Goal: Task Accomplishment & Management: Manage account settings

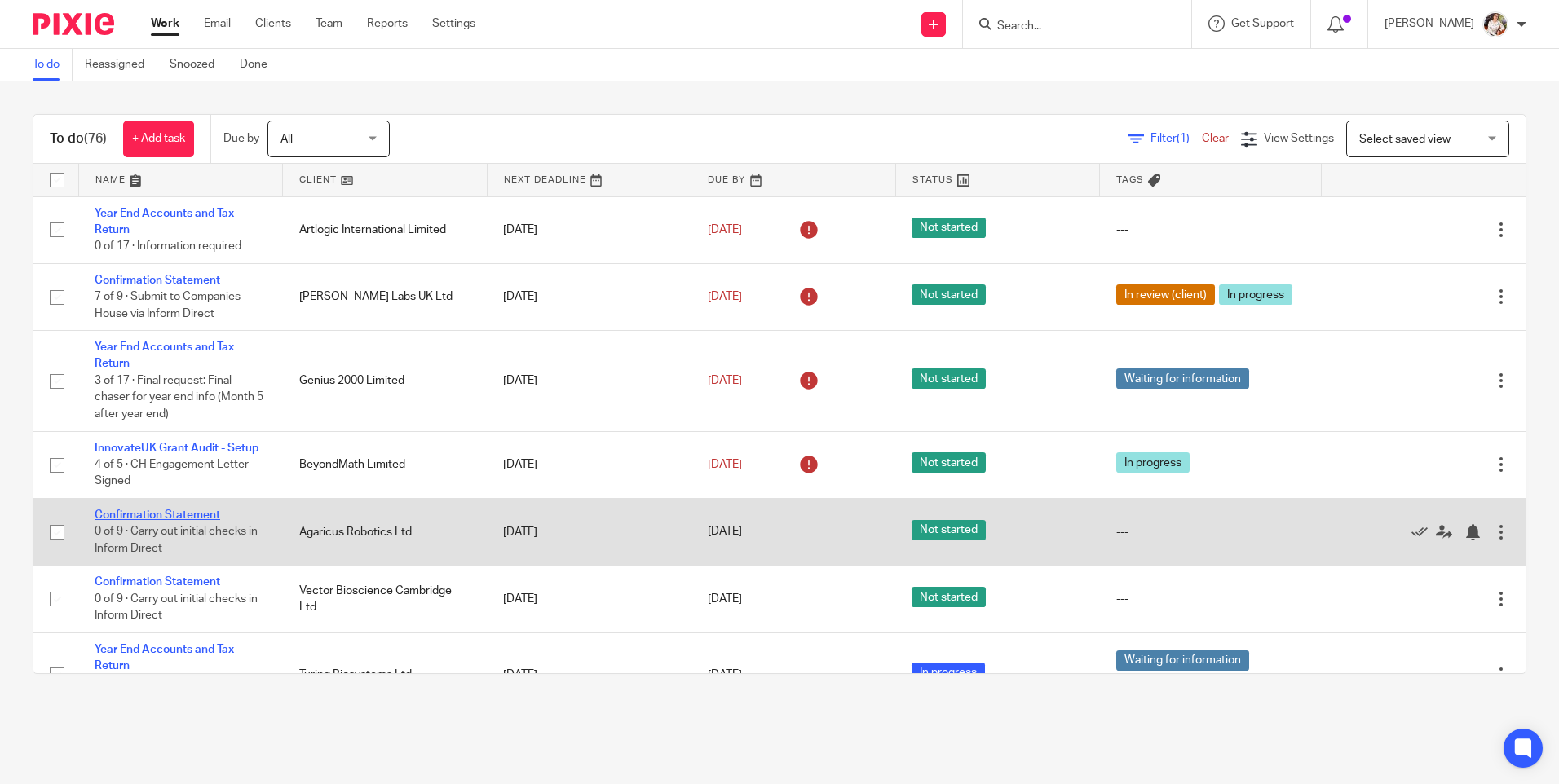
click at [169, 515] on link "Confirmation Statement" at bounding box center [157, 516] width 126 height 12
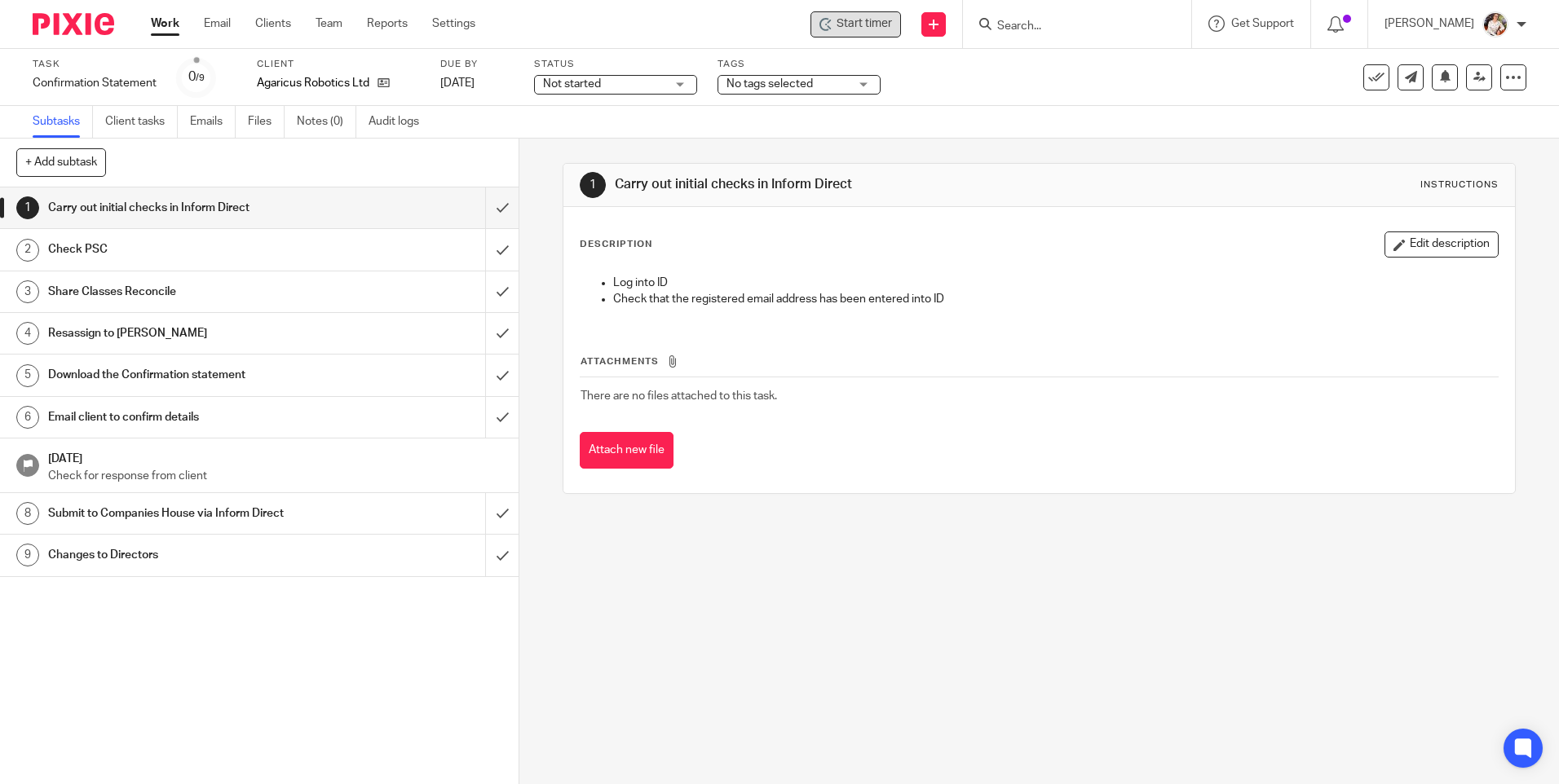
click at [855, 27] on span "Start timer" at bounding box center [864, 24] width 56 height 18
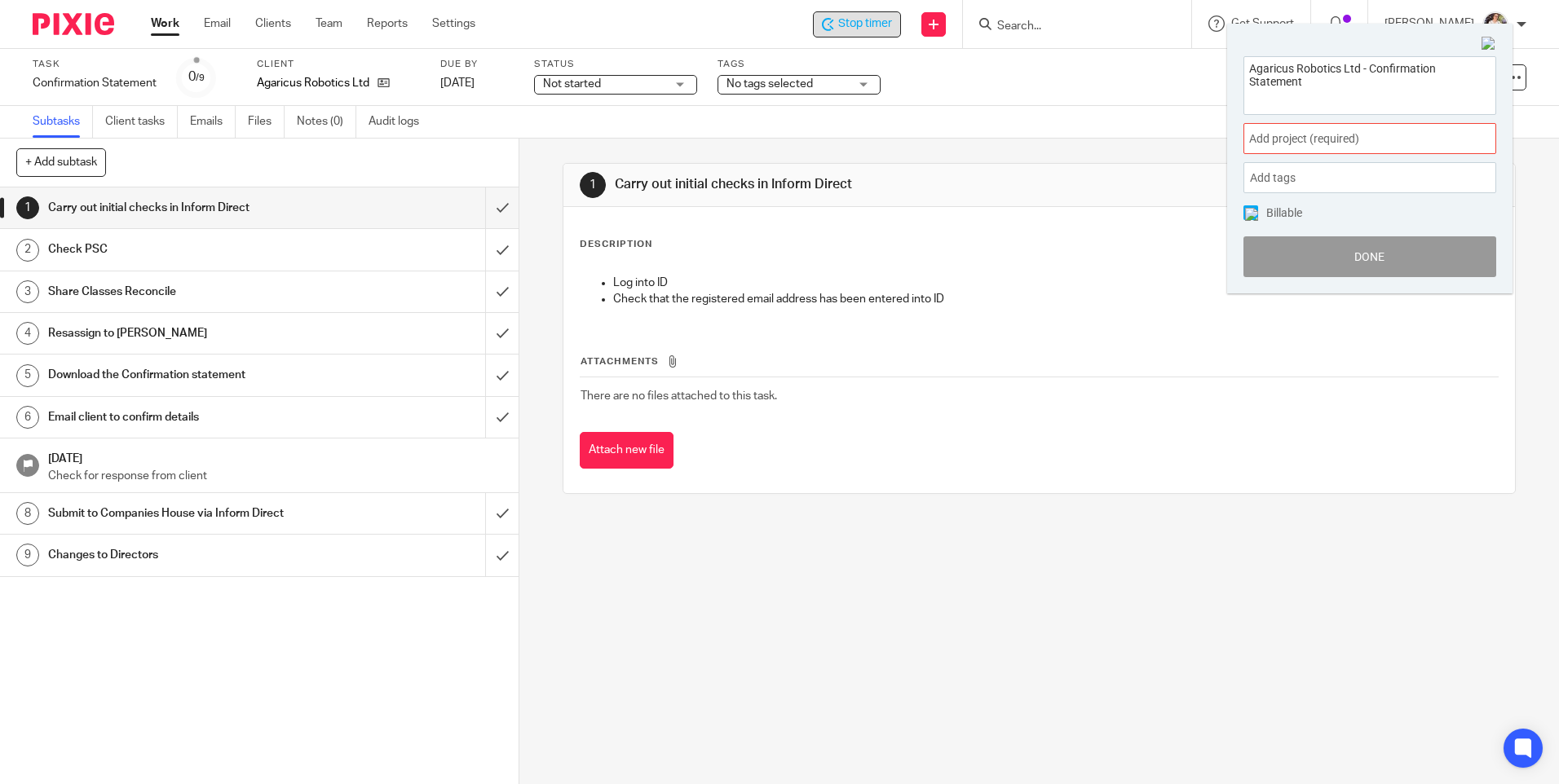
click at [1359, 149] on div "Add project (required) :" at bounding box center [1369, 139] width 253 height 31
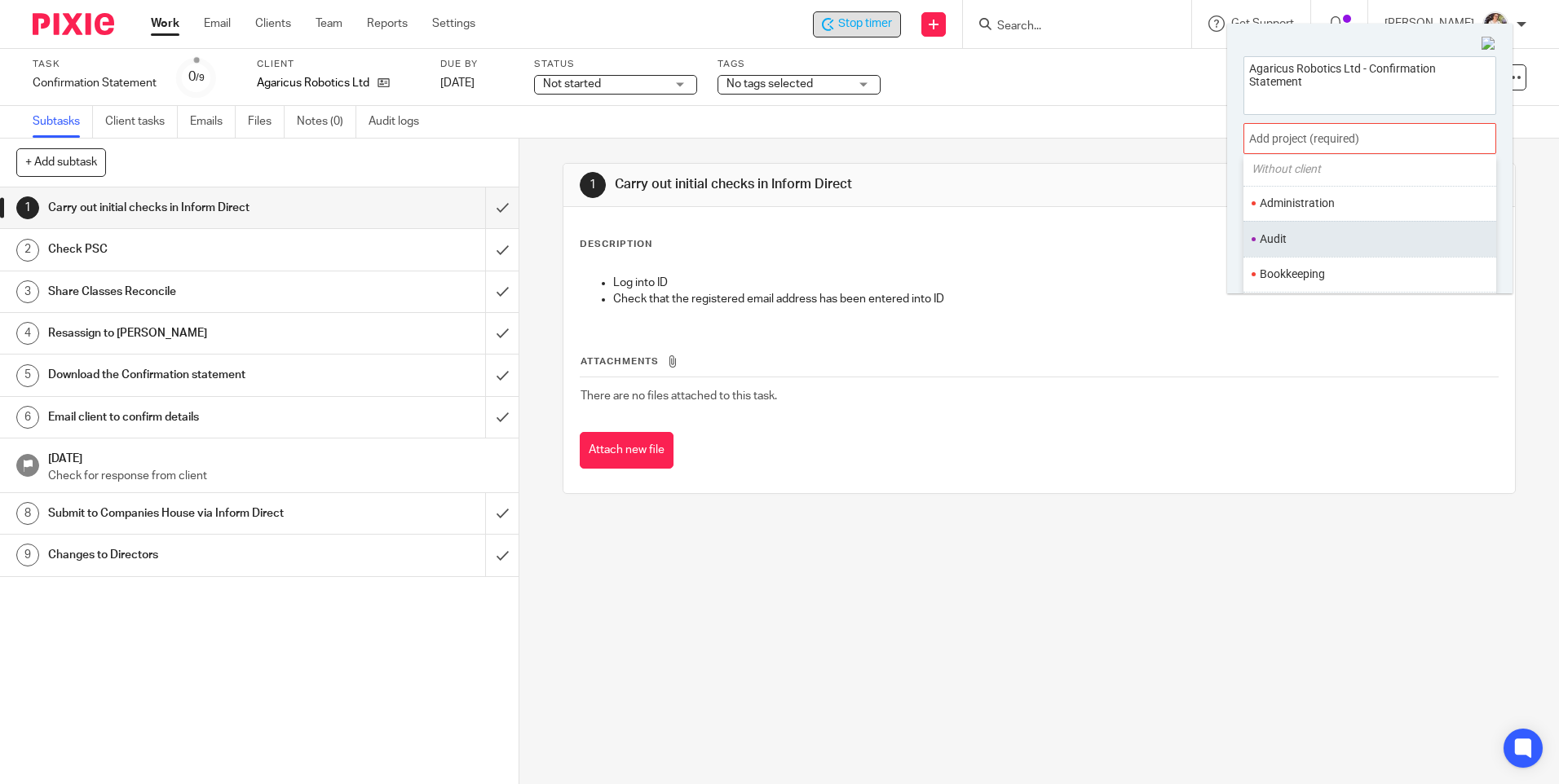
scroll to position [163, 0]
click at [1319, 236] on li "Confirmation Statements" at bounding box center [1367, 238] width 213 height 18
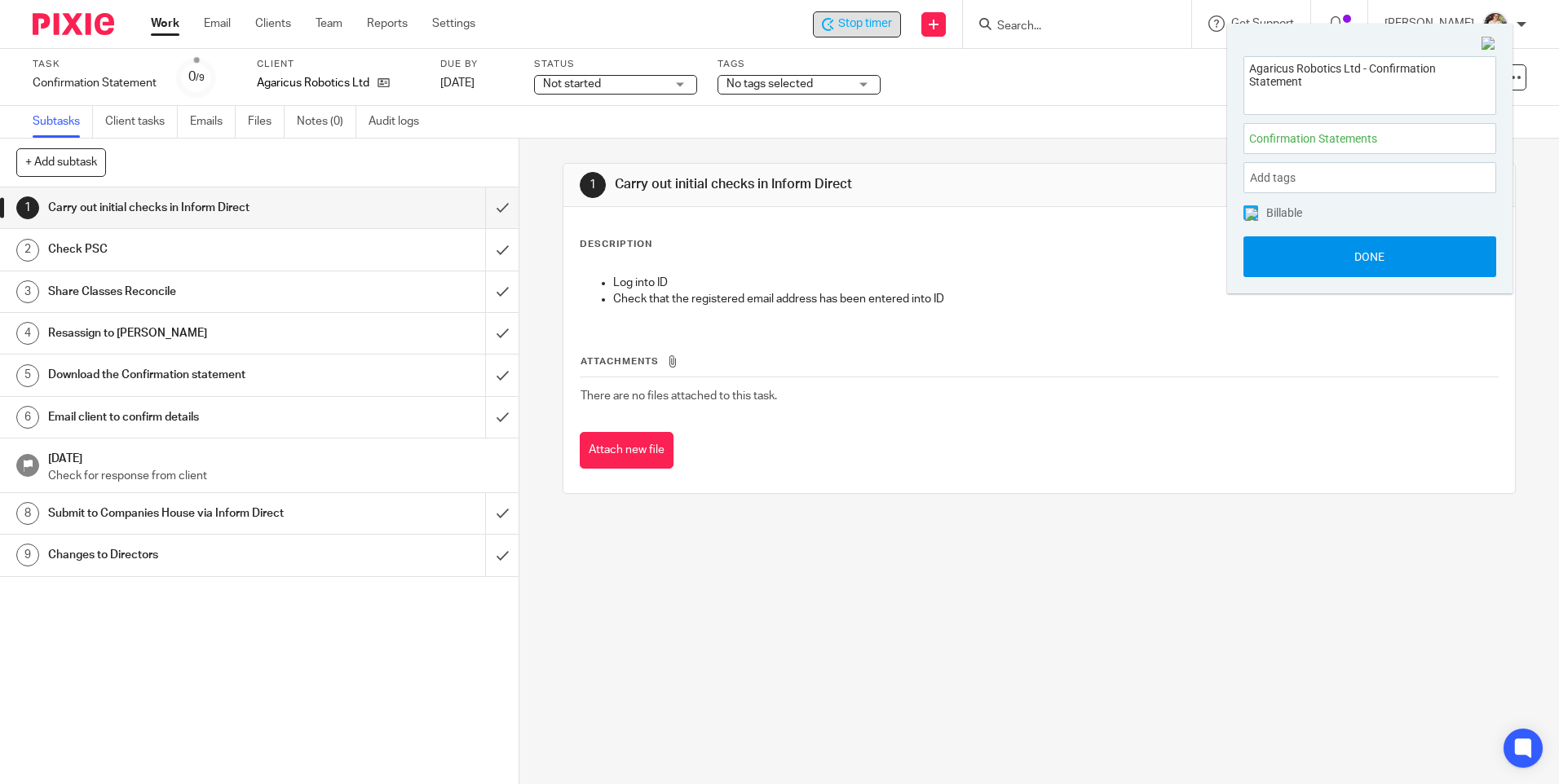
click at [1298, 258] on button "Done" at bounding box center [1369, 257] width 253 height 41
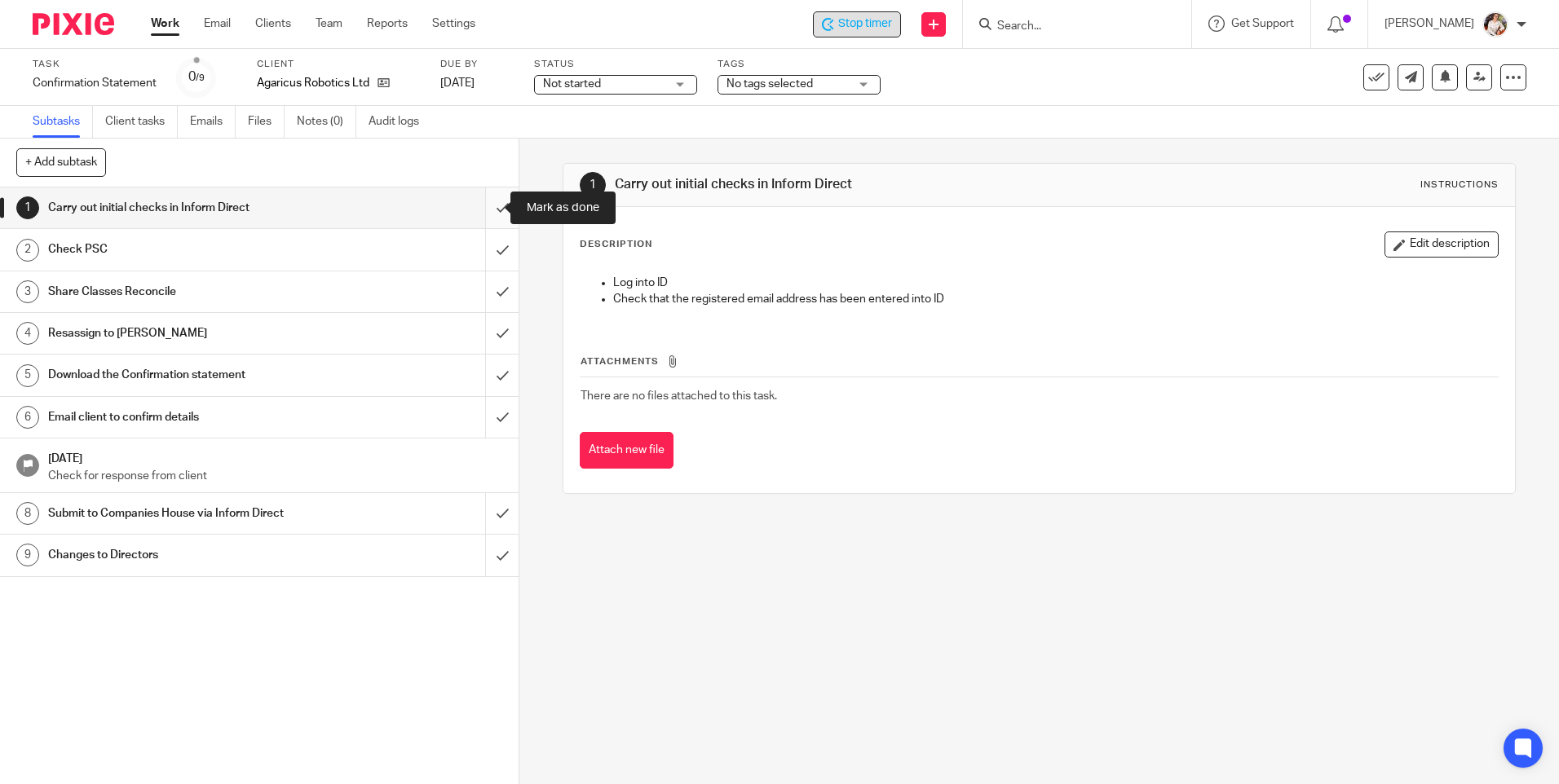
click at [489, 202] on input "submit" at bounding box center [259, 208] width 519 height 41
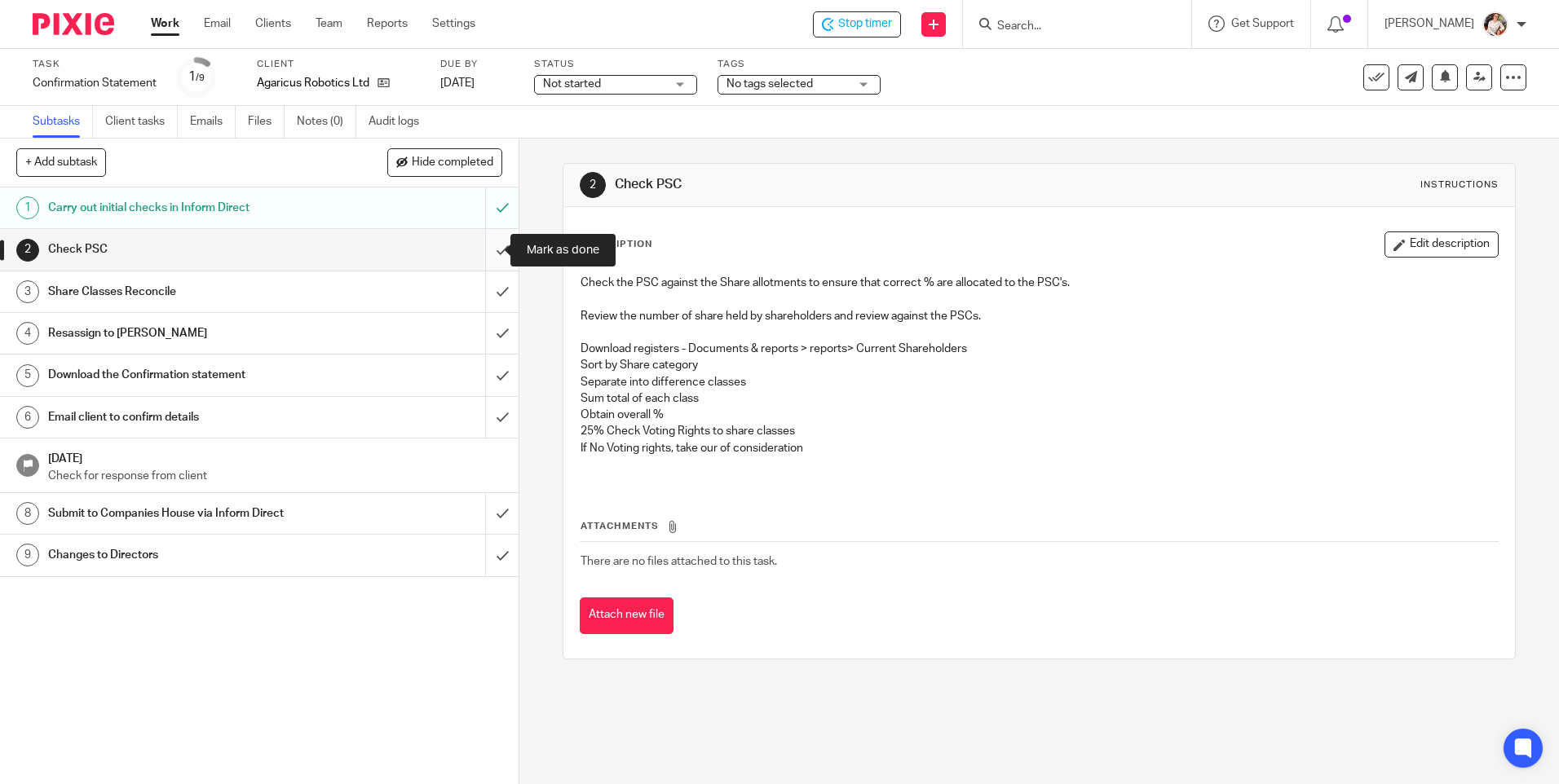
click at [489, 244] on input "submit" at bounding box center [259, 250] width 519 height 41
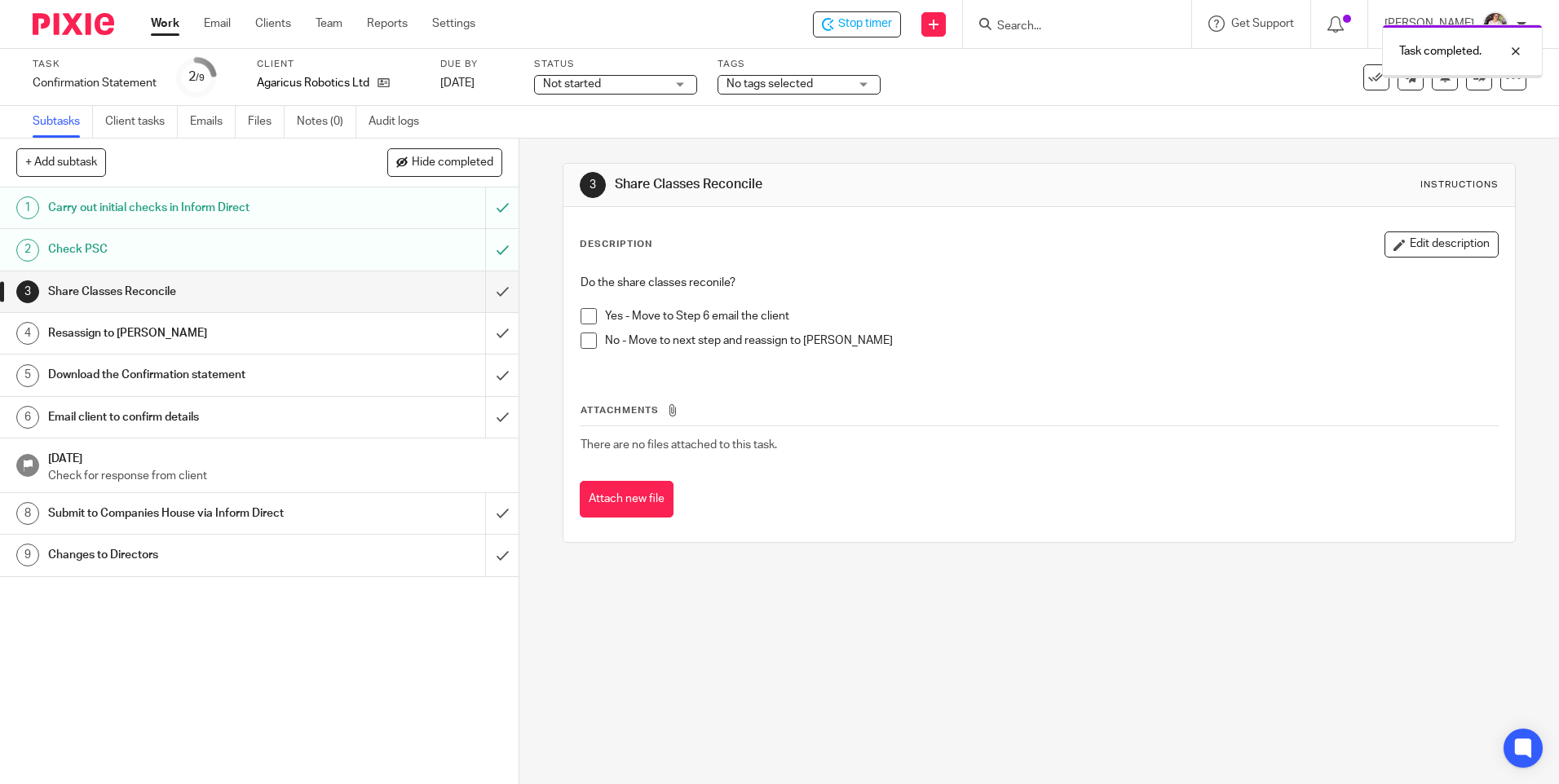
click at [588, 326] on li "Yes - Move to Step 6 email the client" at bounding box center [1038, 320] width 917 height 24
click at [588, 314] on span at bounding box center [588, 316] width 17 height 17
click at [496, 299] on input "submit" at bounding box center [259, 292] width 519 height 41
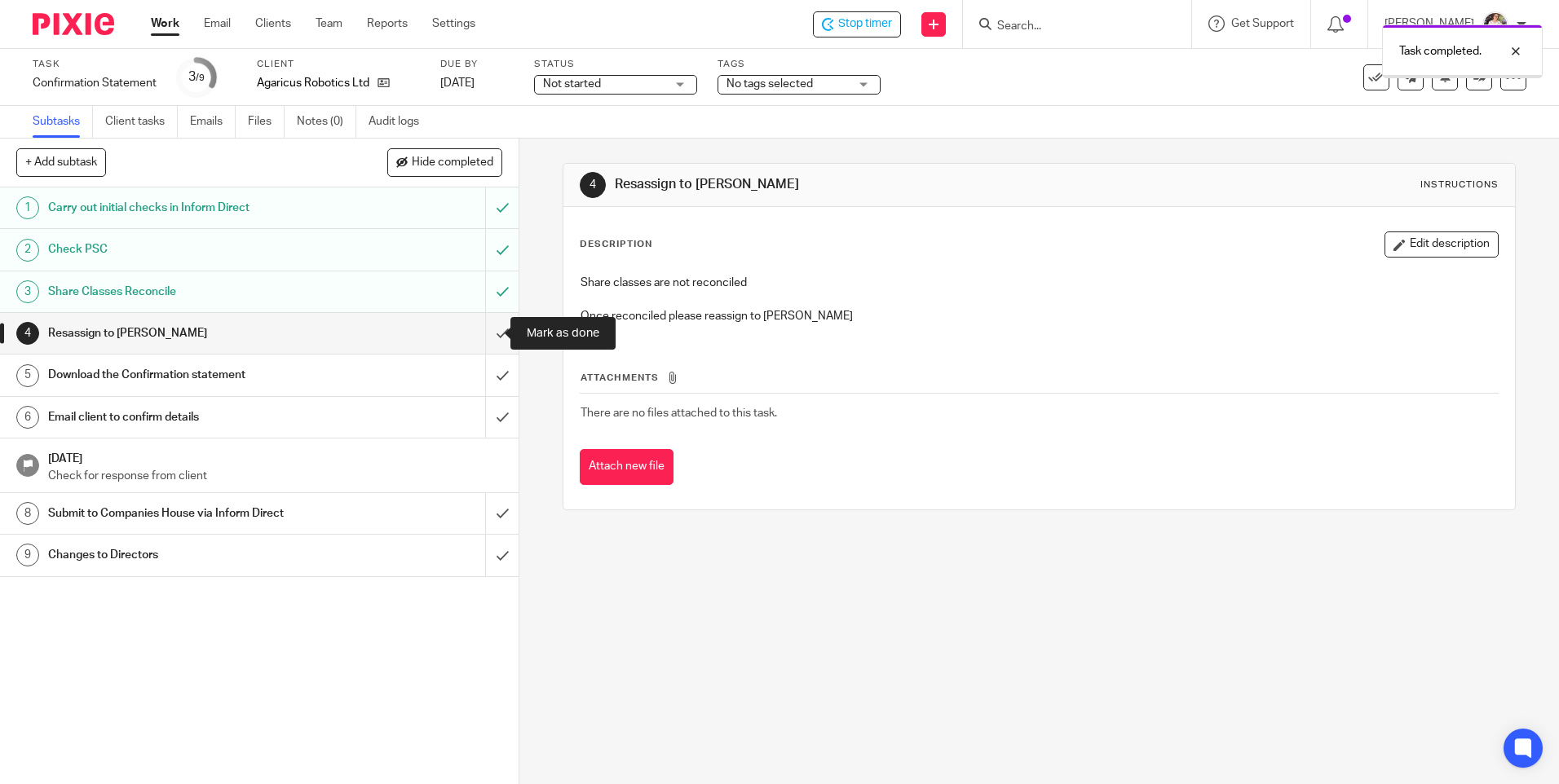
click at [486, 338] on input "submit" at bounding box center [259, 334] width 519 height 41
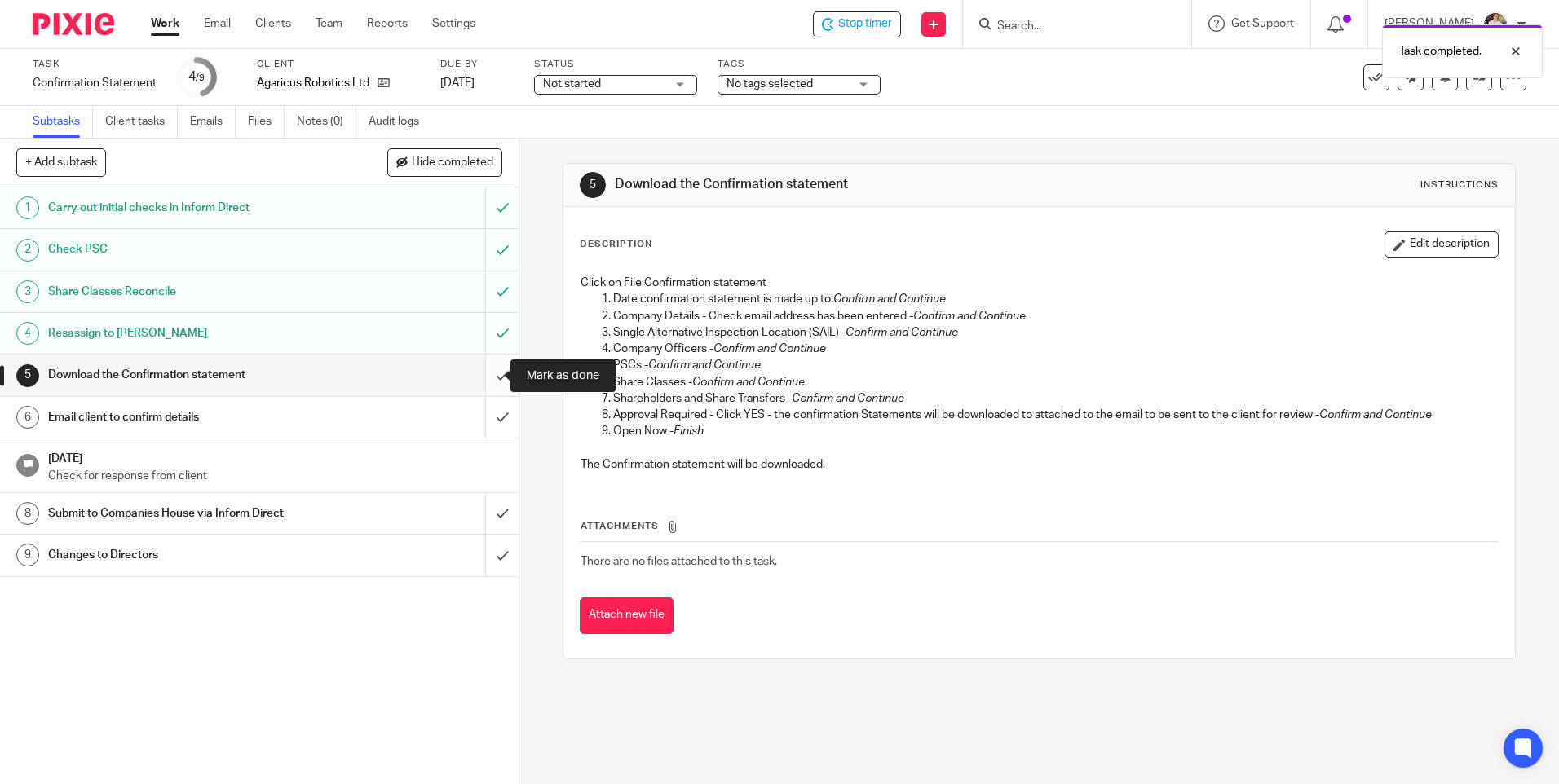
click at [488, 377] on input "submit" at bounding box center [259, 375] width 519 height 41
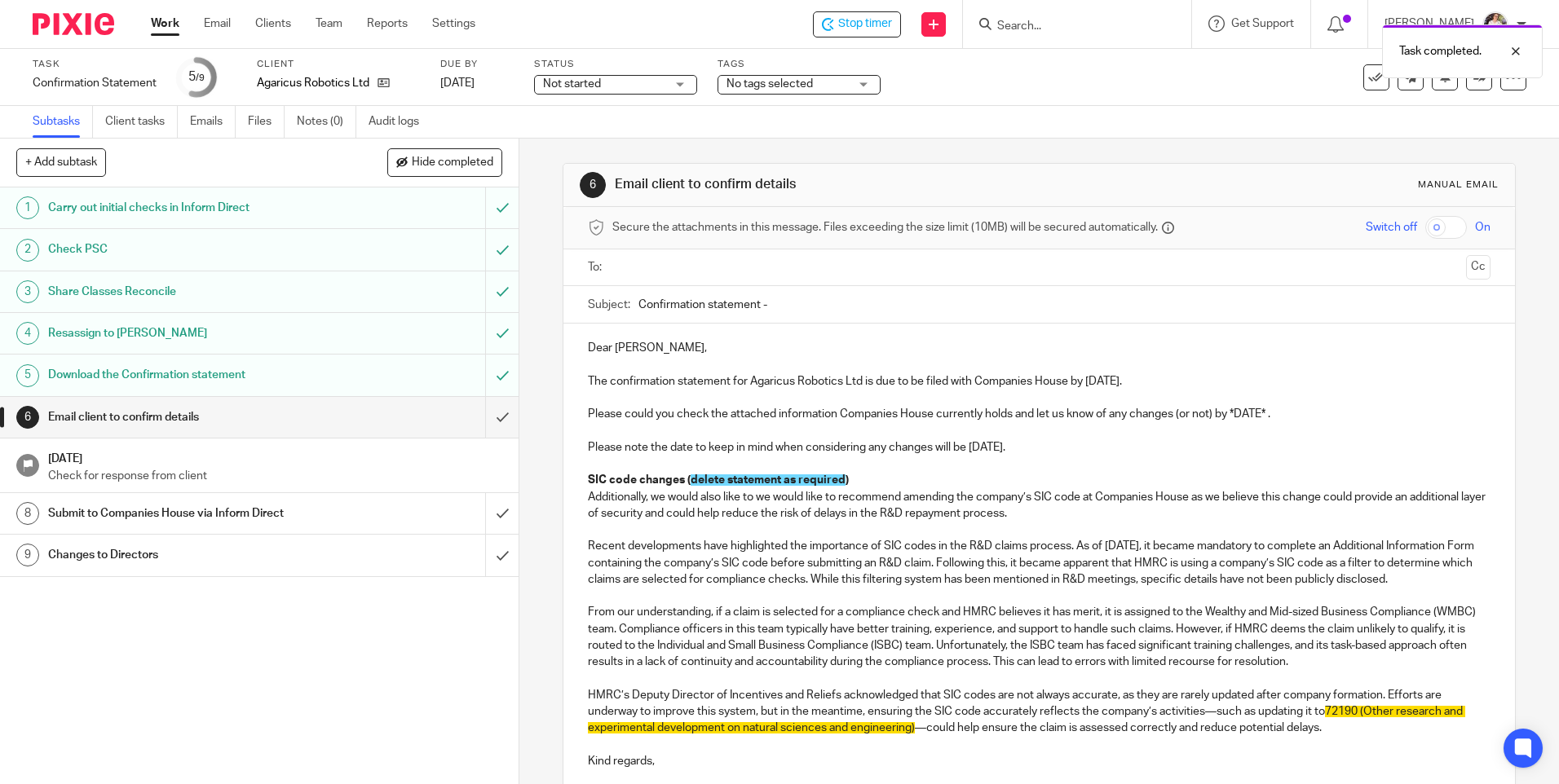
click at [1097, 384] on p "The confirmation statement for Agaricus Robotics Ltd is due to be filed with Co…" at bounding box center [1038, 381] width 902 height 17
drag, startPoint x: 1265, startPoint y: 413, endPoint x: 1228, endPoint y: 416, distance: 37.1
click at [1228, 416] on p "Please could you check the attached information Companies House currently holds…" at bounding box center [1038, 414] width 902 height 17
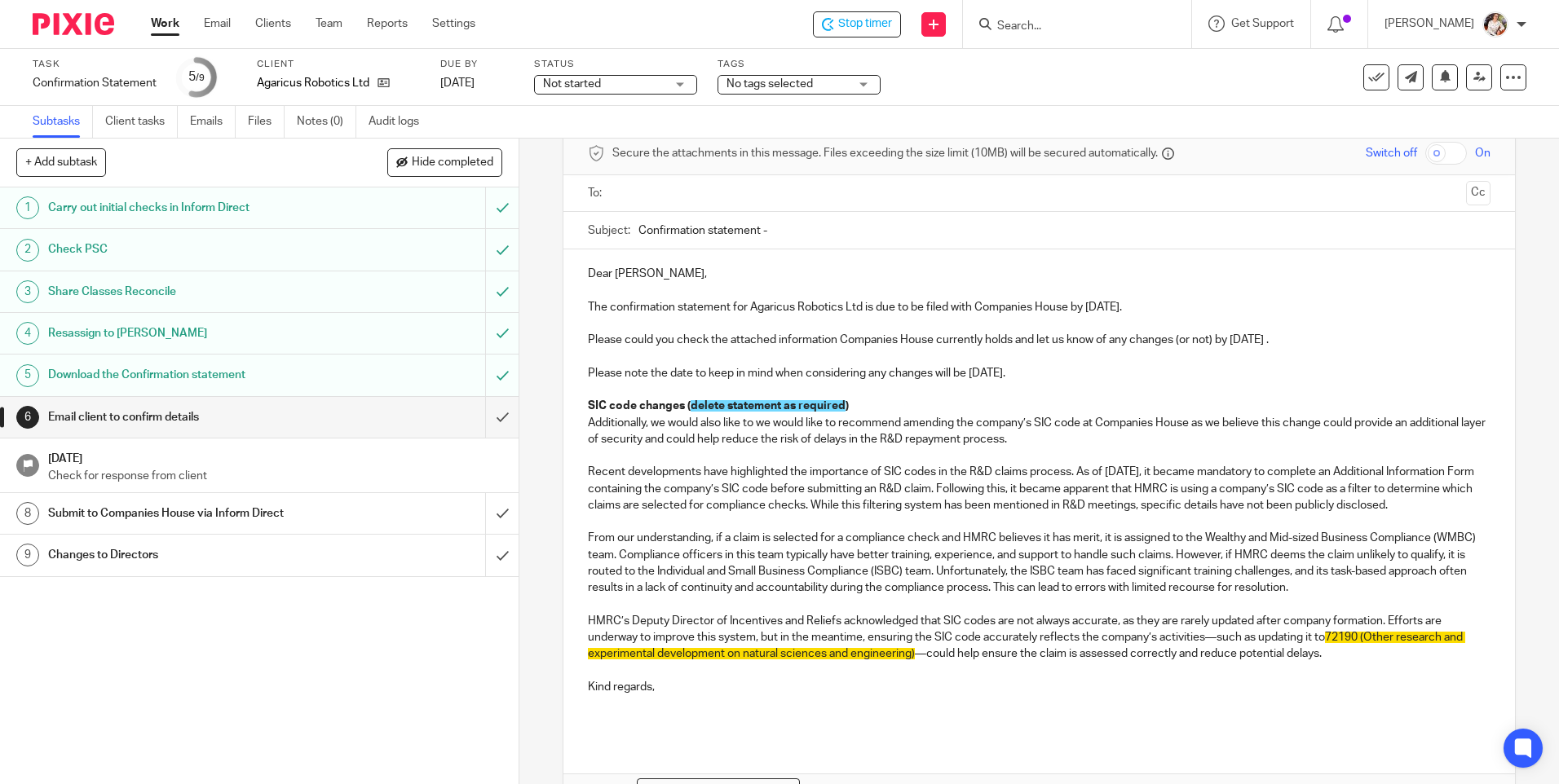
scroll to position [193, 0]
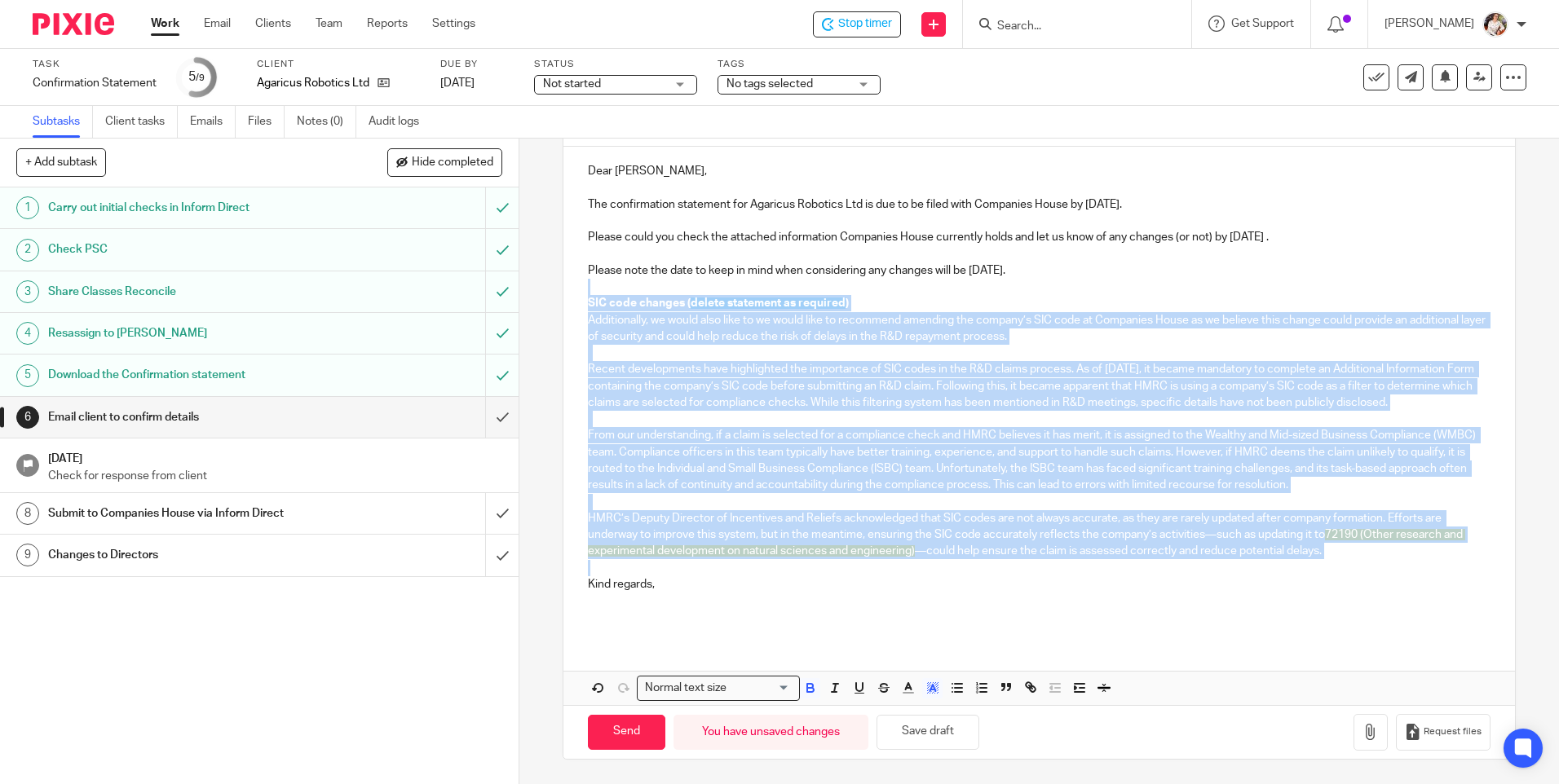
drag, startPoint x: 1361, startPoint y: 562, endPoint x: 569, endPoint y: 279, distance: 841.0
click at [569, 279] on div "Dear Bashir, The confirmation statement for Agaricus Robotics Ltd is due to be …" at bounding box center [1039, 392] width 951 height 491
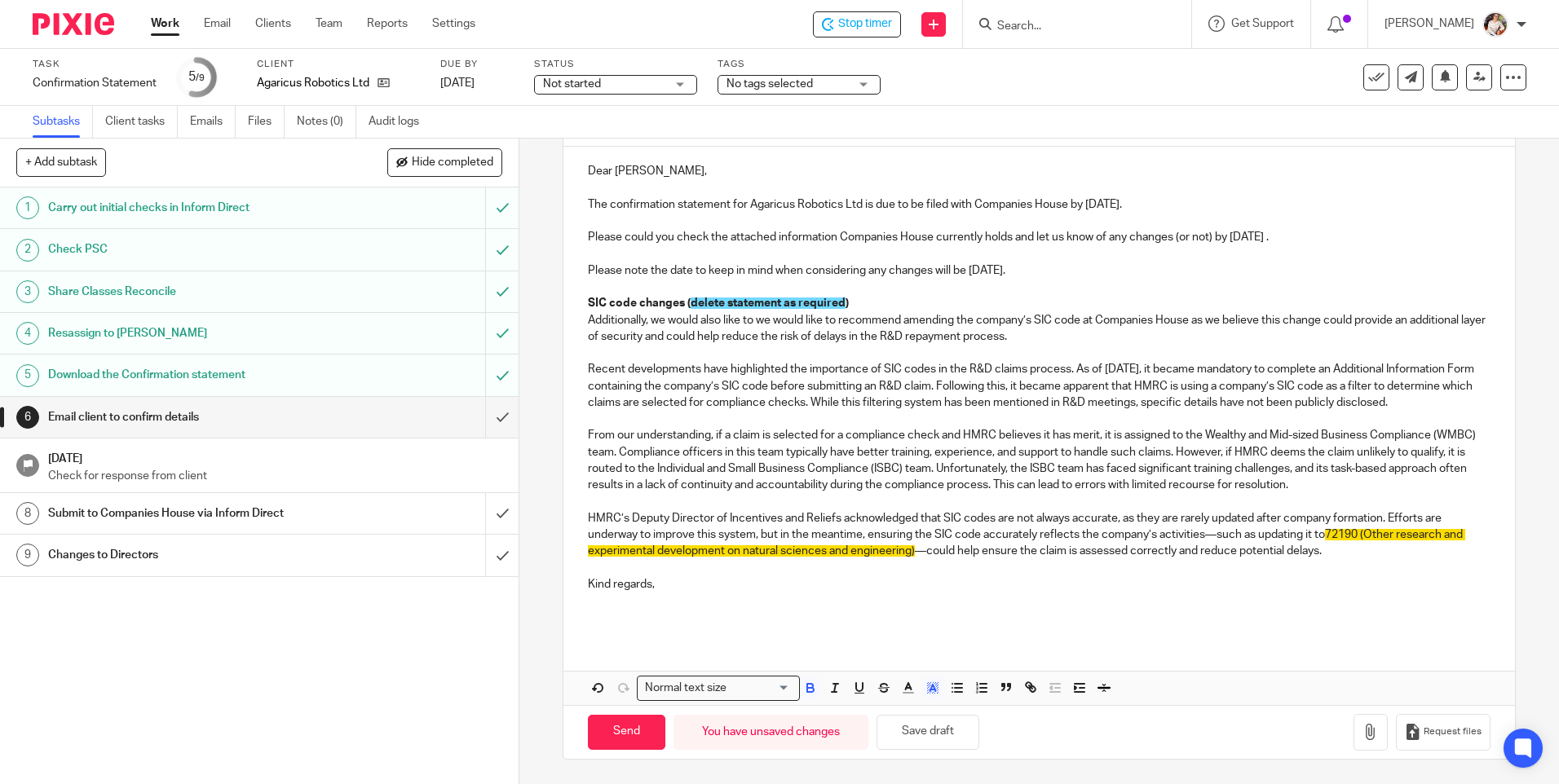
scroll to position [52, 0]
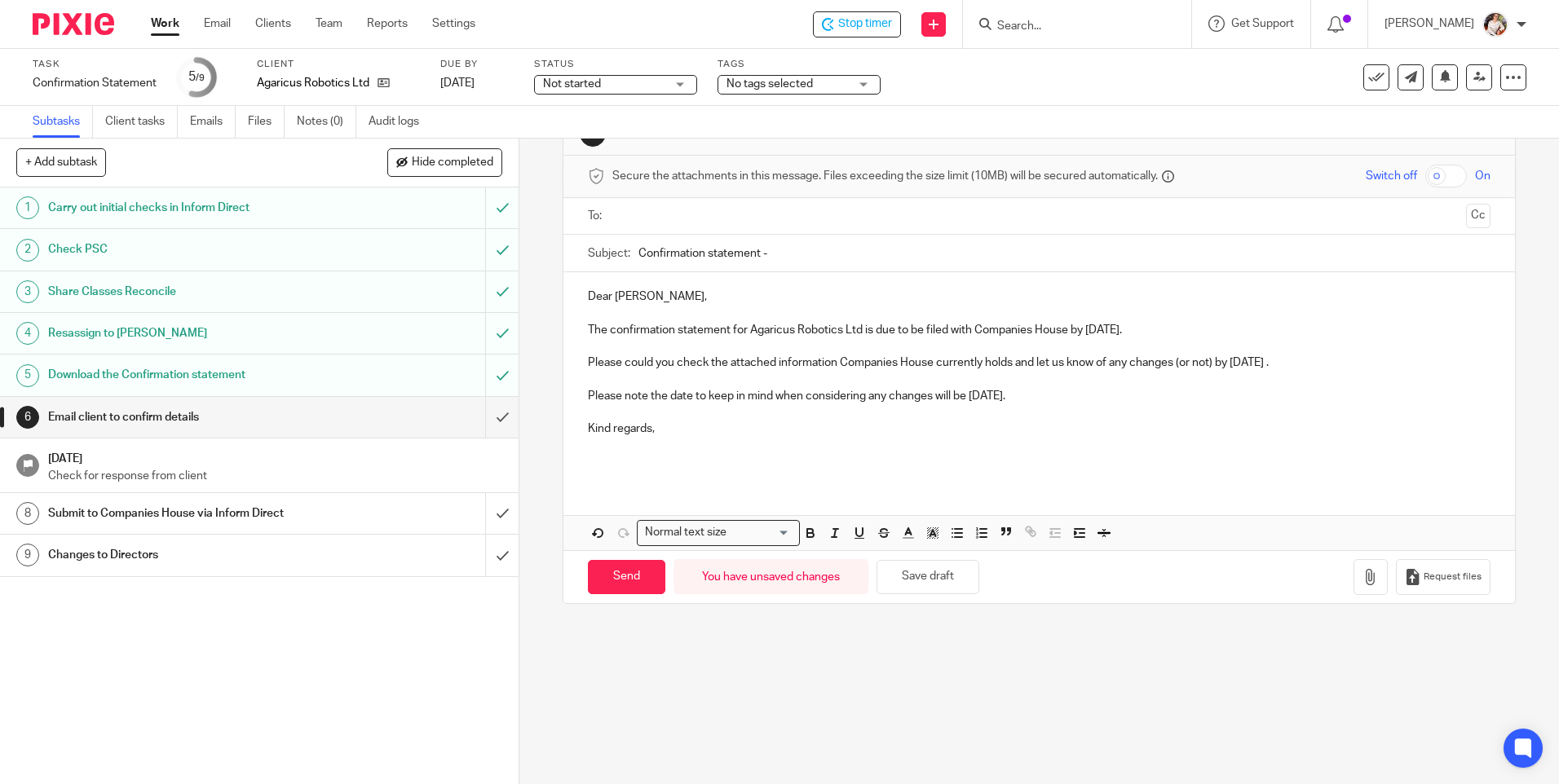
click at [604, 449] on p at bounding box center [1038, 454] width 902 height 33
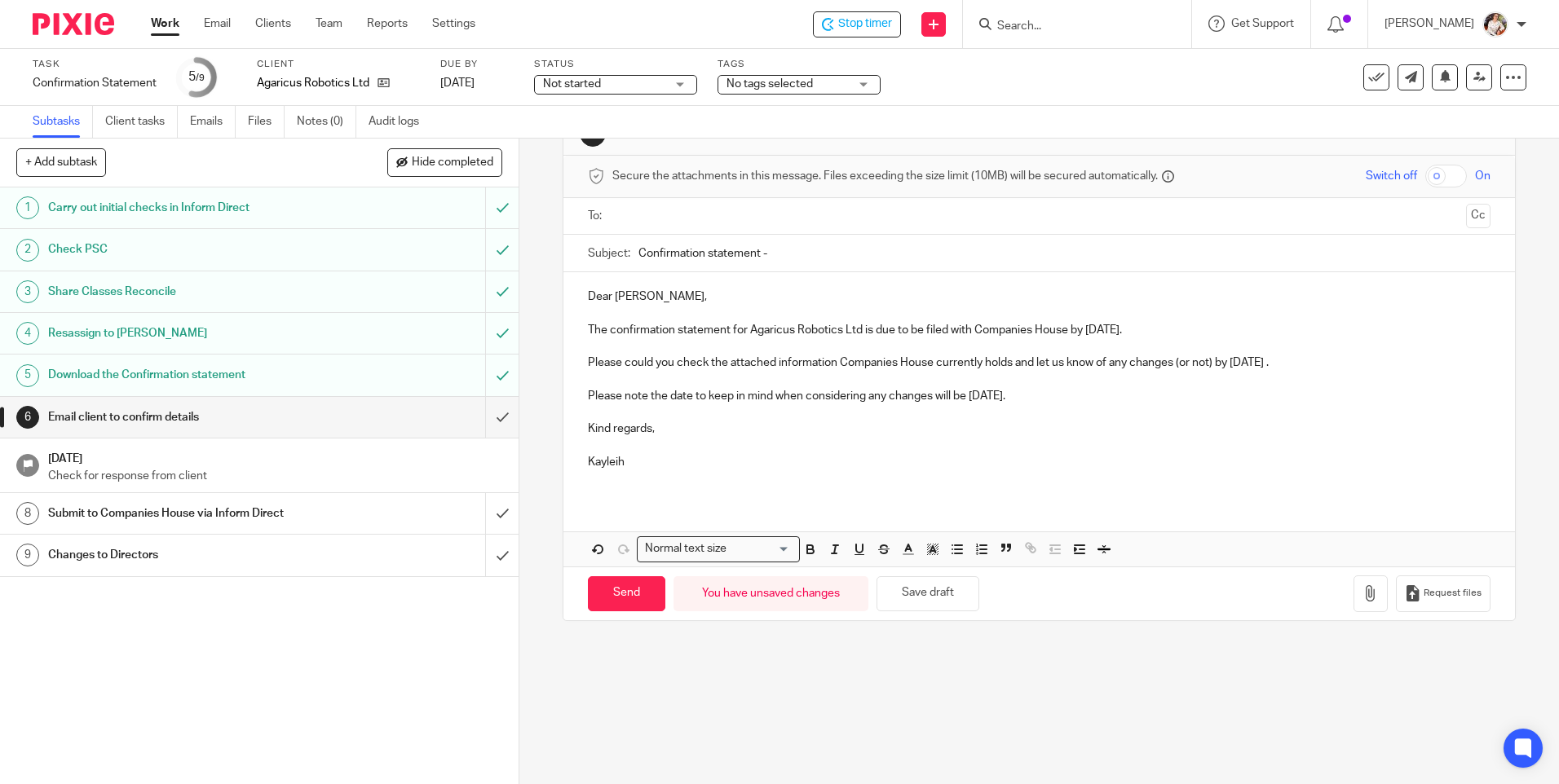
click at [612, 465] on p "Kayleih" at bounding box center [1038, 471] width 902 height 33
click at [792, 260] on input "Confirmation statement -" at bounding box center [1065, 253] width 852 height 37
type input "Confirmation statement - Agaricus Robotics Ltd"
click at [695, 216] on input "text" at bounding box center [1038, 216] width 841 height 19
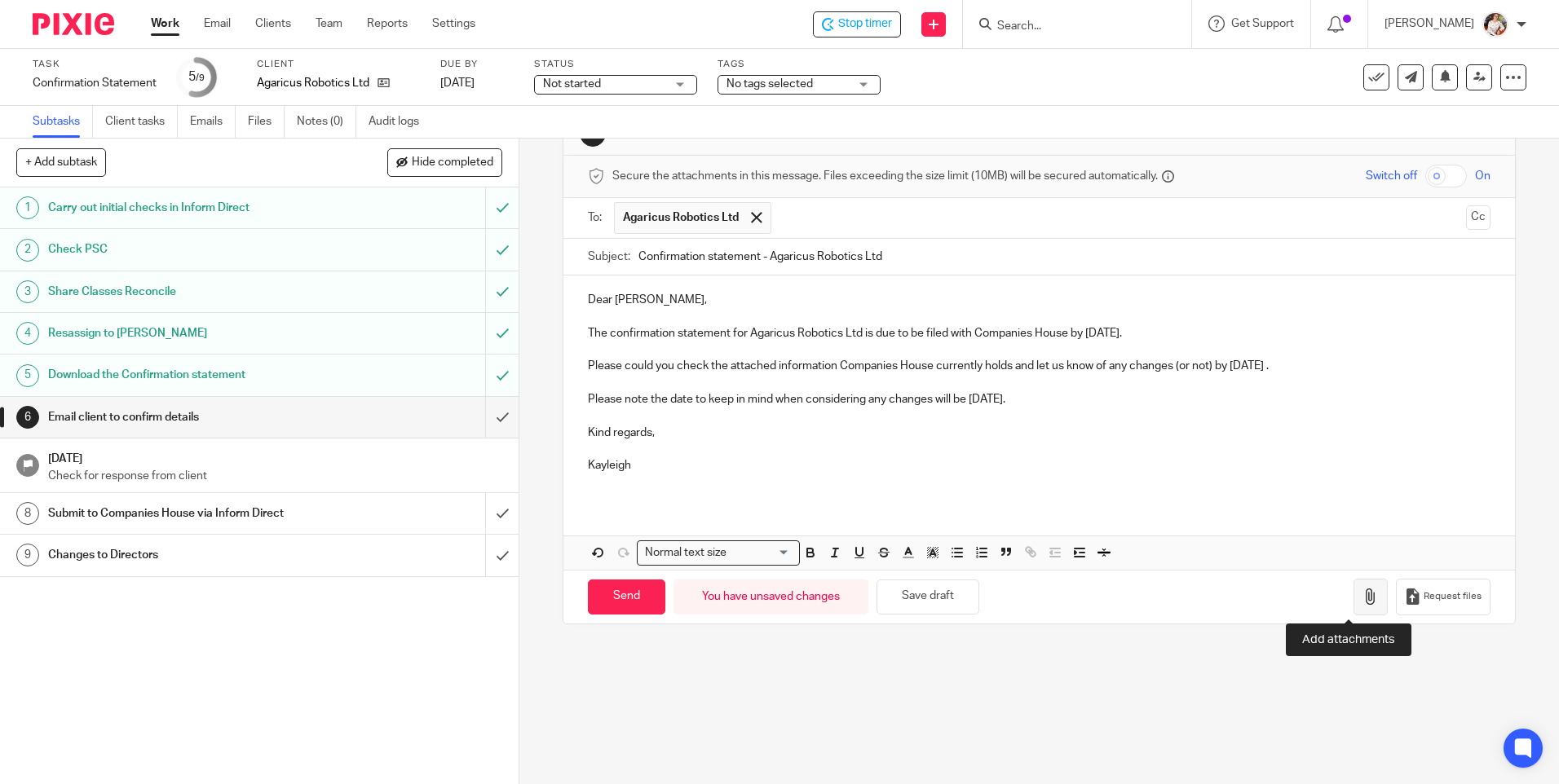
click at [1363, 592] on icon "button" at bounding box center [1370, 597] width 17 height 17
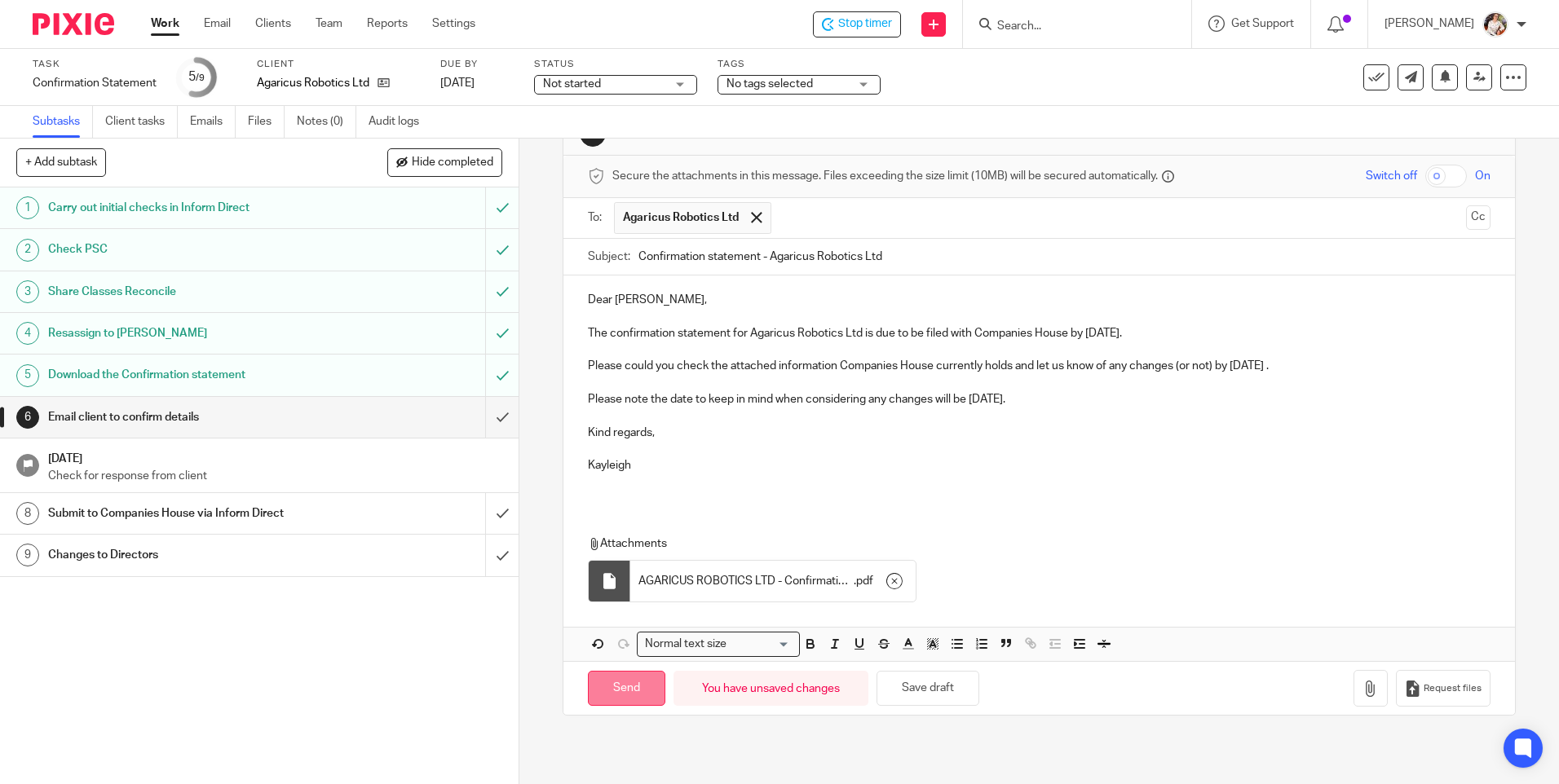
click at [608, 692] on input "Send" at bounding box center [626, 688] width 77 height 35
type input "Sent"
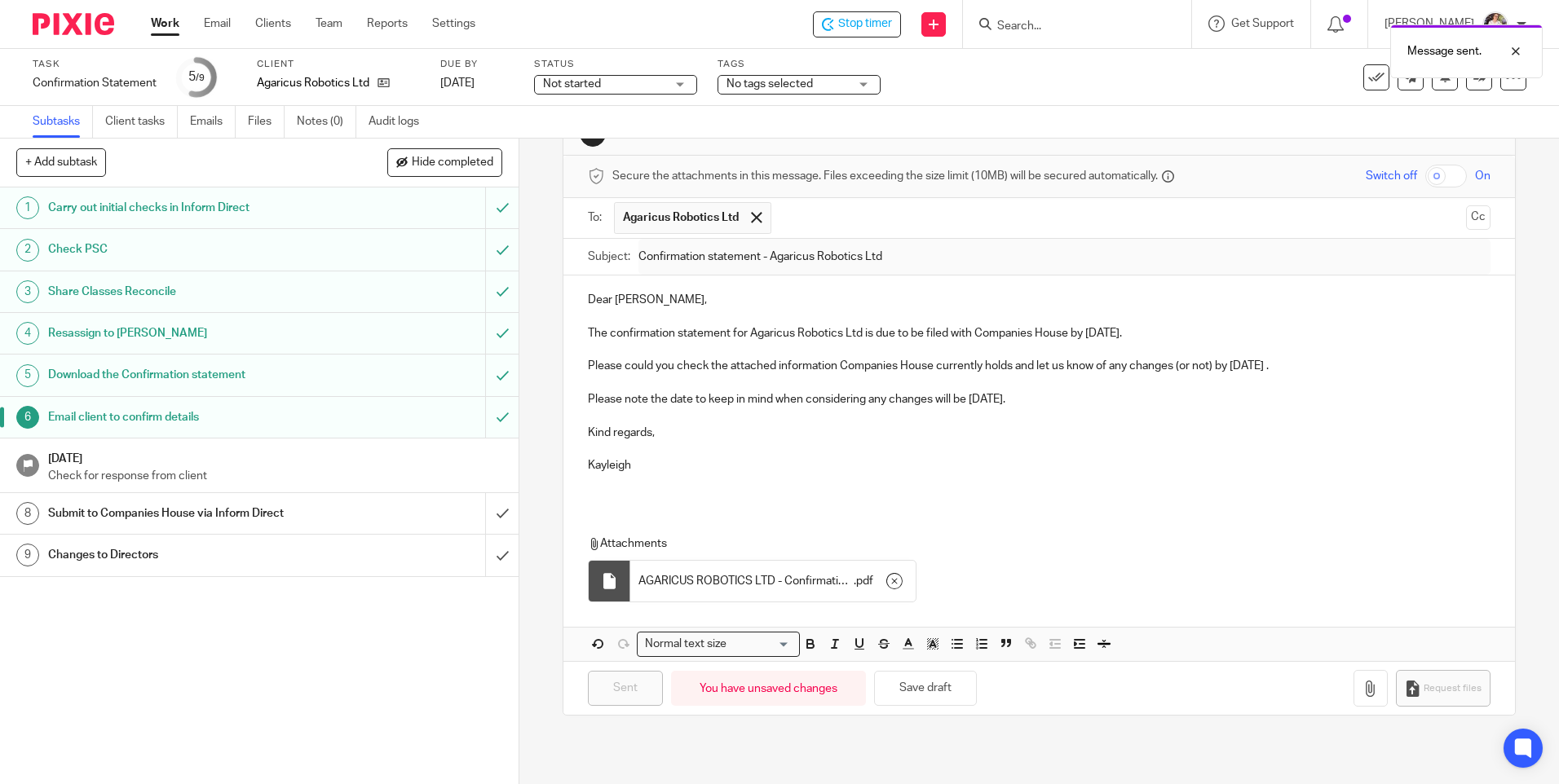
click at [792, 78] on span "No tags selected" at bounding box center [770, 84] width 87 height 12
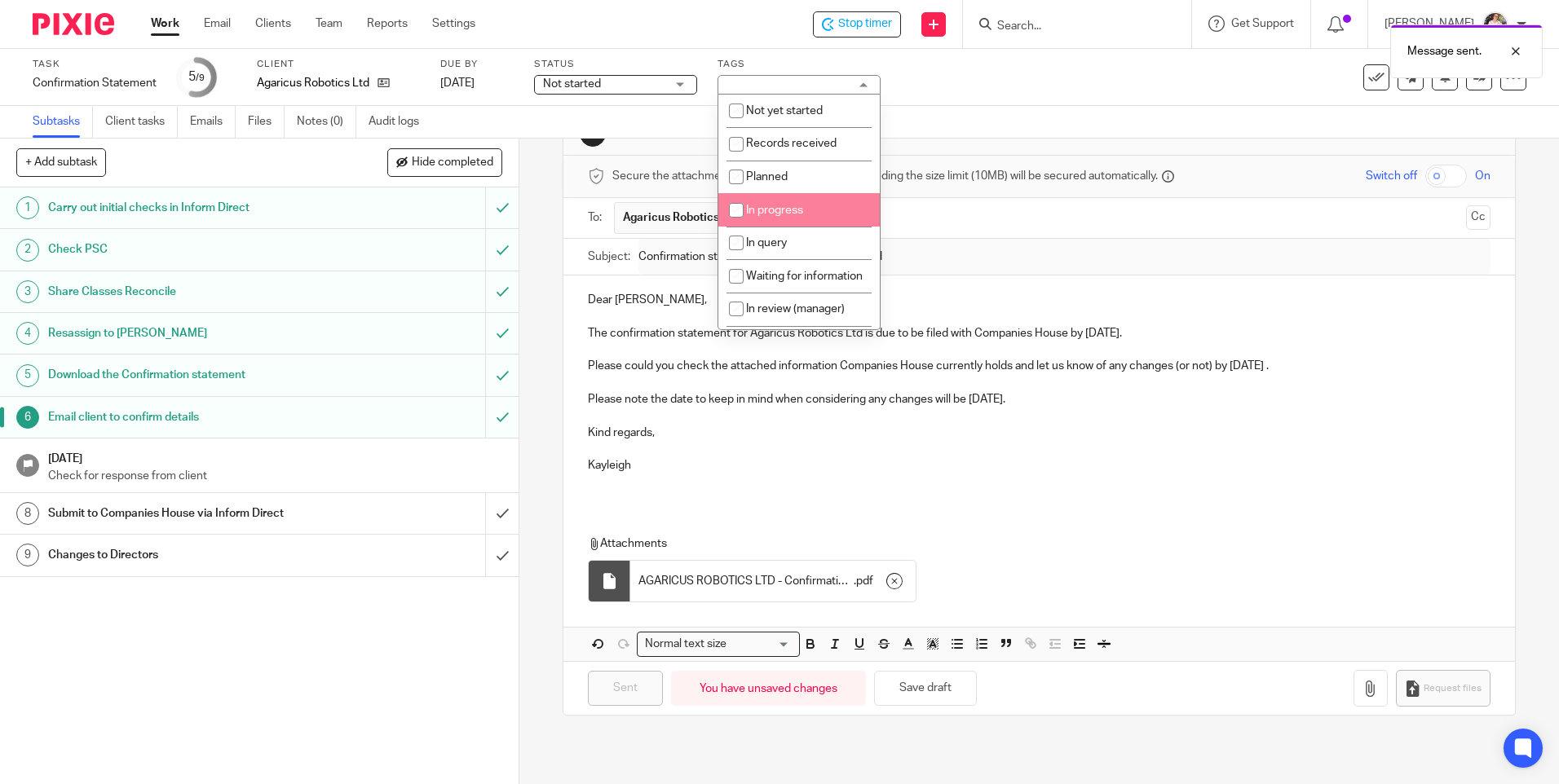
click at [789, 207] on span "In progress" at bounding box center [775, 211] width 57 height 12
checkbox input "true"
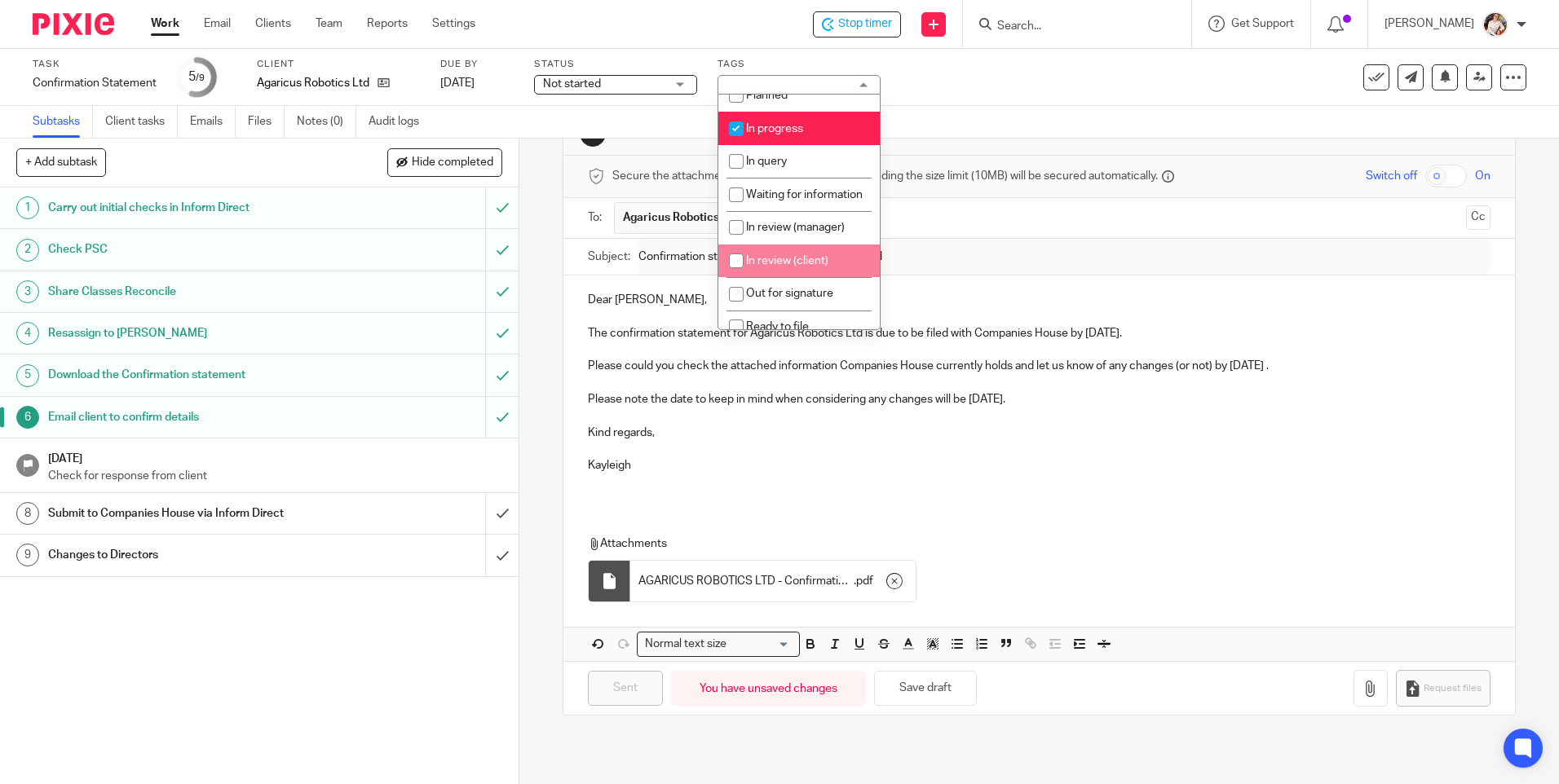
click at [798, 267] on span "In review (client)" at bounding box center [787, 261] width 82 height 12
checkbox input "true"
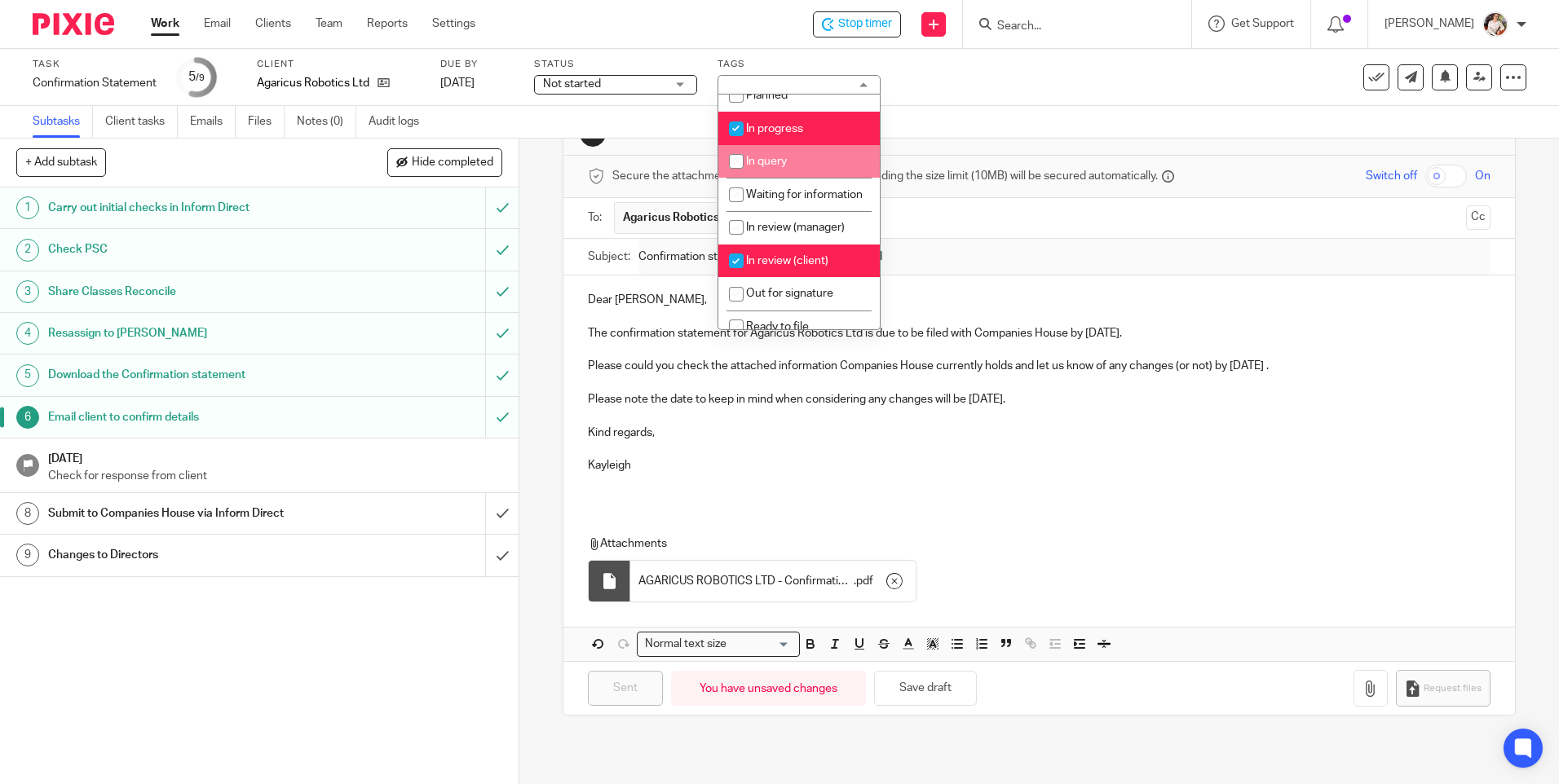
click at [647, 76] on span "Not started" at bounding box center [604, 85] width 122 height 18
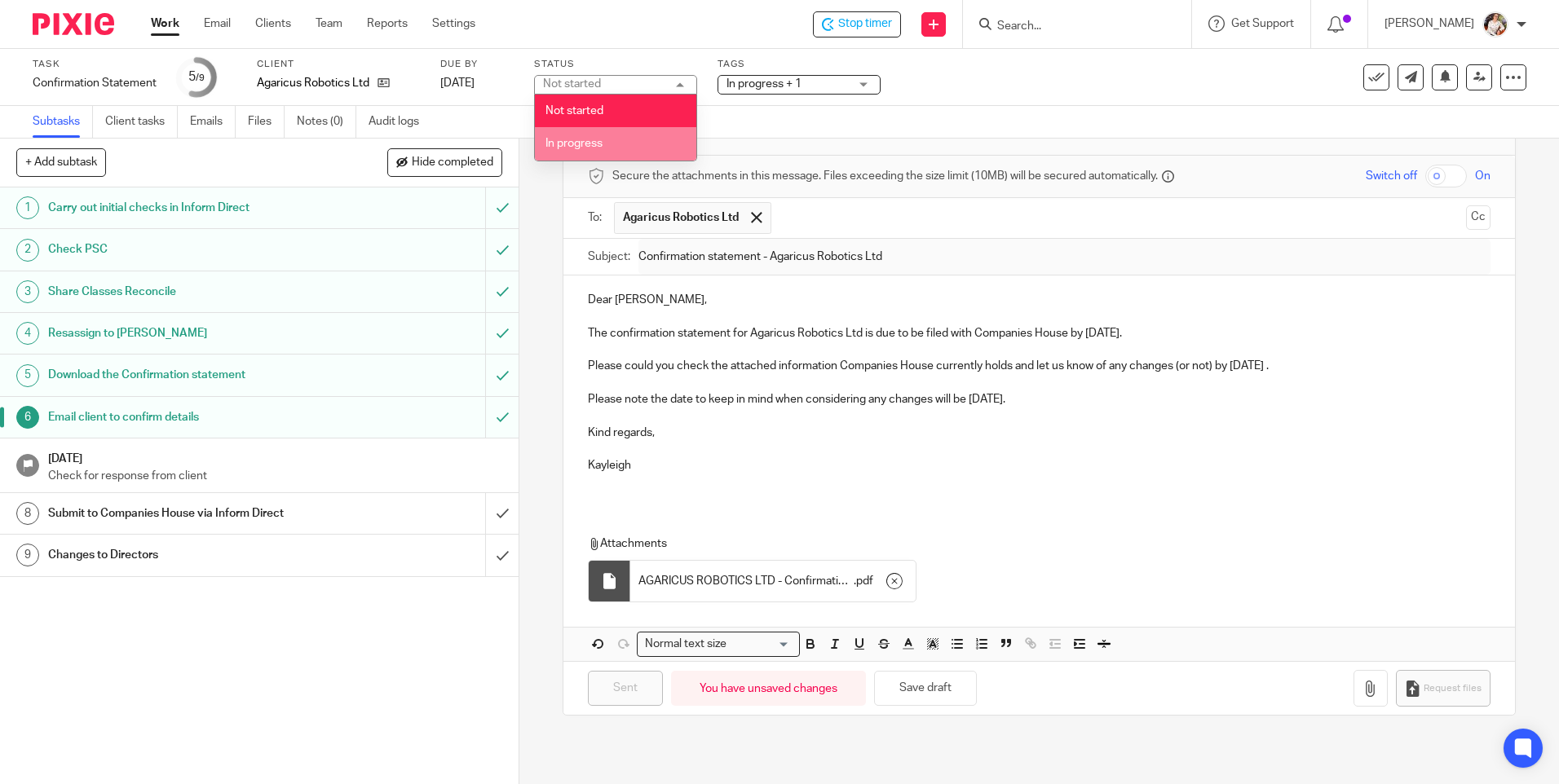
click at [633, 137] on li "In progress" at bounding box center [615, 144] width 161 height 33
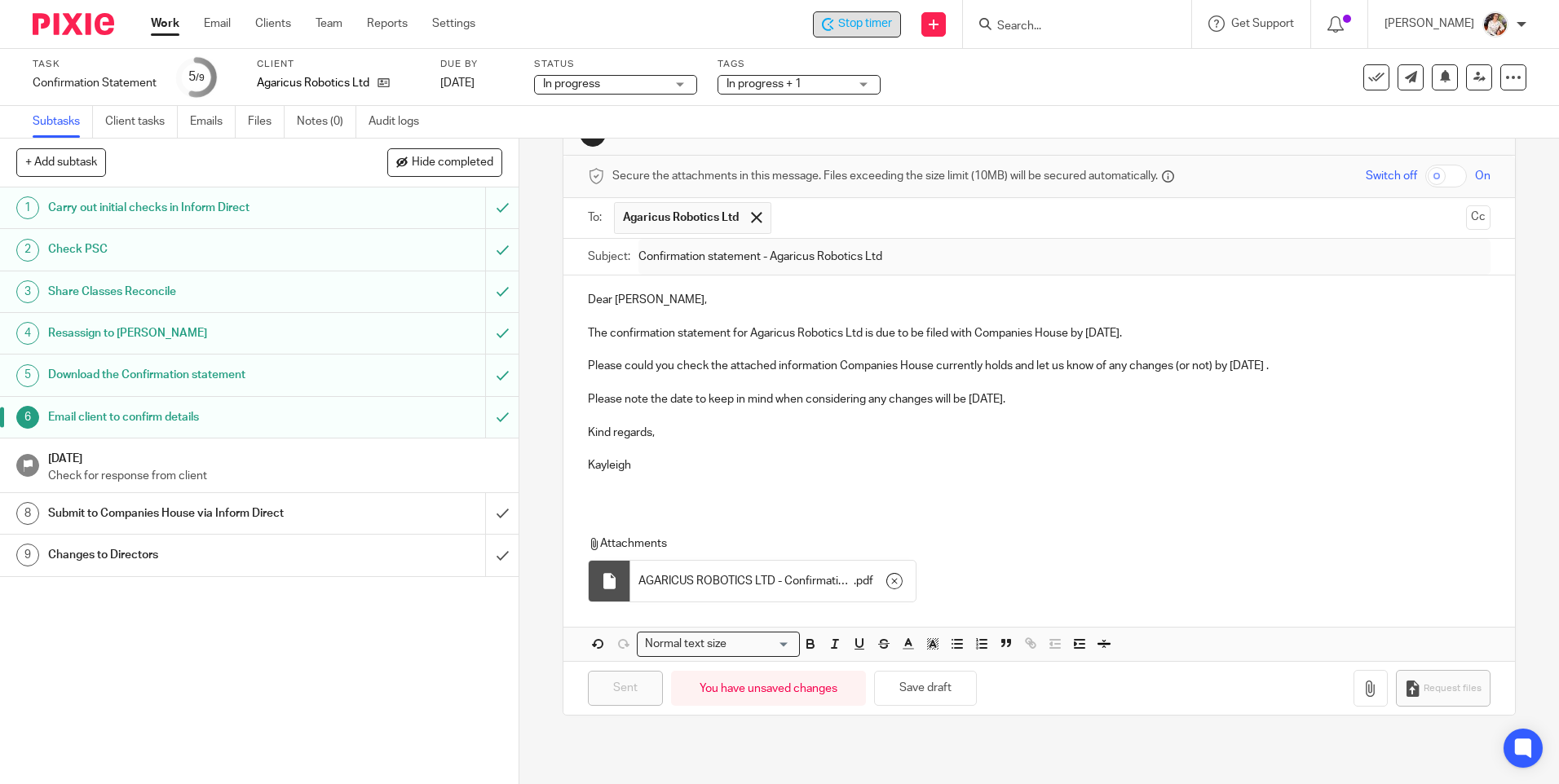
click at [834, 28] on icon at bounding box center [828, 23] width 13 height 13
click at [176, 31] on link "Work" at bounding box center [164, 23] width 28 height 17
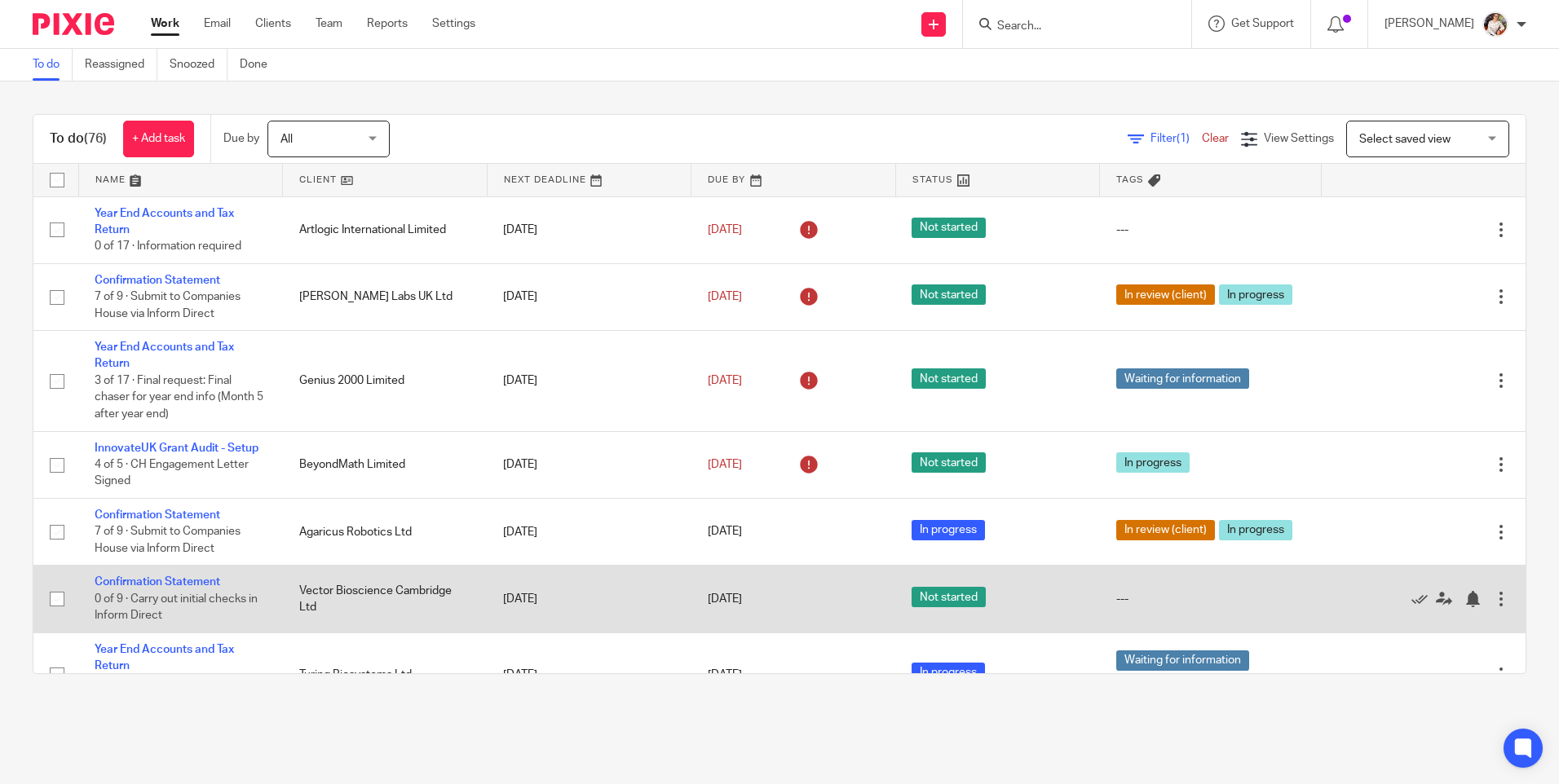
click at [180, 589] on td "Confirmation Statement 0 of 9 · Carry out initial checks in Inform Direct" at bounding box center [181, 598] width 205 height 66
click at [172, 580] on link "Confirmation Statement" at bounding box center [157, 582] width 126 height 12
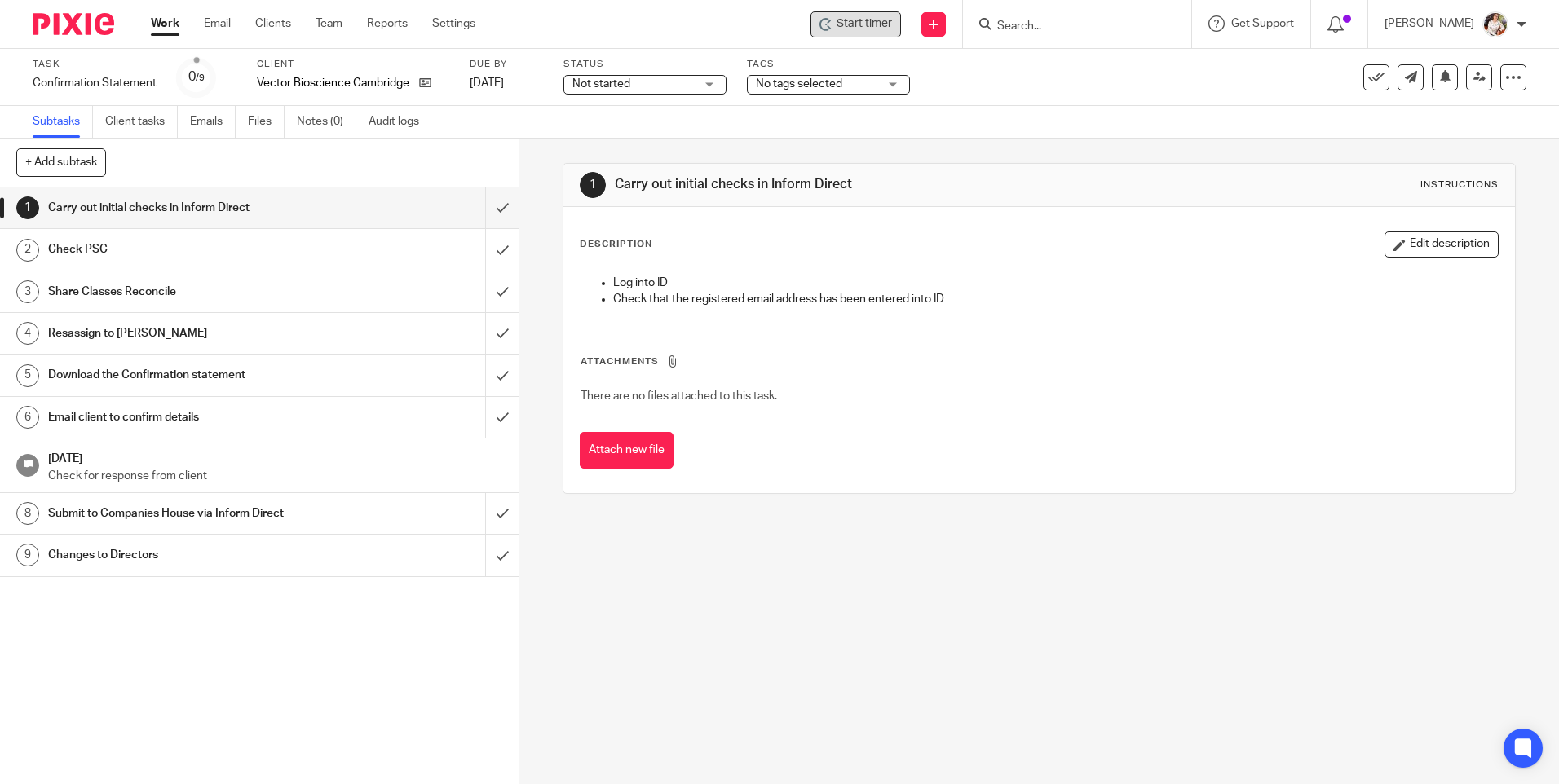
click at [872, 32] on span "Start timer" at bounding box center [864, 24] width 56 height 18
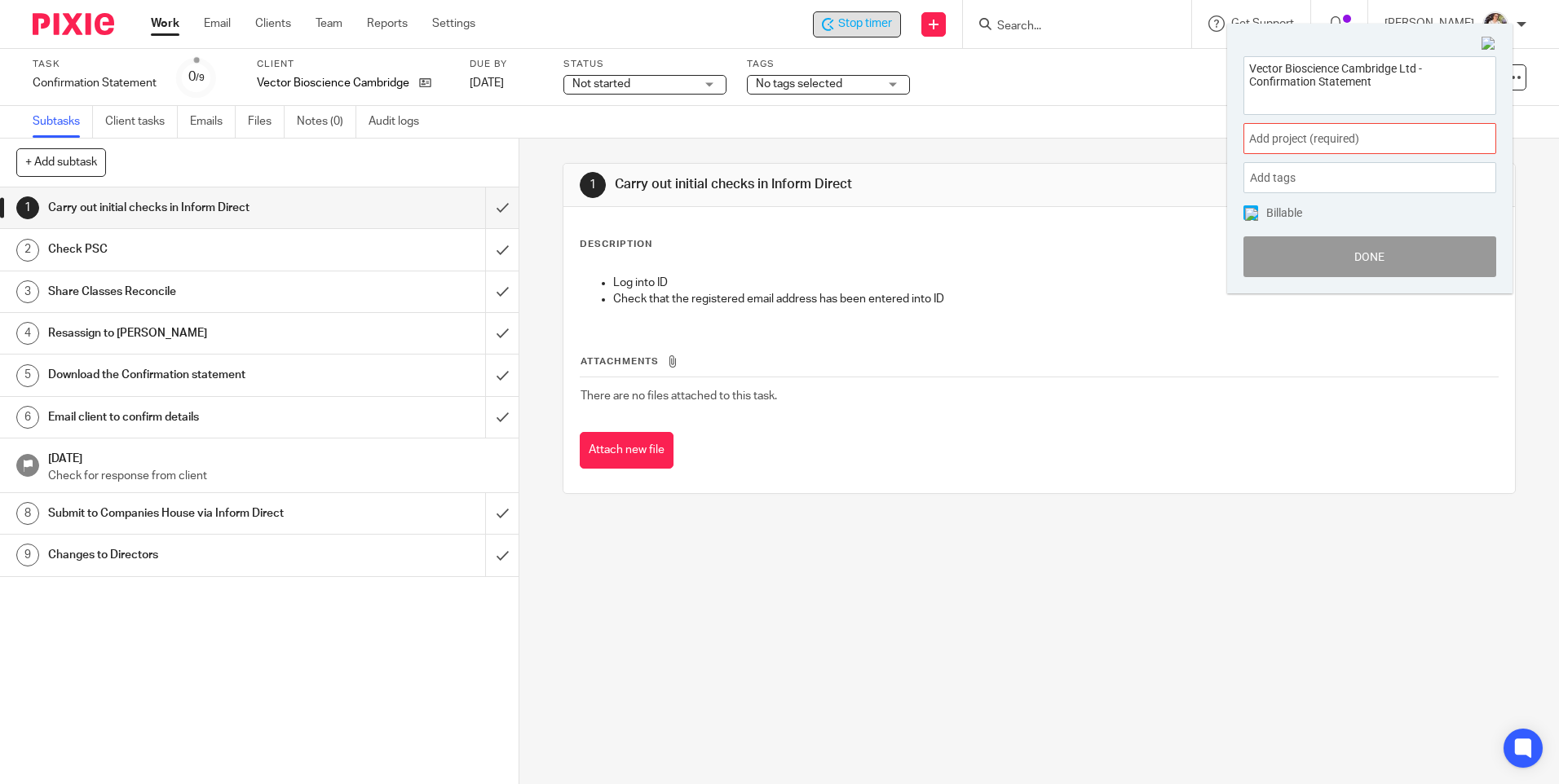
click at [1361, 140] on span "Add project (required) :" at bounding box center [1352, 140] width 205 height 18
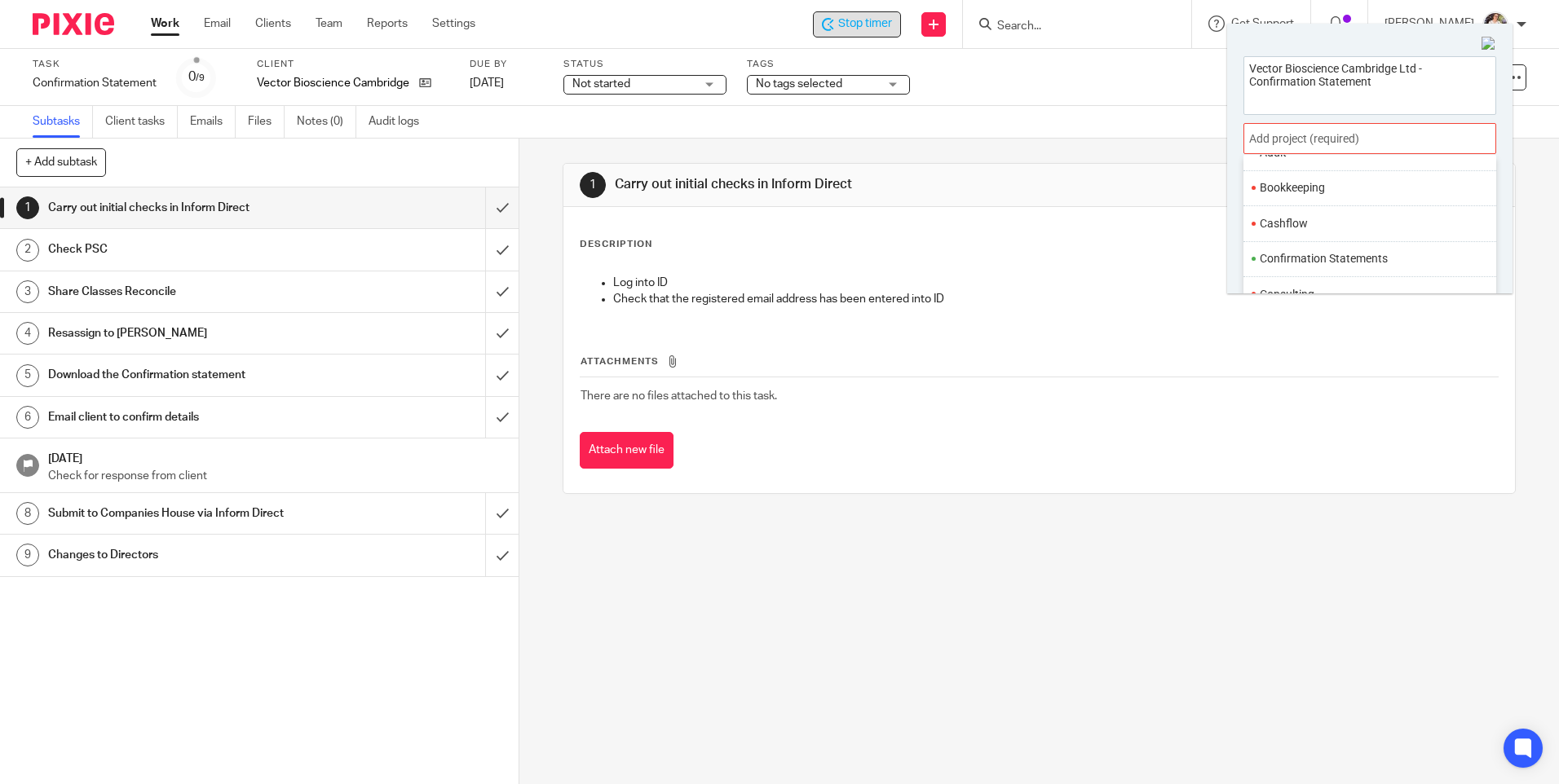
scroll to position [163, 0]
click at [1329, 239] on li "Confirmation Statements" at bounding box center [1367, 238] width 213 height 18
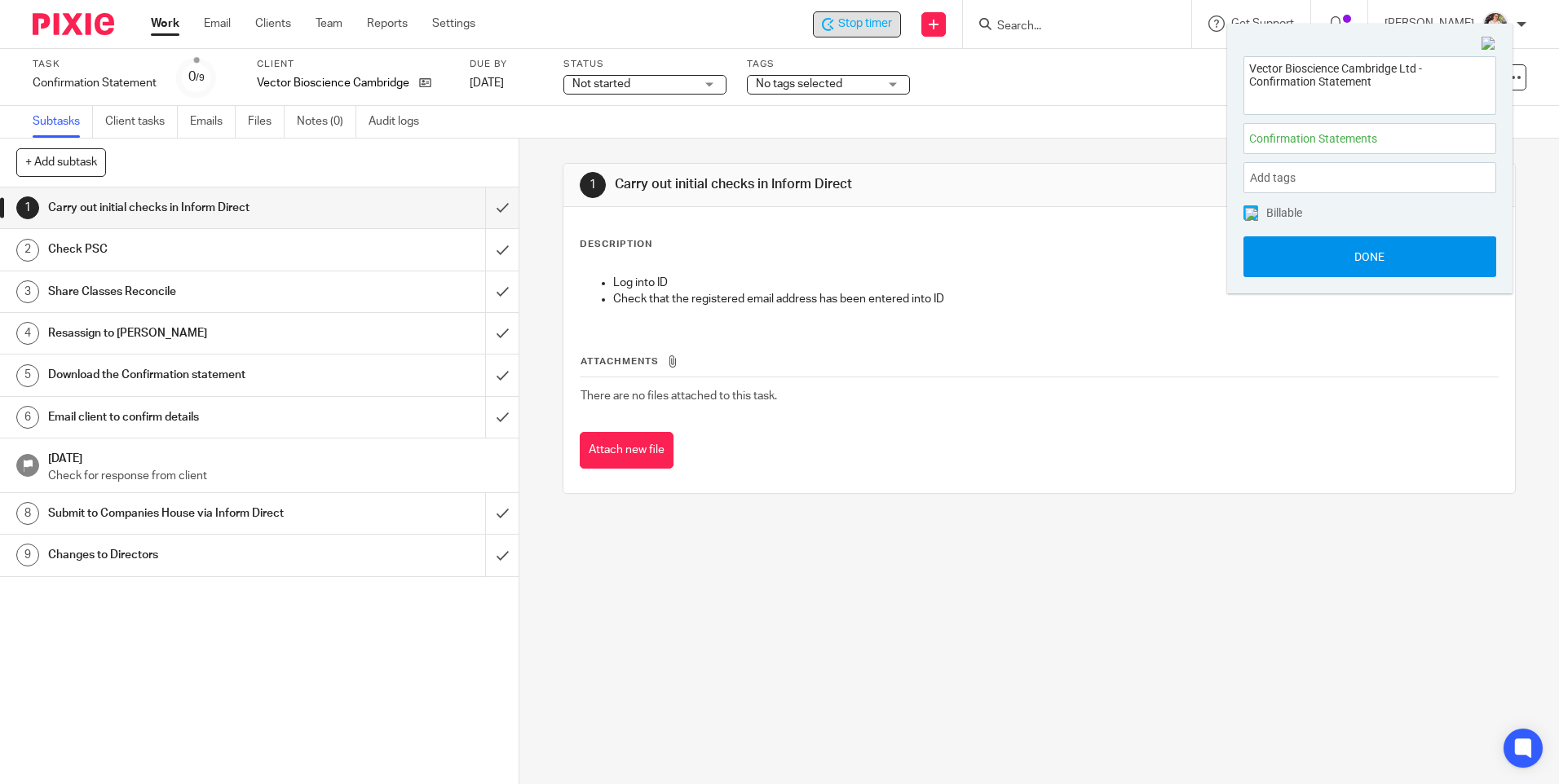
click at [1337, 265] on button "Done" at bounding box center [1369, 257] width 253 height 41
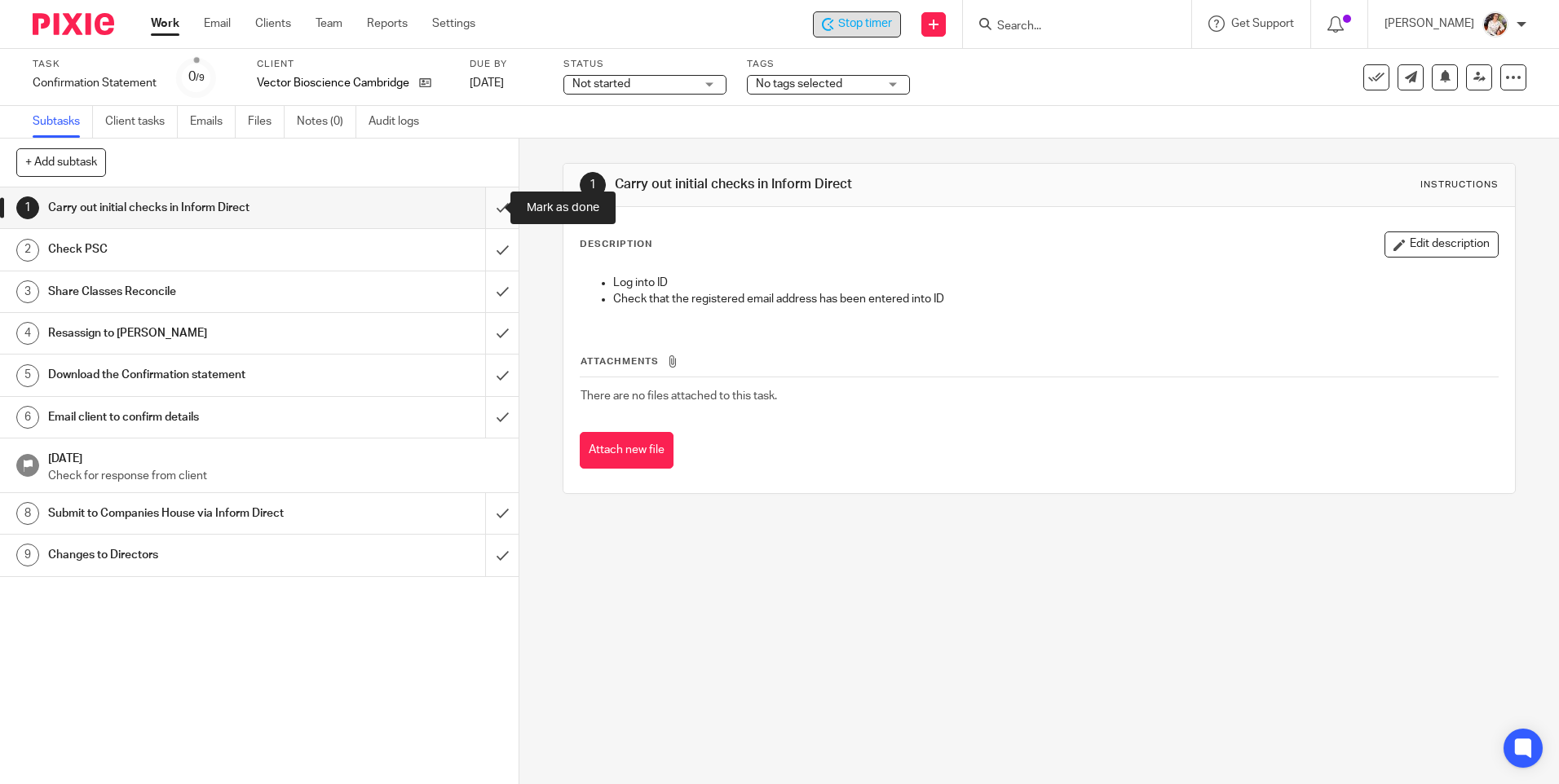
click at [482, 211] on input "submit" at bounding box center [259, 208] width 519 height 41
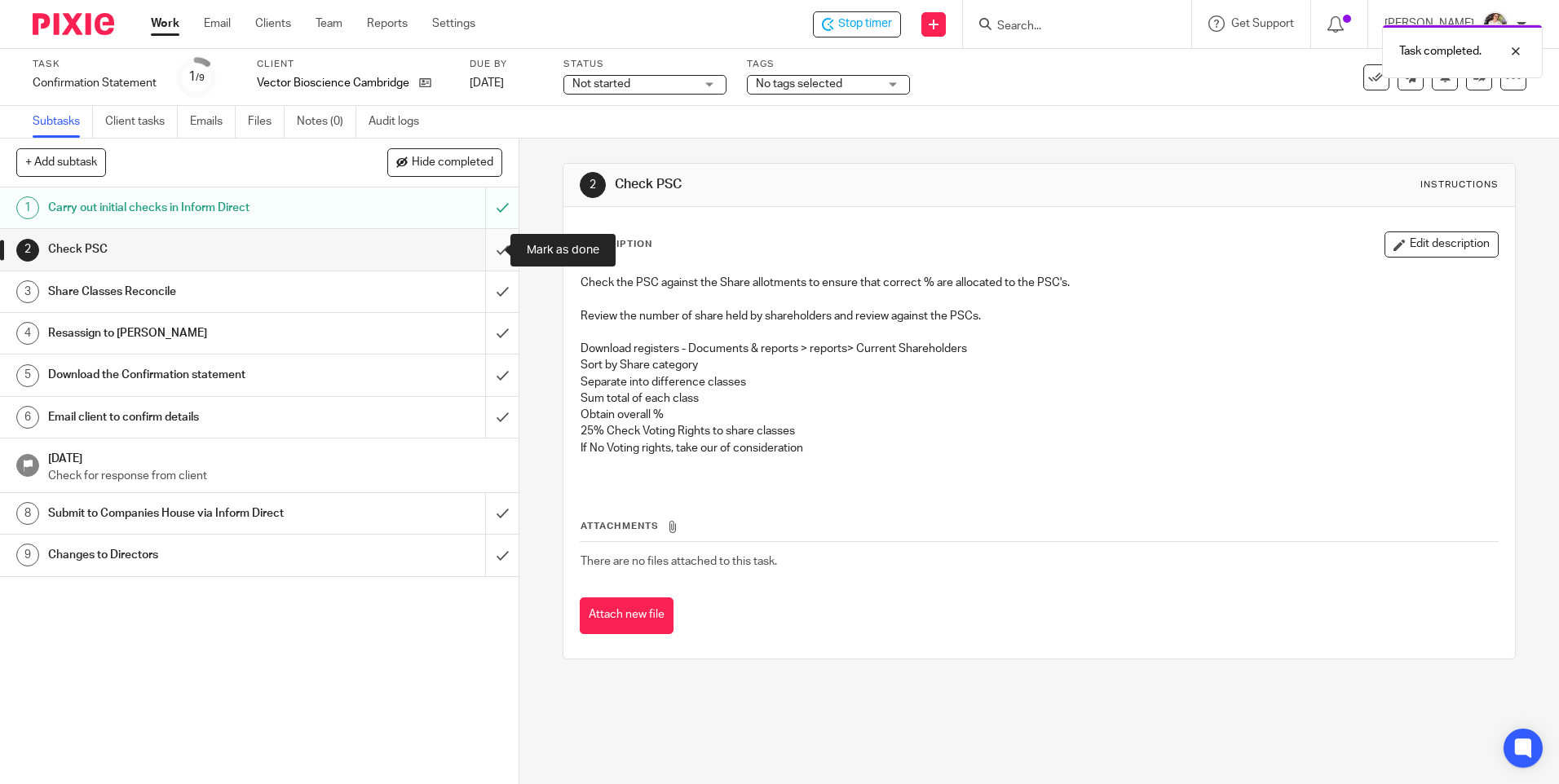
click at [482, 245] on input "submit" at bounding box center [259, 250] width 519 height 41
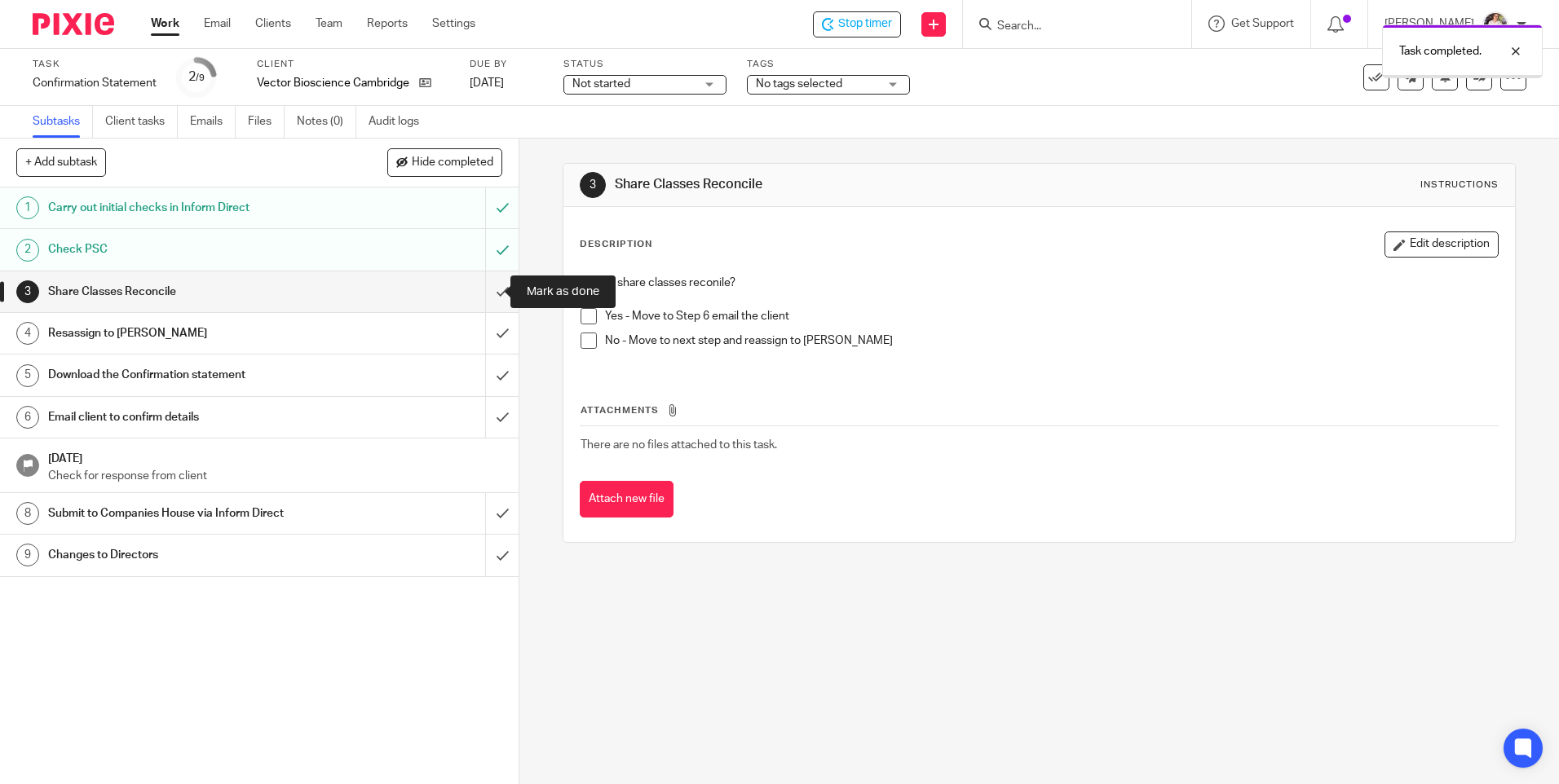
click at [495, 293] on input "submit" at bounding box center [259, 292] width 519 height 41
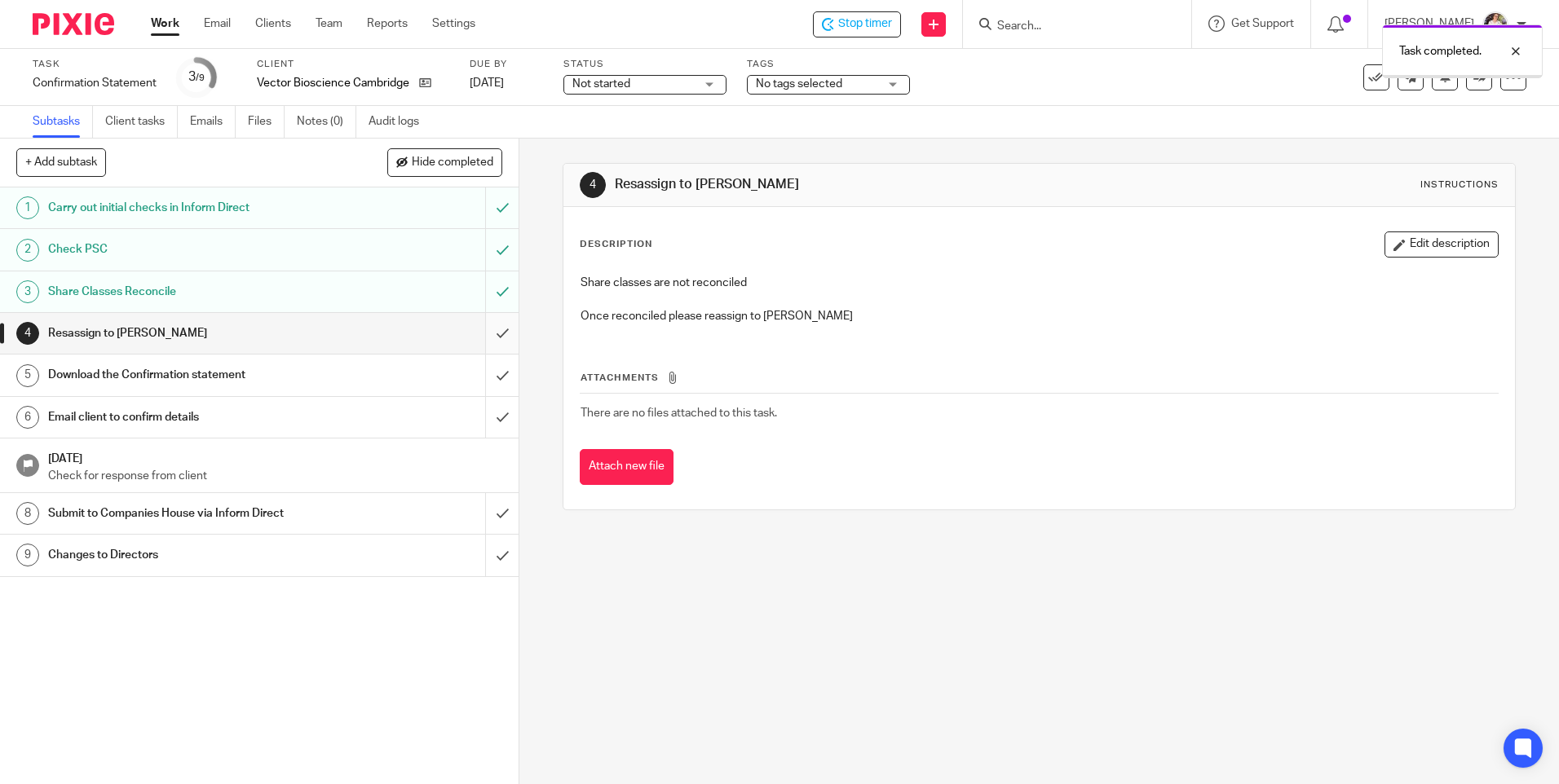
click at [491, 338] on input "submit" at bounding box center [259, 334] width 519 height 41
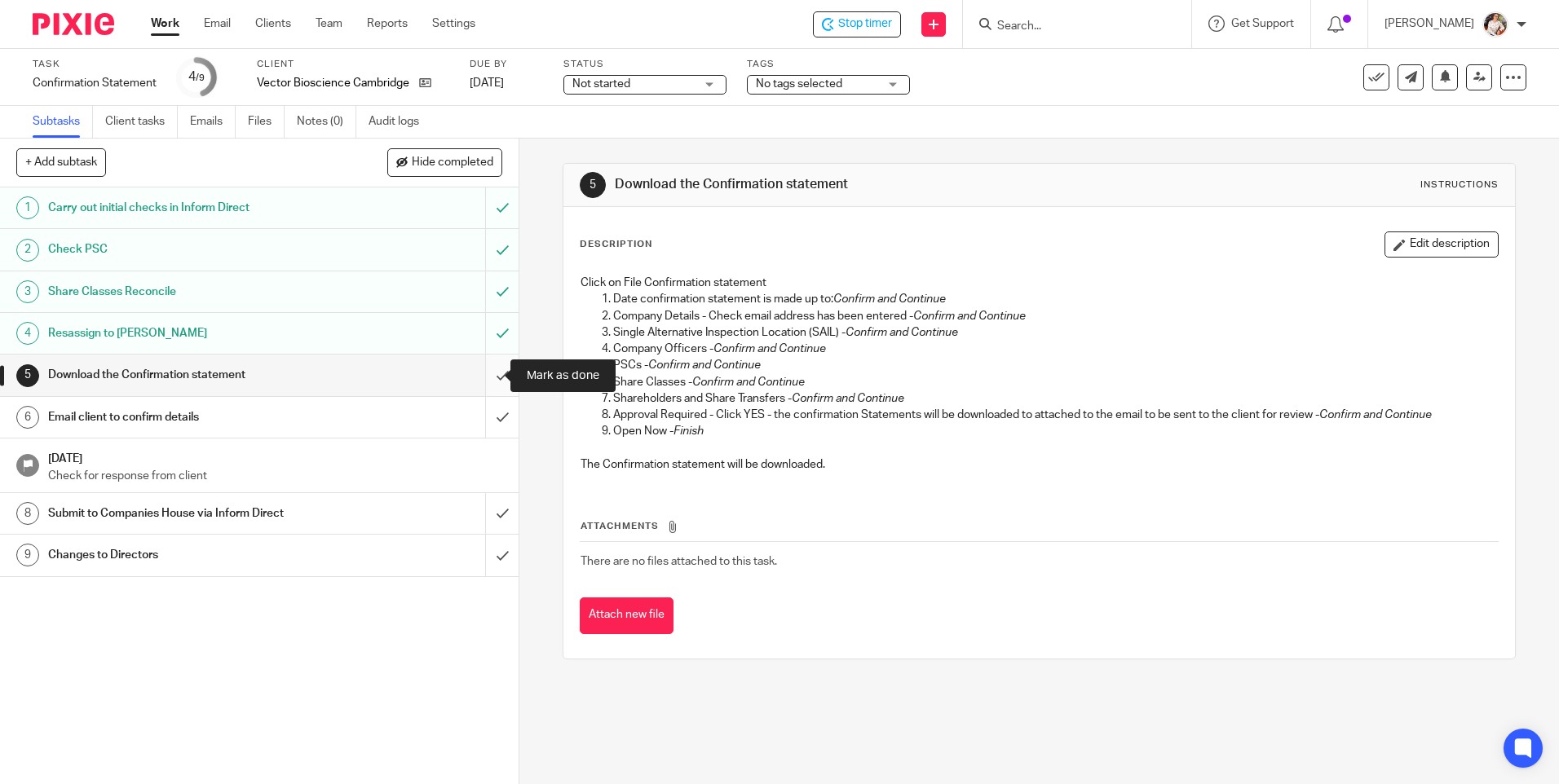
click at [482, 374] on input "submit" at bounding box center [259, 375] width 519 height 41
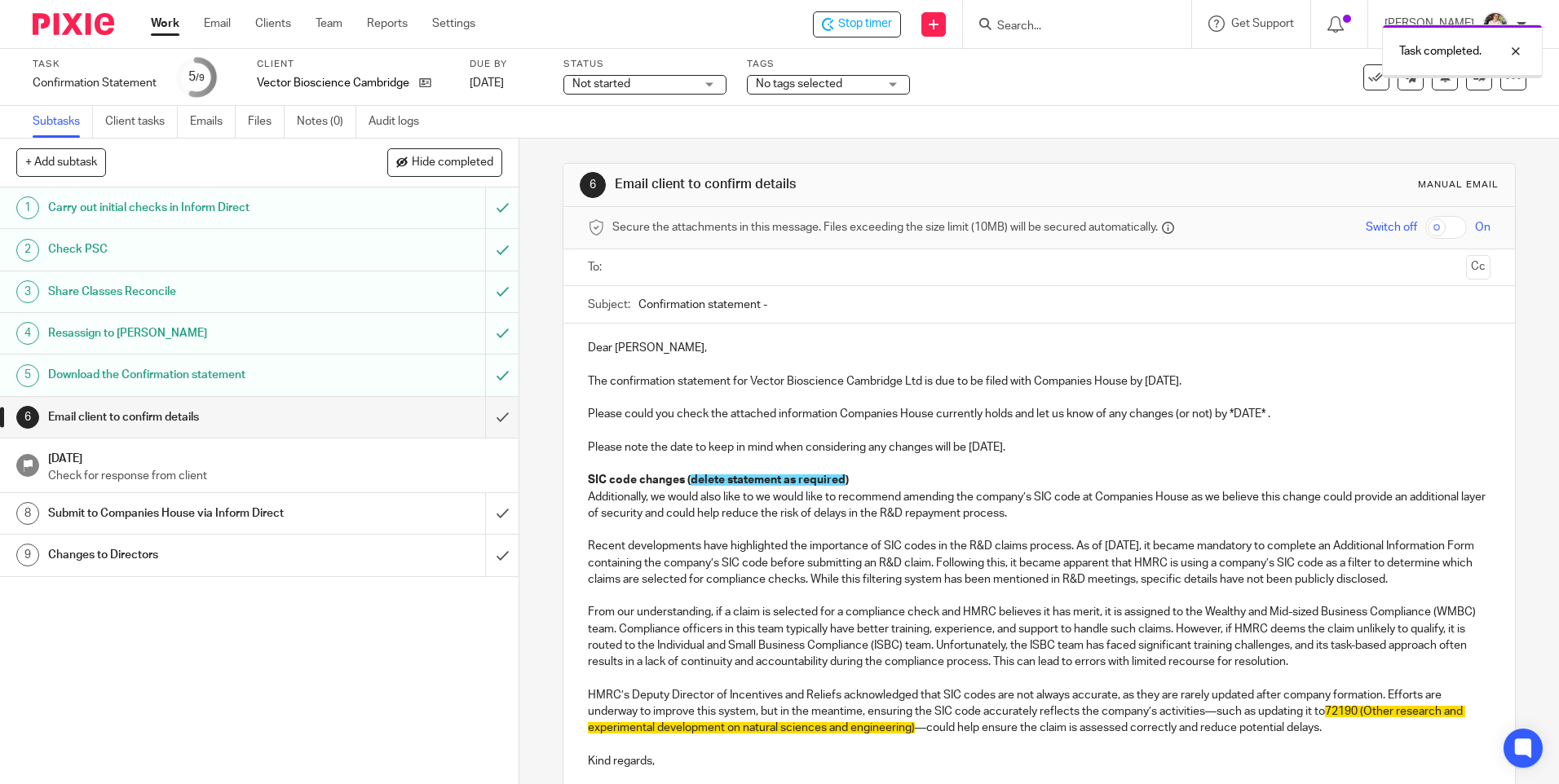
click at [681, 260] on input "text" at bounding box center [1038, 268] width 841 height 19
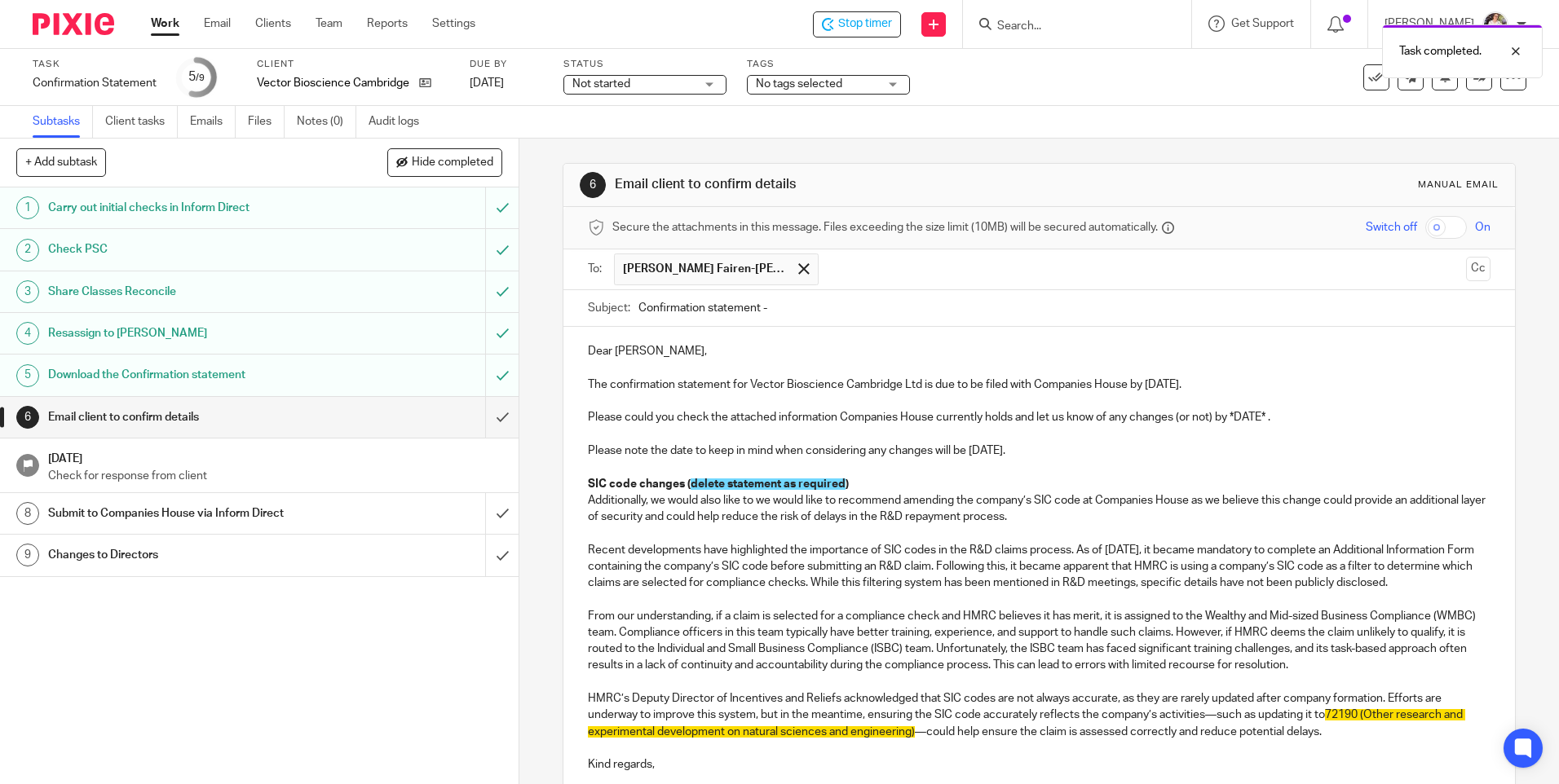
drag, startPoint x: 572, startPoint y: 343, endPoint x: 650, endPoint y: 333, distance: 78.6
click at [575, 343] on div "Dear Lluna, The confirmation statement for Vector Bioscience Cambridge Ltd is d…" at bounding box center [1039, 572] width 951 height 491
click at [798, 268] on span at bounding box center [803, 268] width 11 height 11
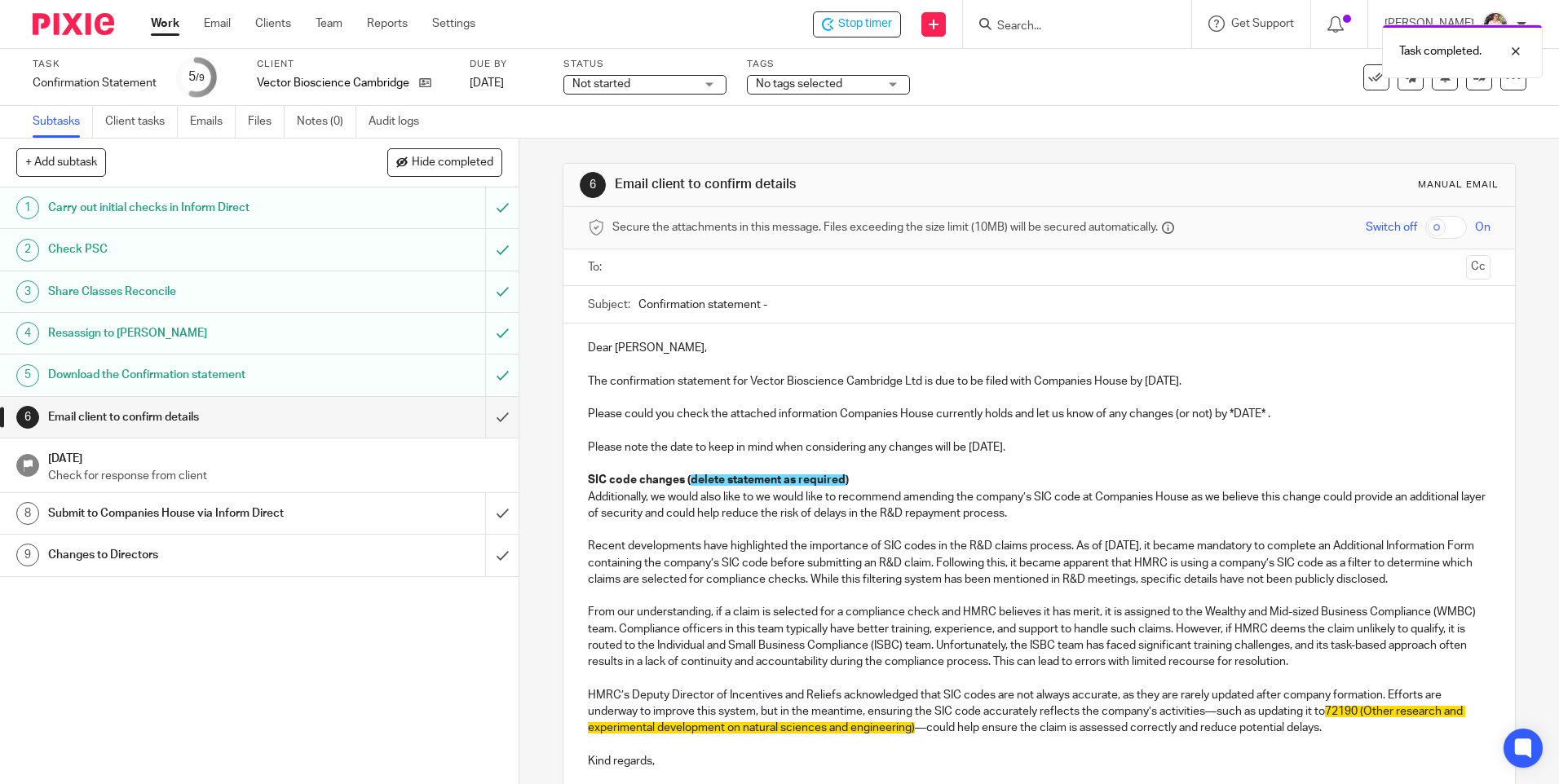
click at [683, 269] on input "text" at bounding box center [1038, 268] width 841 height 19
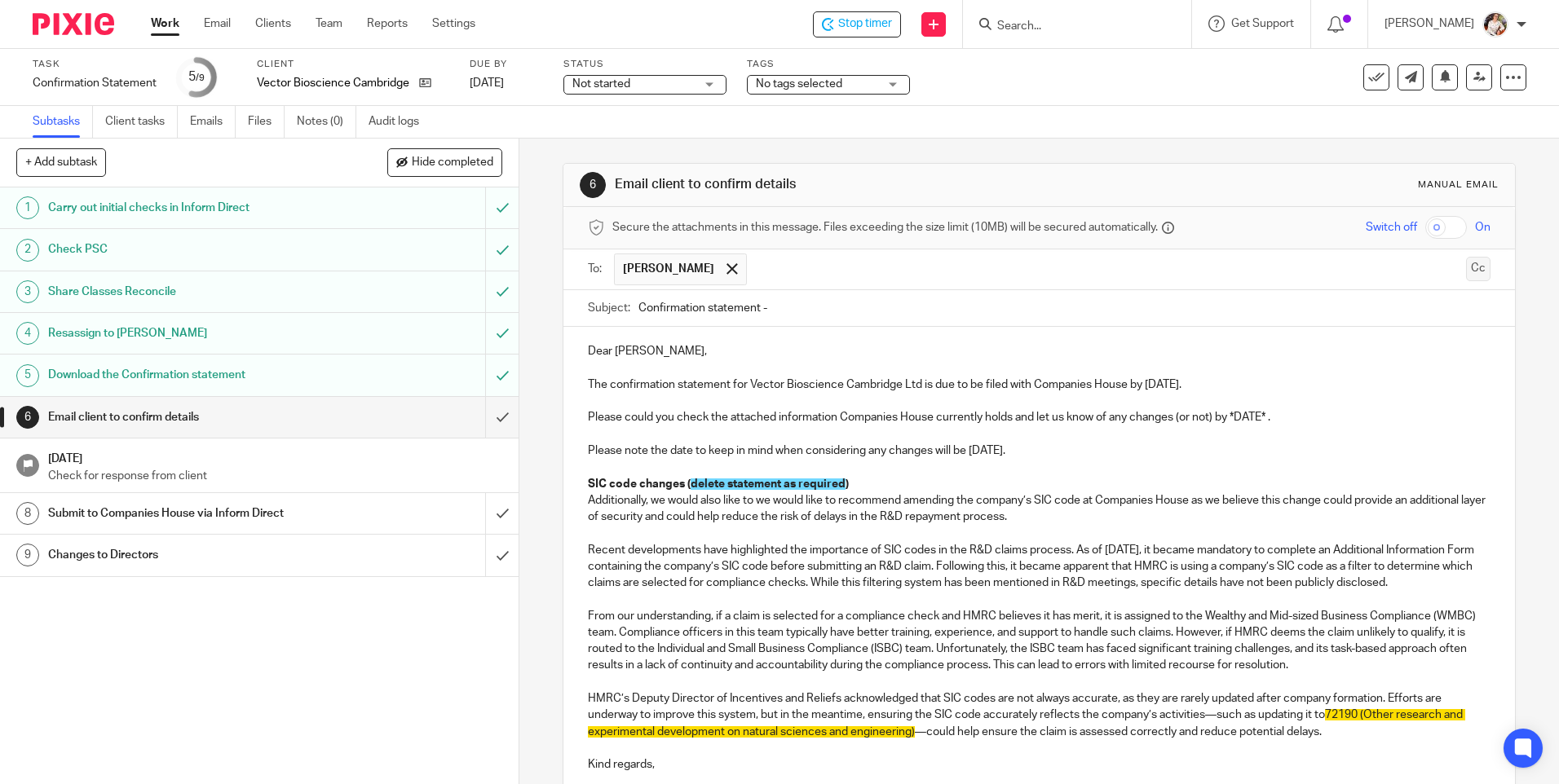
click at [1466, 271] on button "Cc" at bounding box center [1478, 268] width 24 height 24
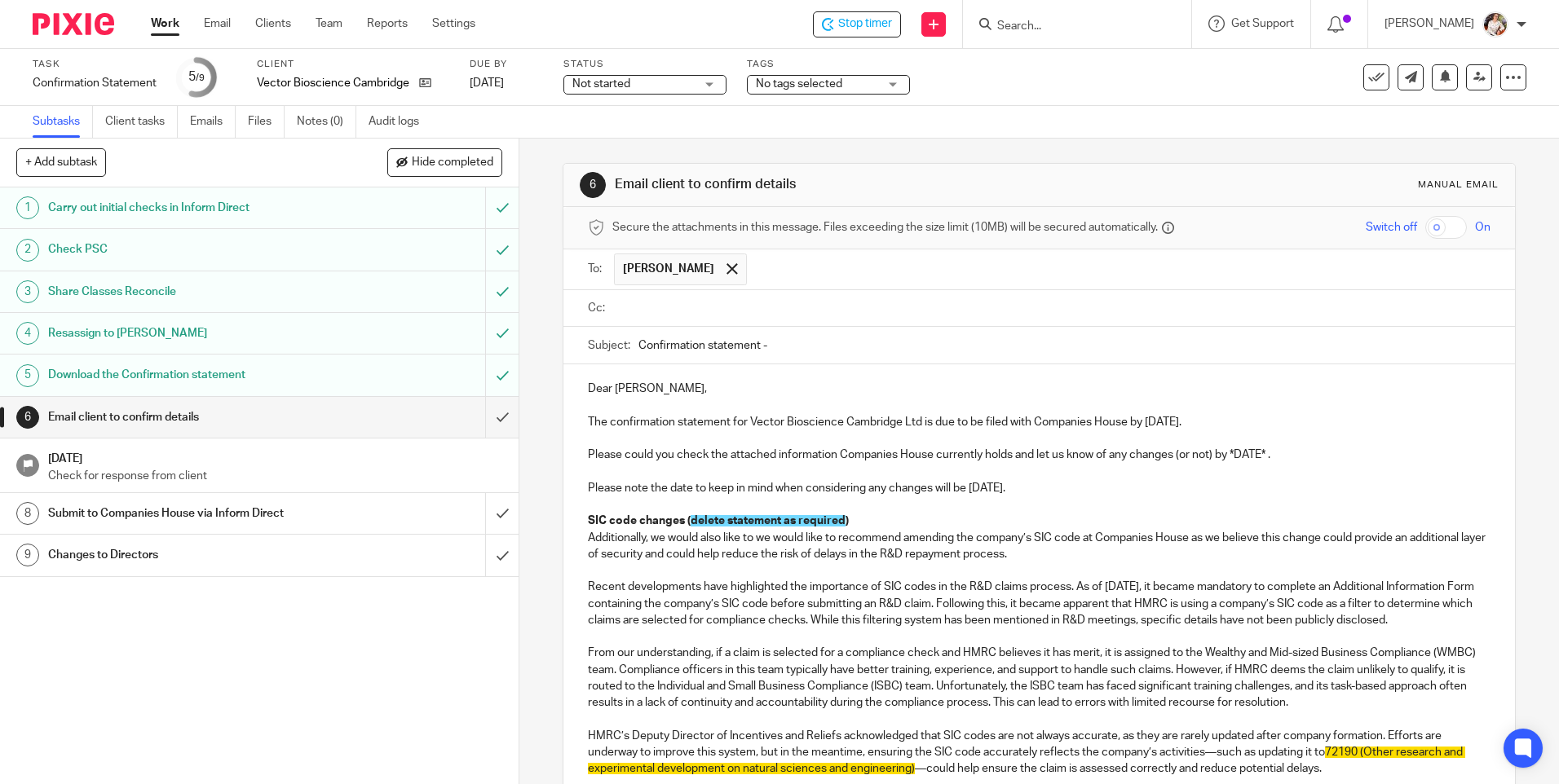
click at [728, 309] on input "text" at bounding box center [1051, 308] width 865 height 19
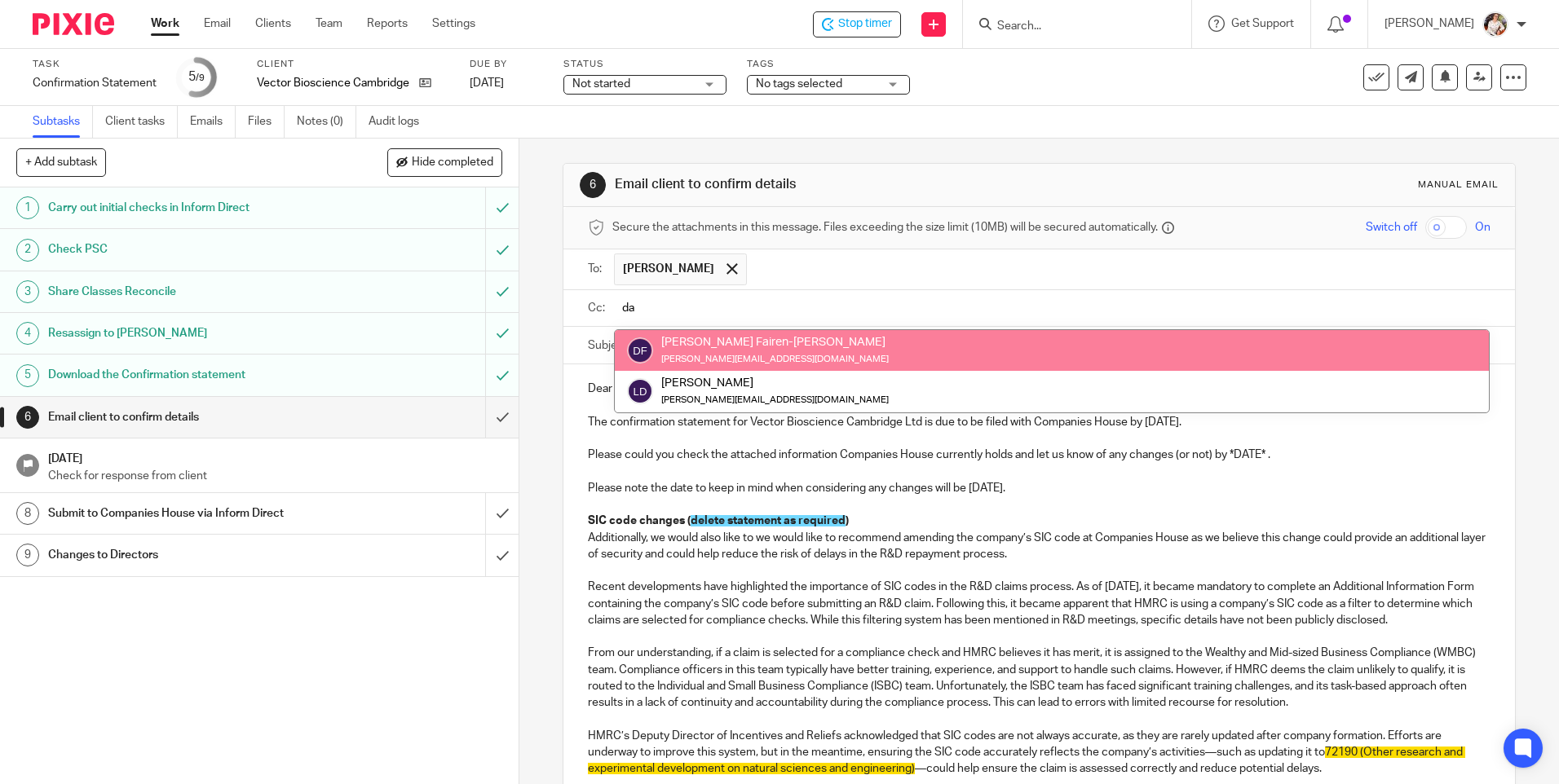
type input "da"
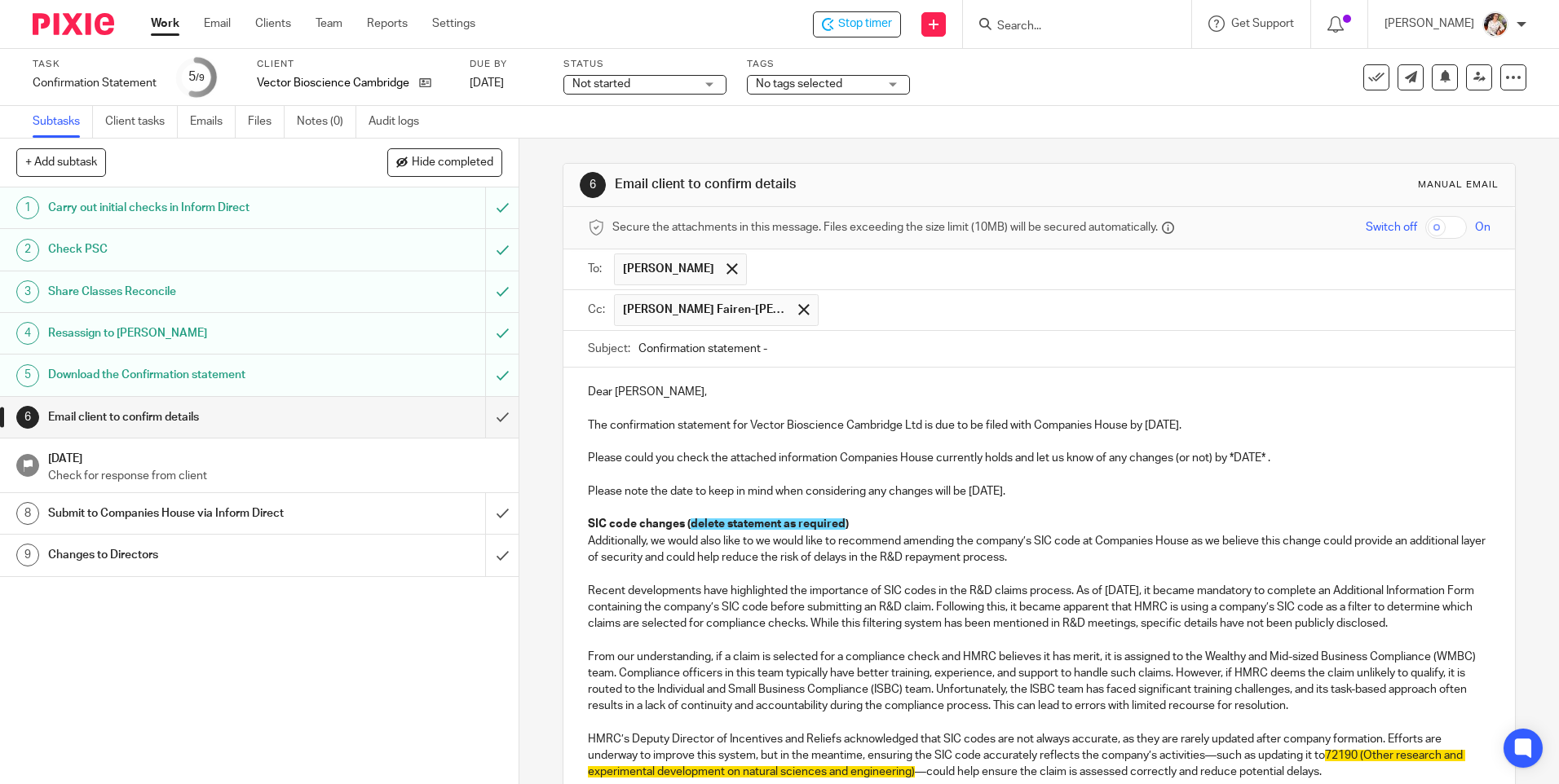
click at [783, 343] on input "Confirmation statement -" at bounding box center [1065, 350] width 852 height 37
type input "Confirmation statement - Vector Bioscience Cambridge Ltd"
click at [1157, 422] on p "The confirmation statement for Vector Bioscience Cambridge Ltd is due to be fil…" at bounding box center [1038, 426] width 902 height 17
drag, startPoint x: 1263, startPoint y: 458, endPoint x: 1228, endPoint y: 457, distance: 35.0
click at [1228, 457] on p "Please could you check the attached information Companies House currently holds…" at bounding box center [1038, 458] width 902 height 17
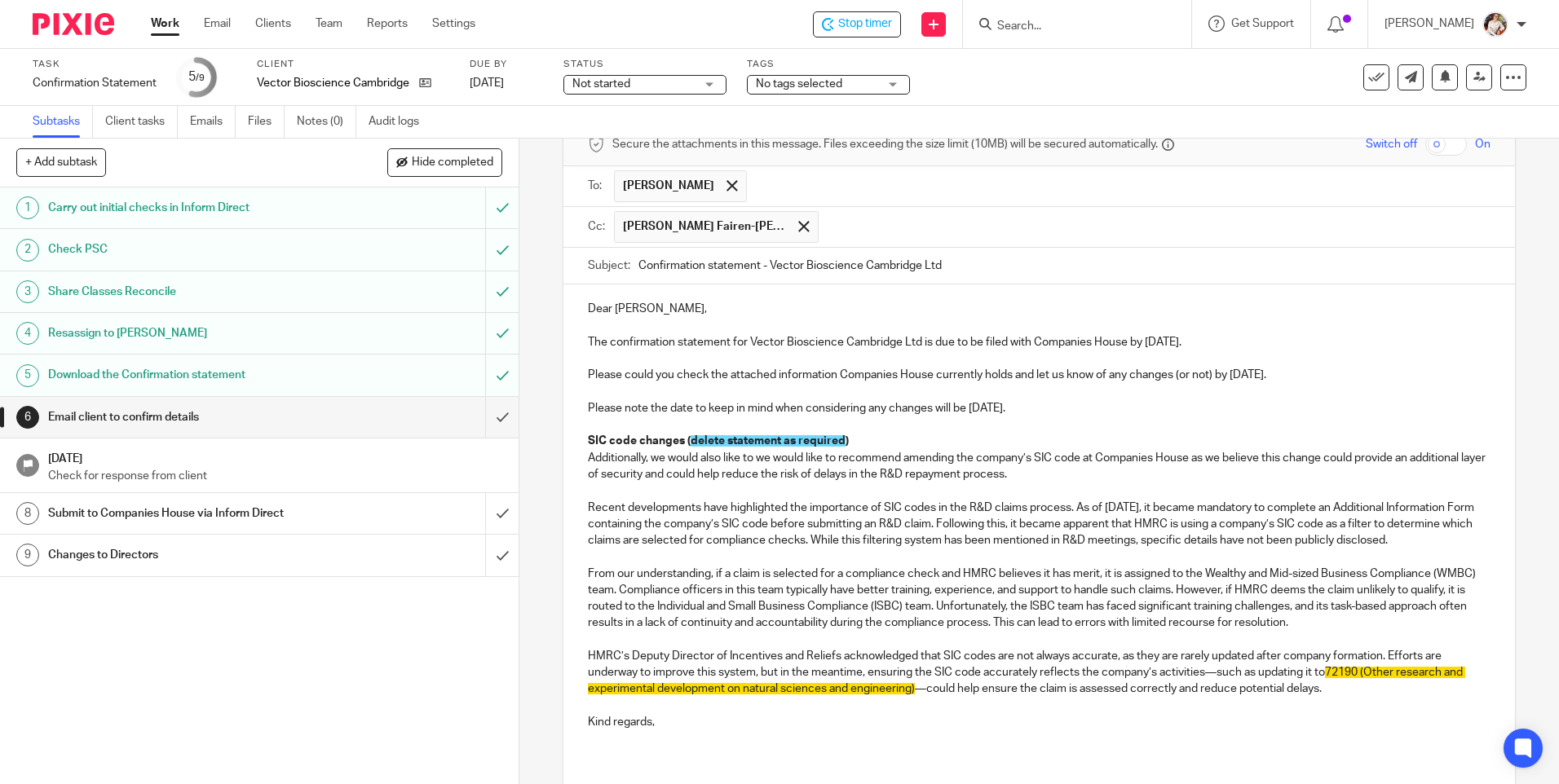
scroll to position [237, 0]
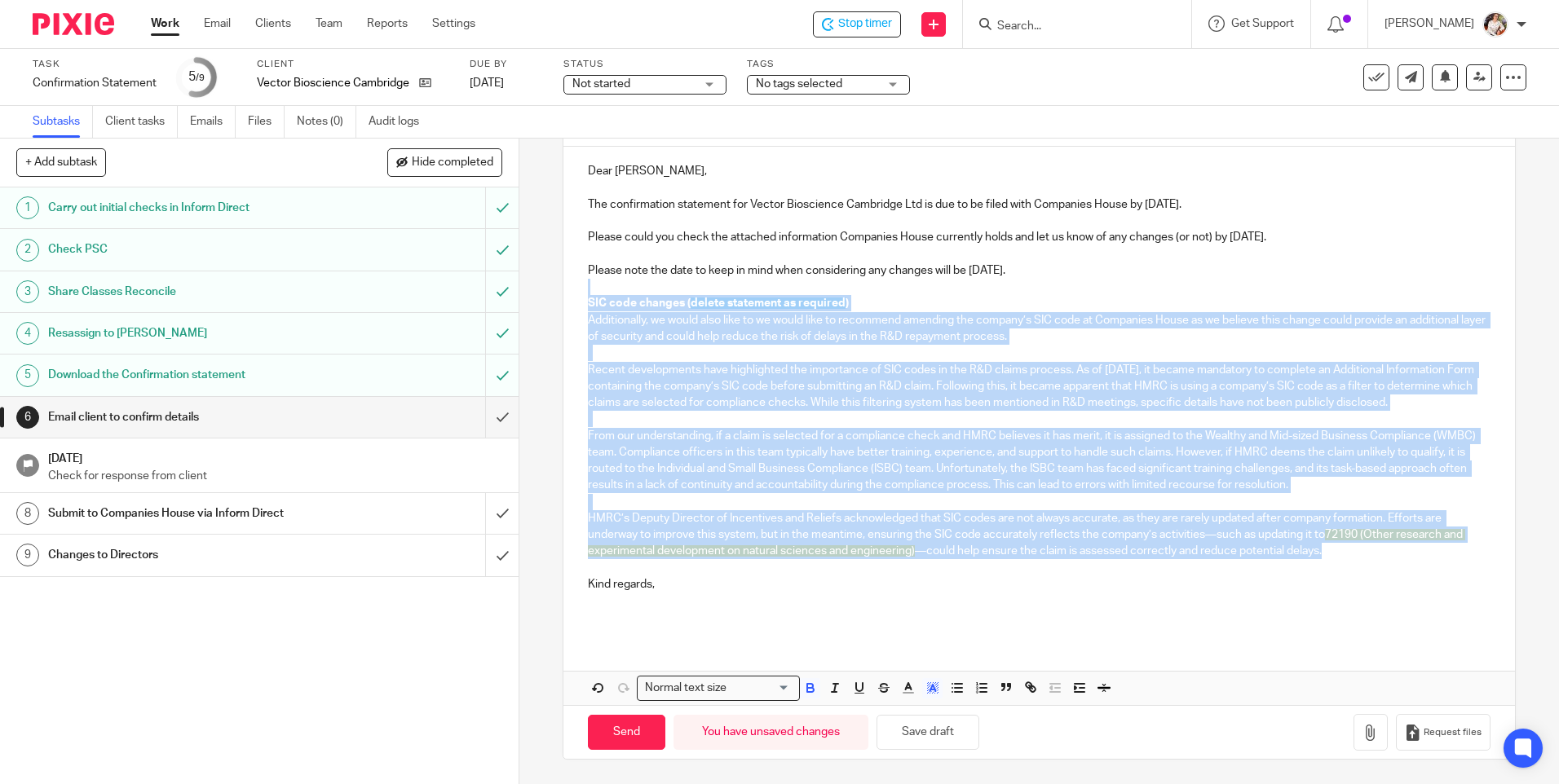
drag, startPoint x: 1387, startPoint y: 556, endPoint x: 575, endPoint y: 275, distance: 859.2
click at [575, 275] on div "Dear Lluna, The confirmation statement for Vector Bioscience Cambridge Ltd is d…" at bounding box center [1039, 392] width 951 height 491
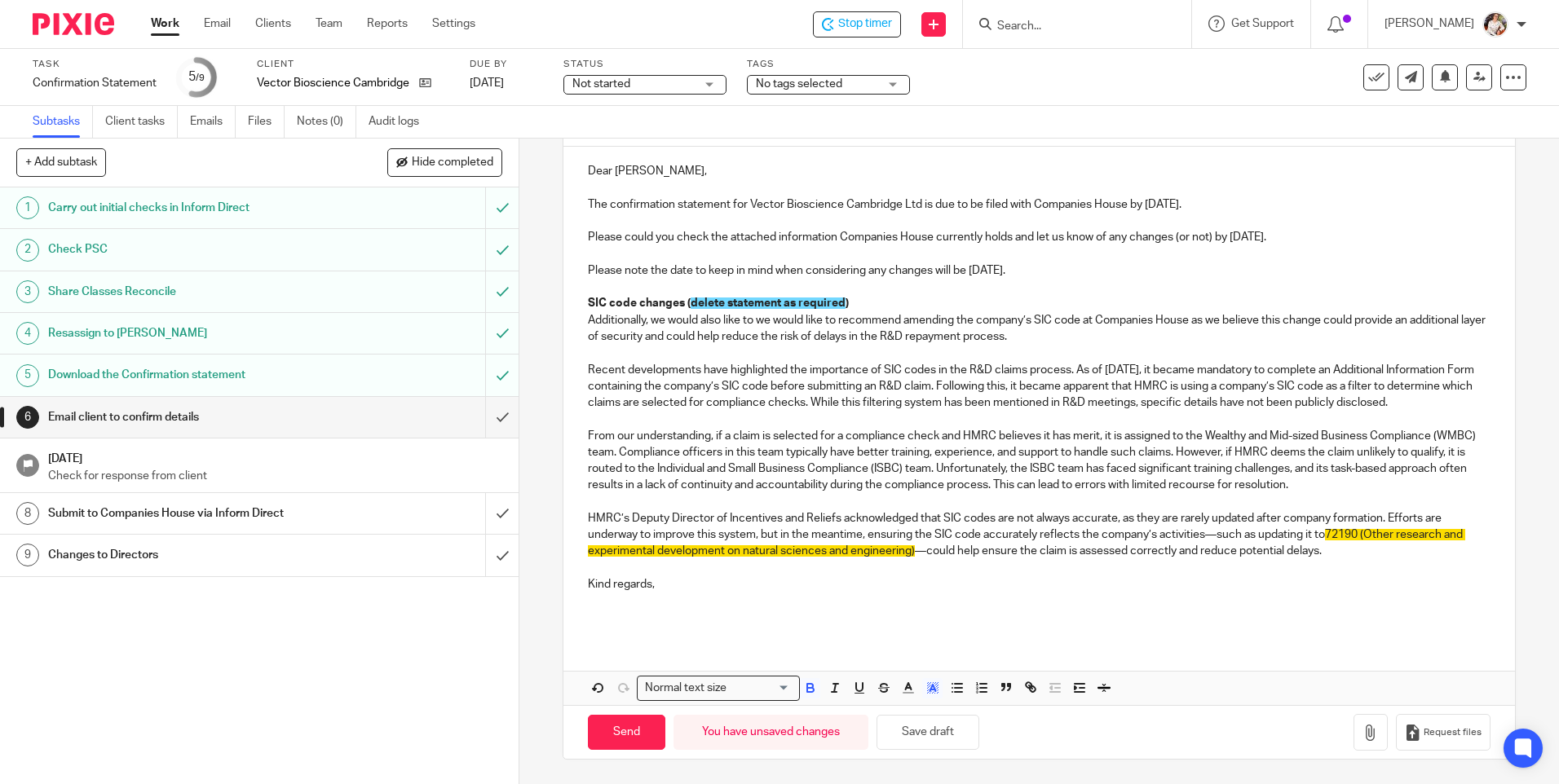
scroll to position [79, 0]
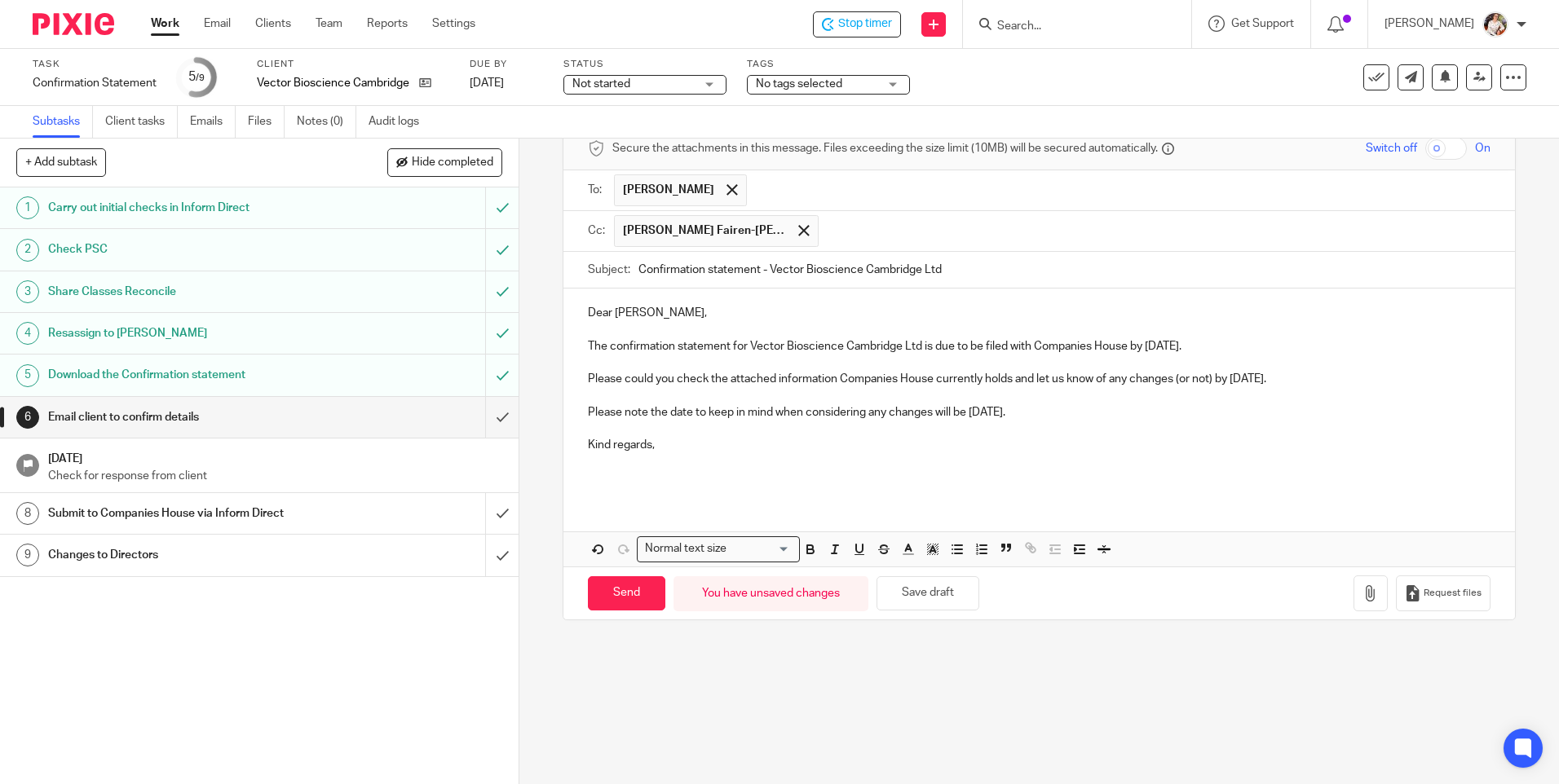
click at [659, 456] on p at bounding box center [1038, 471] width 902 height 33
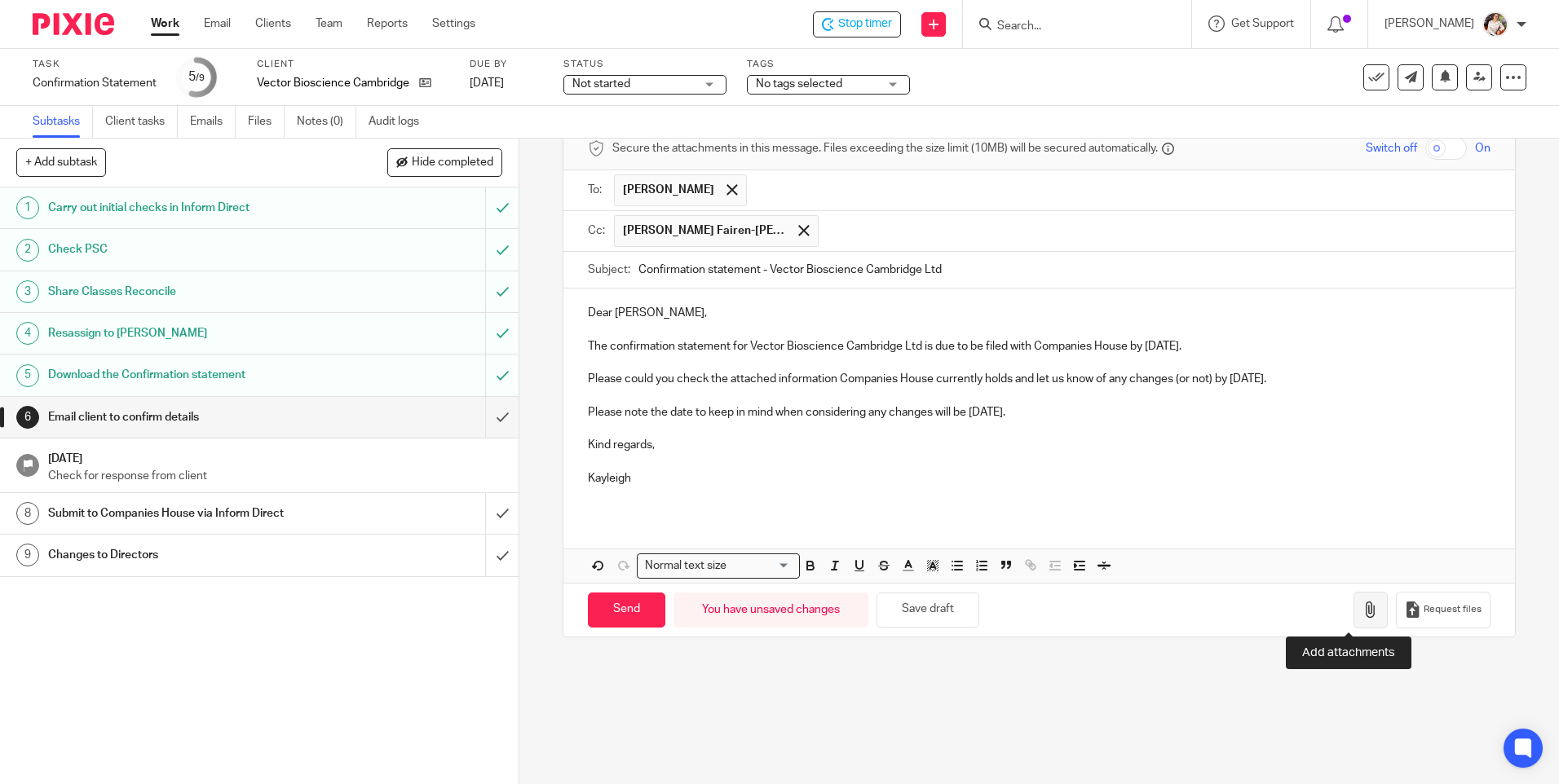
click at [1354, 600] on button "button" at bounding box center [1370, 610] width 34 height 37
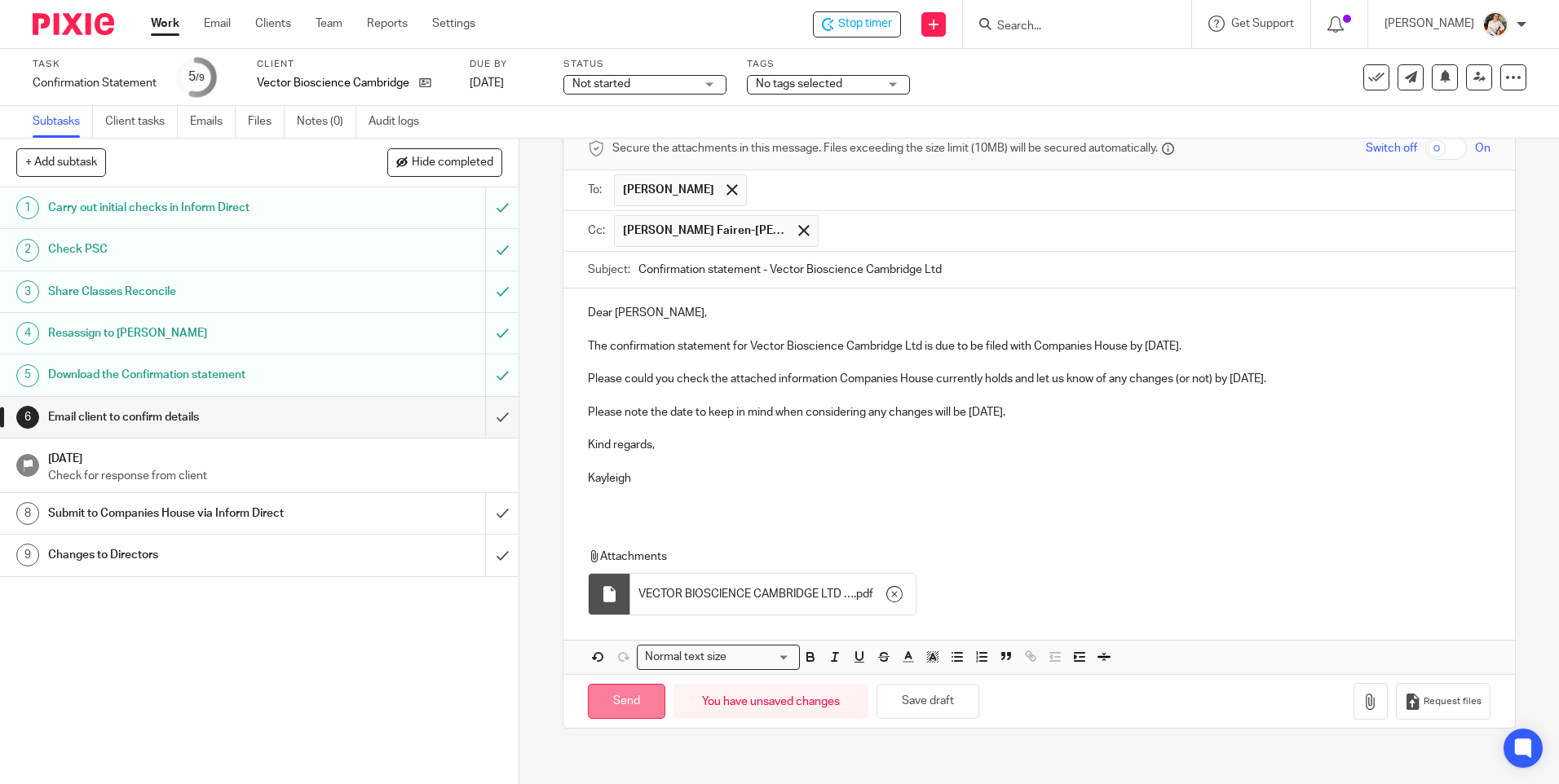
click at [632, 695] on input "Send" at bounding box center [626, 702] width 77 height 35
type input "Sent"
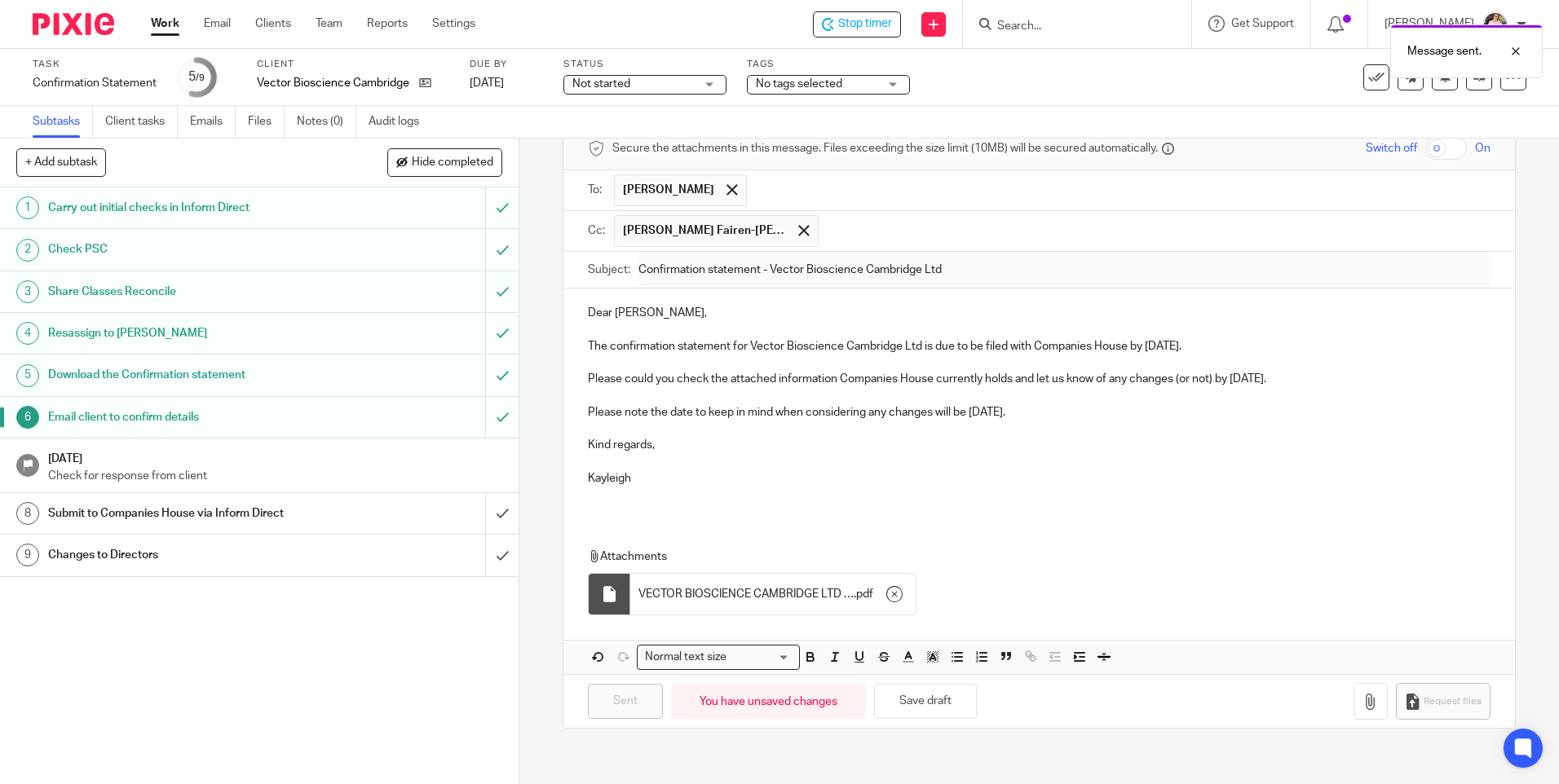
click at [881, 86] on div "No tags selected" at bounding box center [828, 85] width 163 height 20
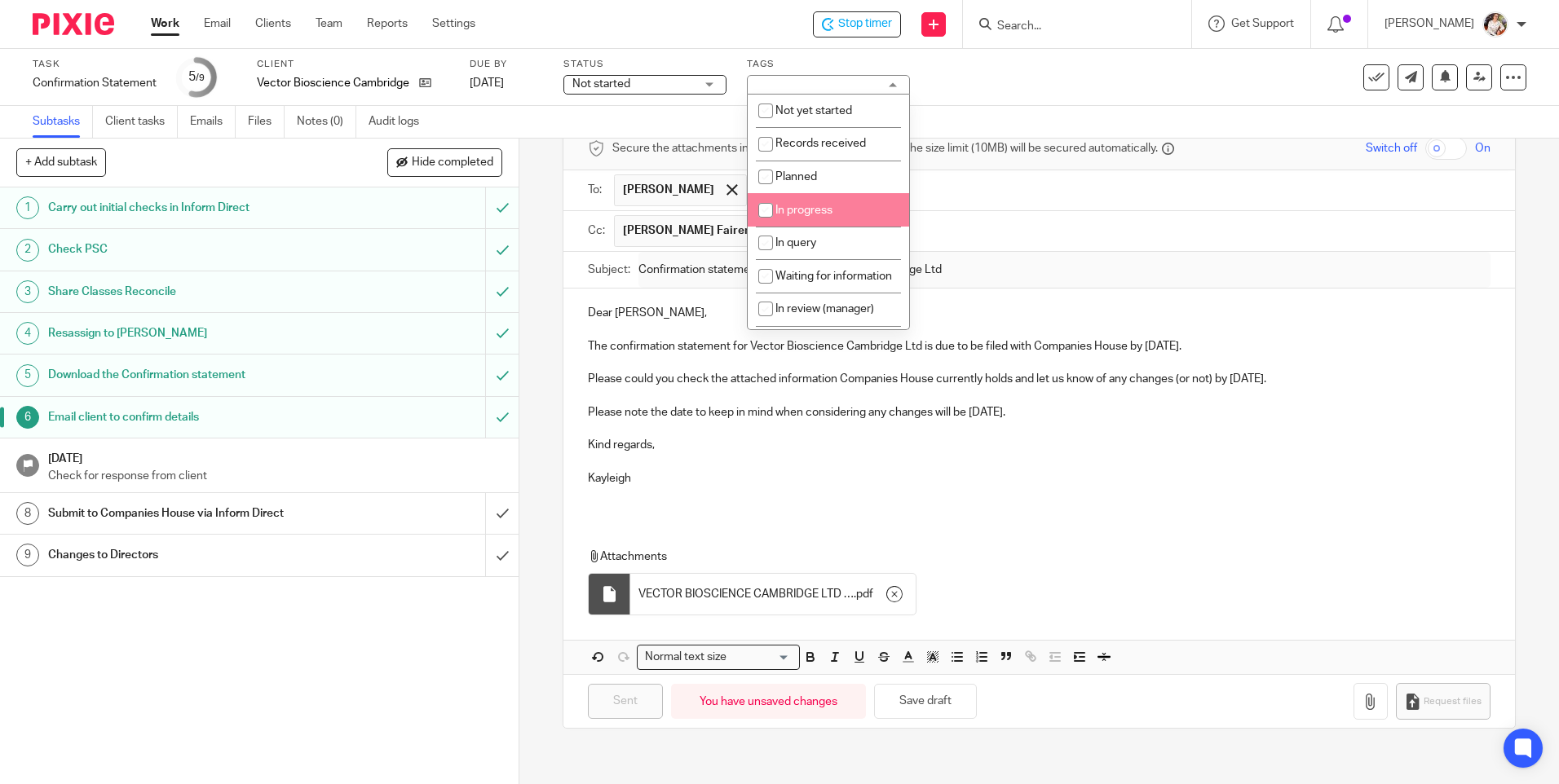
click at [867, 218] on li "In progress" at bounding box center [828, 210] width 161 height 33
checkbox input "true"
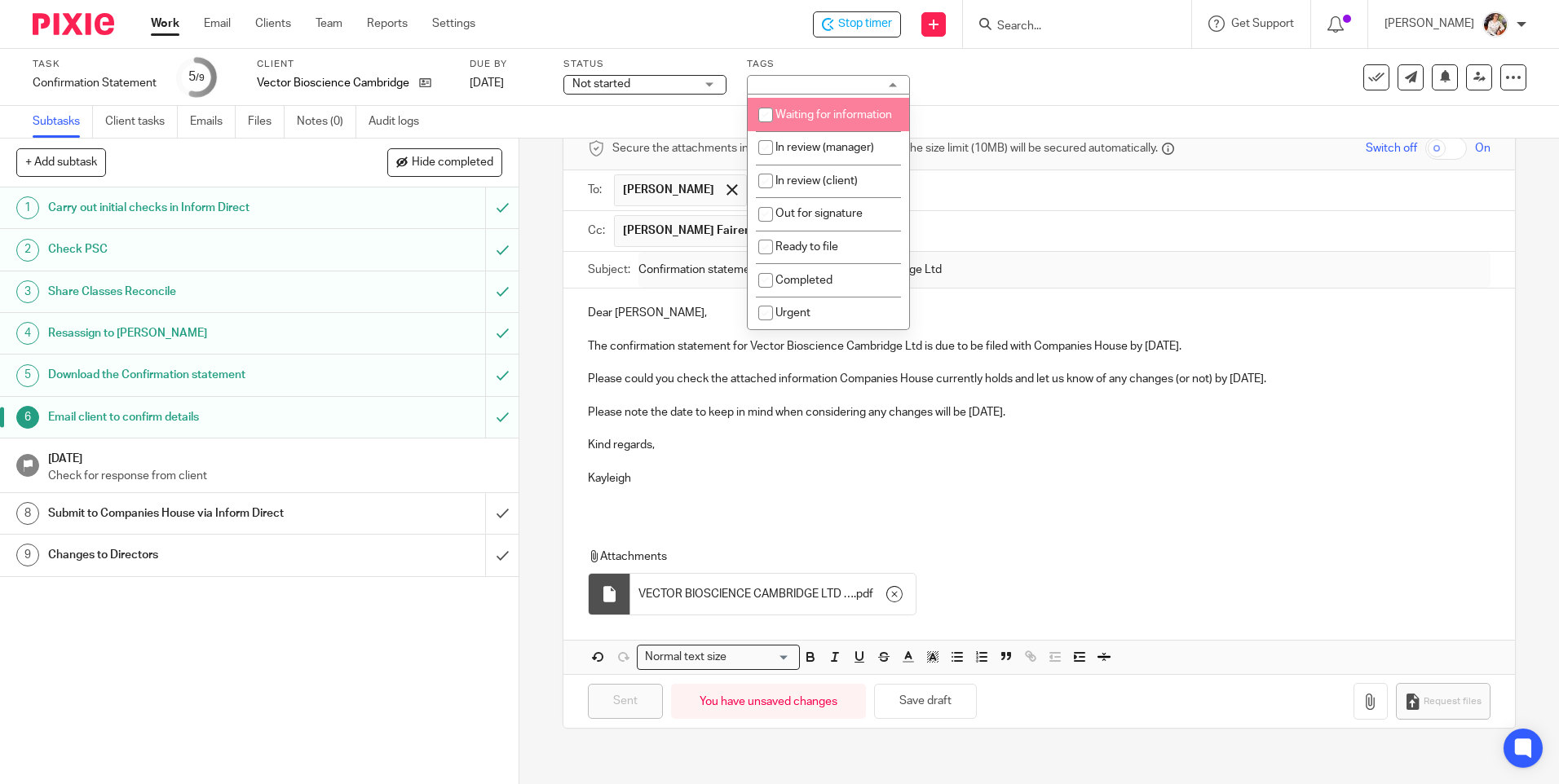
scroll to position [163, 0]
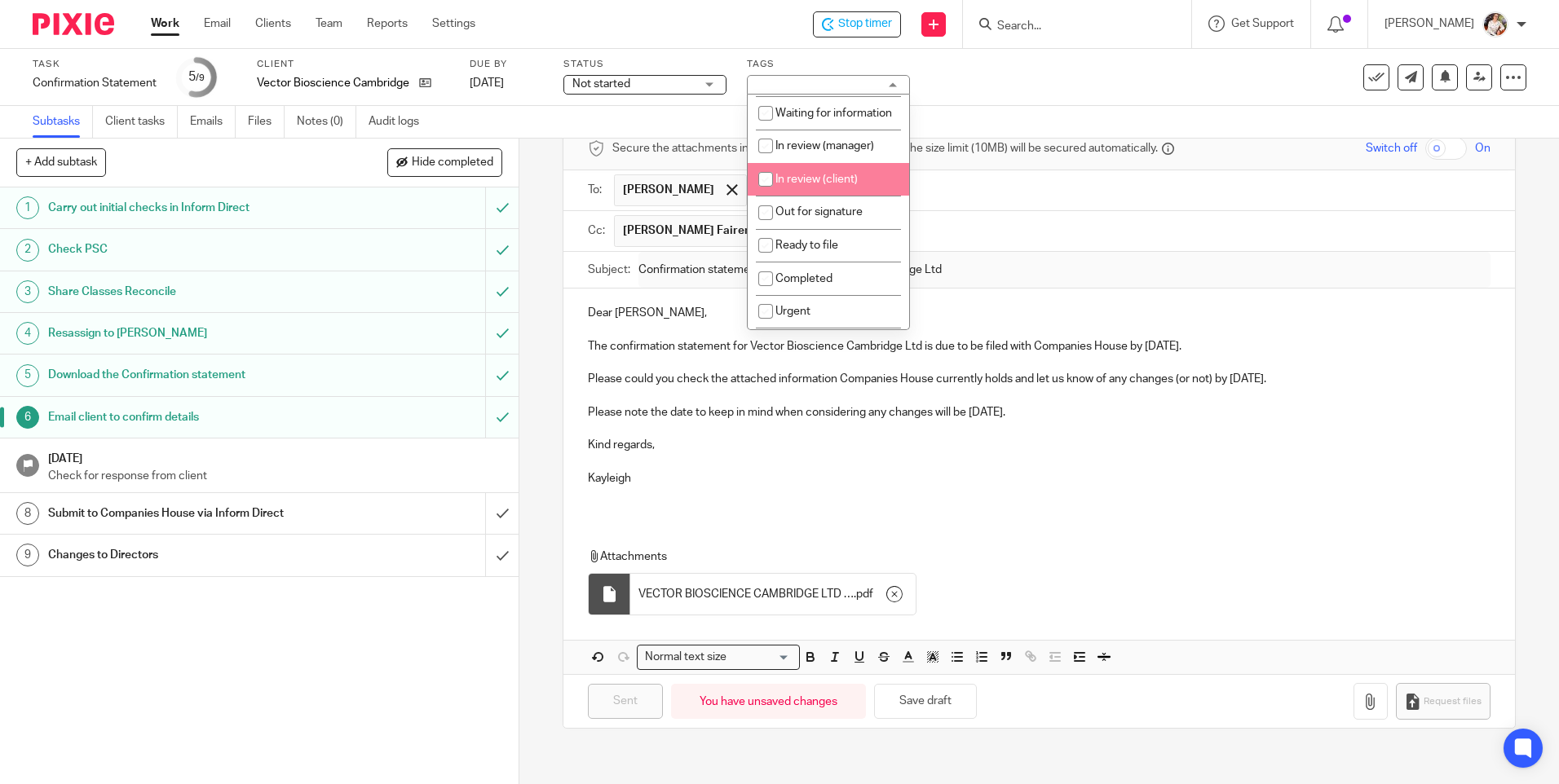
click at [827, 189] on li "In review (client)" at bounding box center [828, 180] width 161 height 33
checkbox input "true"
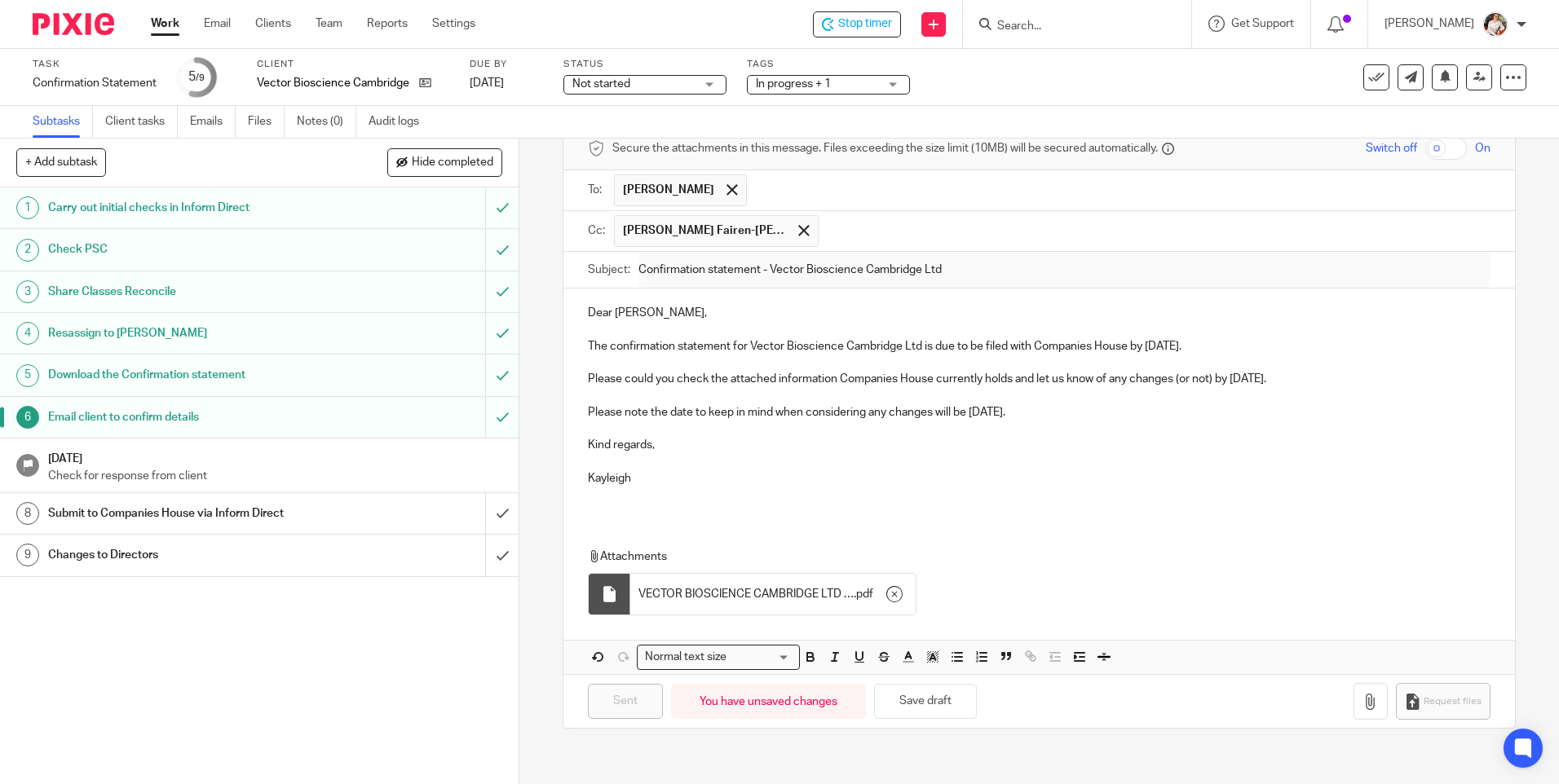
click at [687, 81] on span "Not started" at bounding box center [633, 85] width 122 height 18
drag, startPoint x: 663, startPoint y: 145, endPoint x: 775, endPoint y: 121, distance: 114.5
click at [662, 145] on li "In progress" at bounding box center [645, 144] width 161 height 33
click at [865, 22] on span "Stop timer" at bounding box center [864, 24] width 54 height 18
click at [152, 22] on link "Work" at bounding box center [164, 23] width 28 height 17
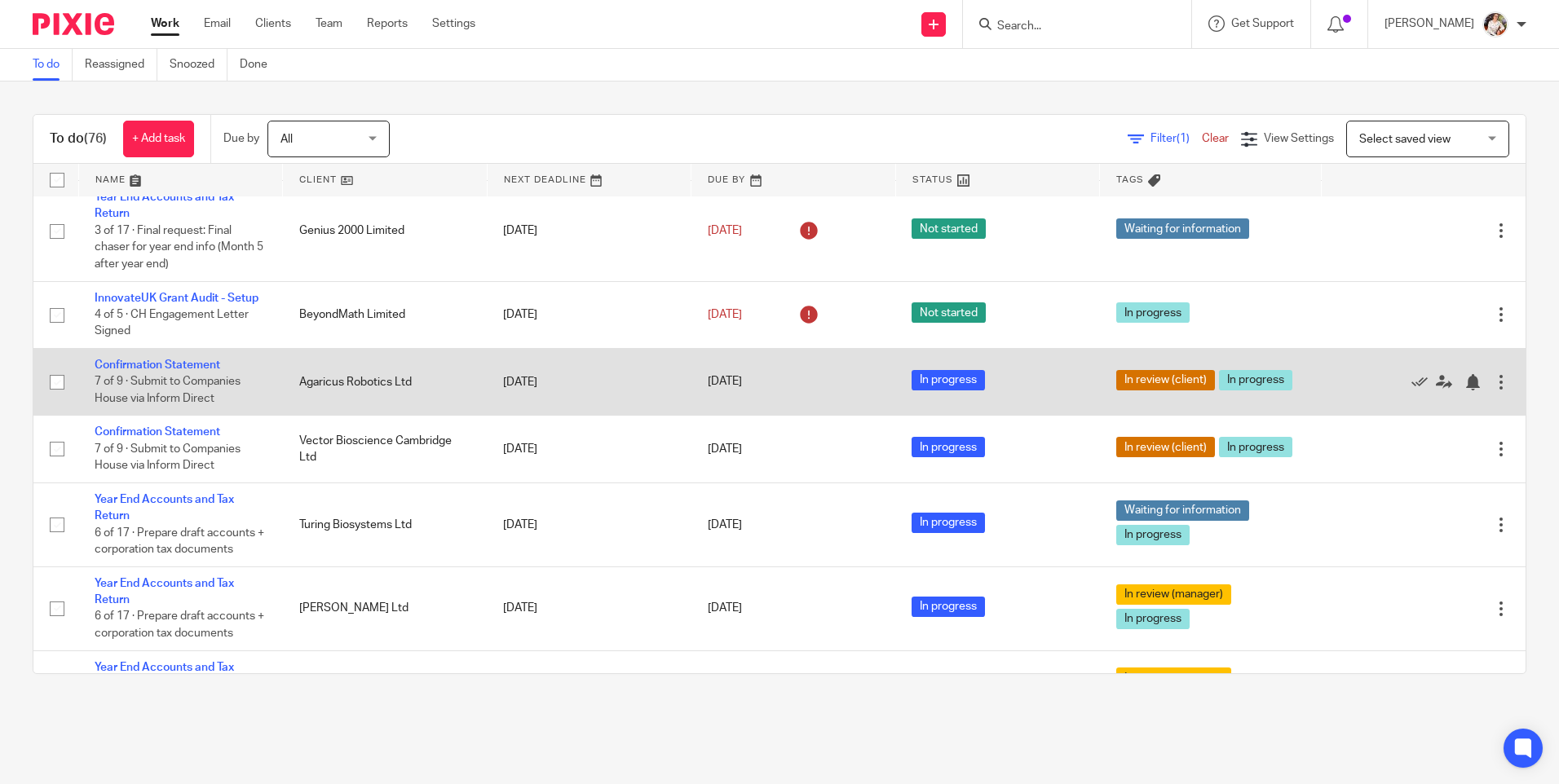
scroll to position [163, 0]
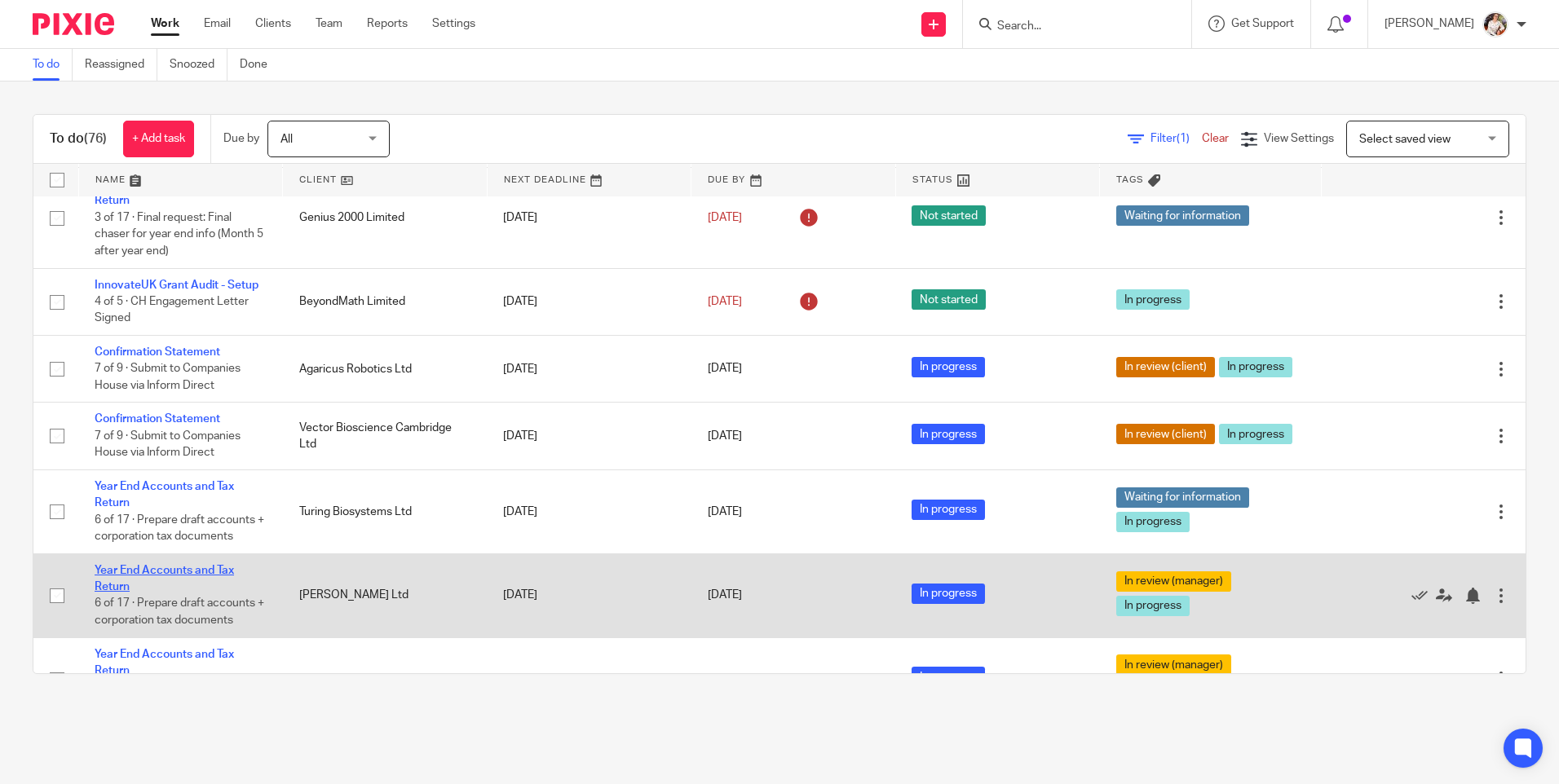
click at [161, 571] on link "Year End Accounts and Tax Return" at bounding box center [164, 579] width 140 height 27
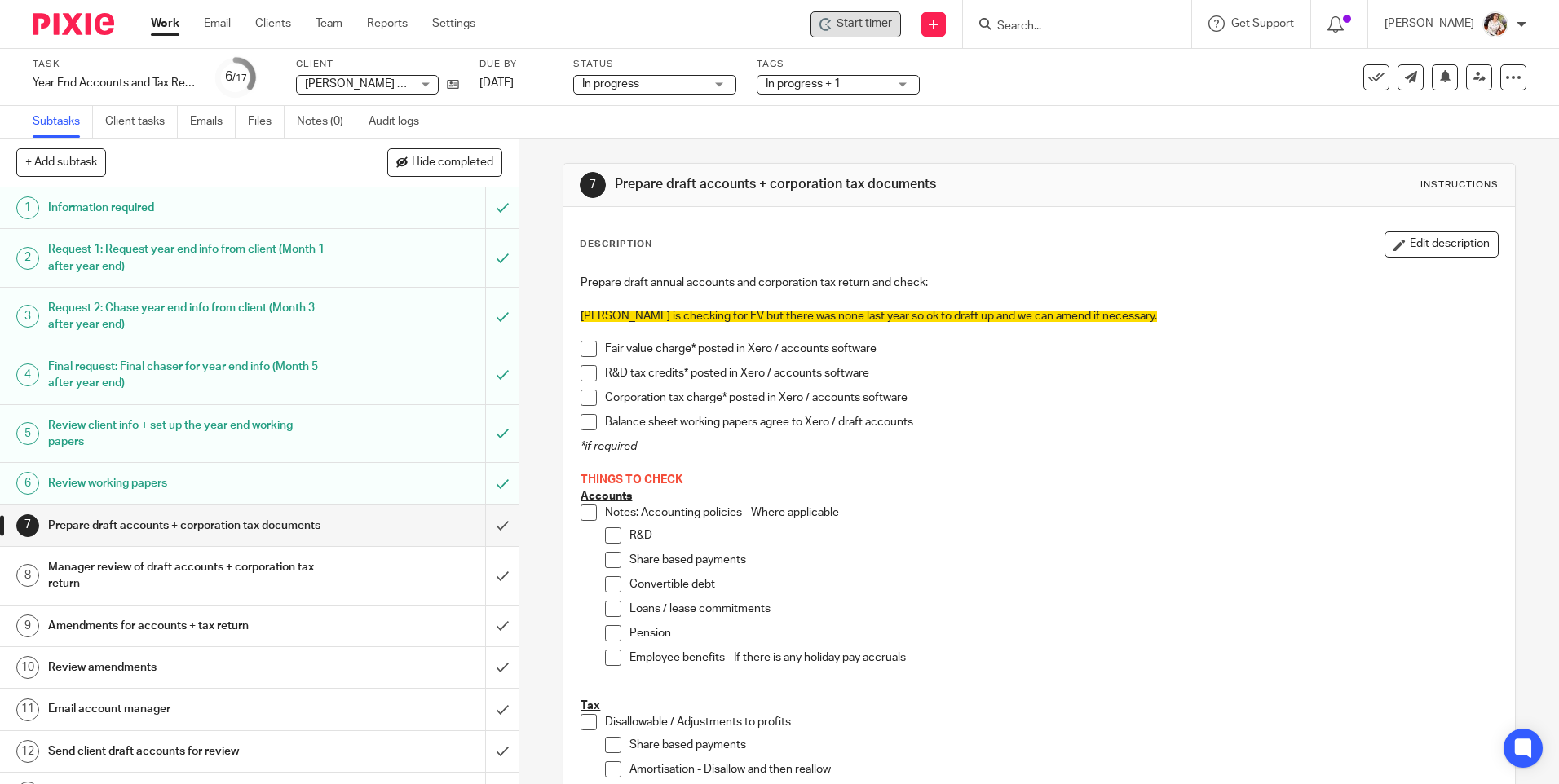
click at [876, 24] on span "Start timer" at bounding box center [864, 24] width 56 height 18
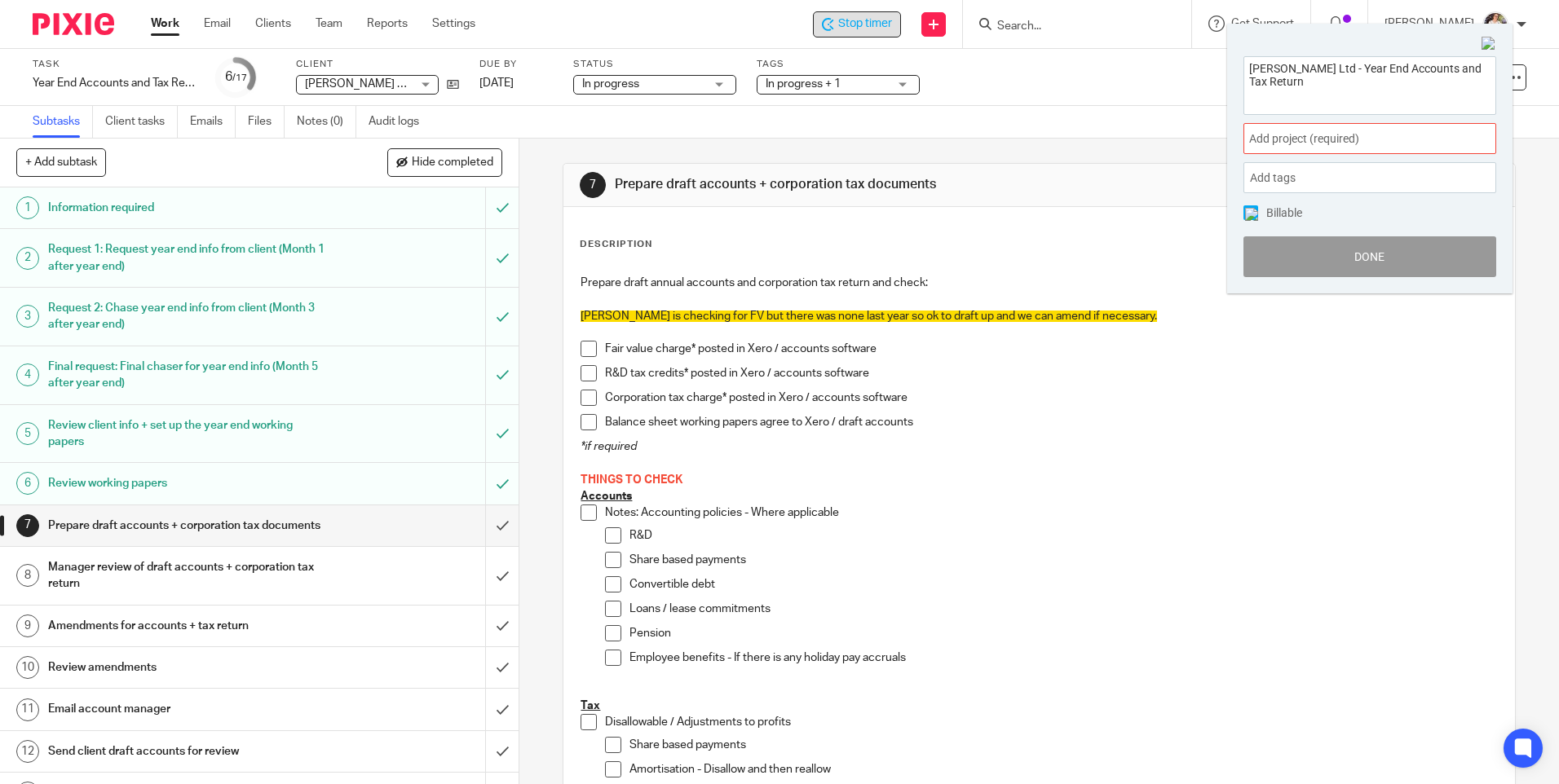
click at [1451, 138] on span "Add project (required) :" at bounding box center [1352, 140] width 205 height 18
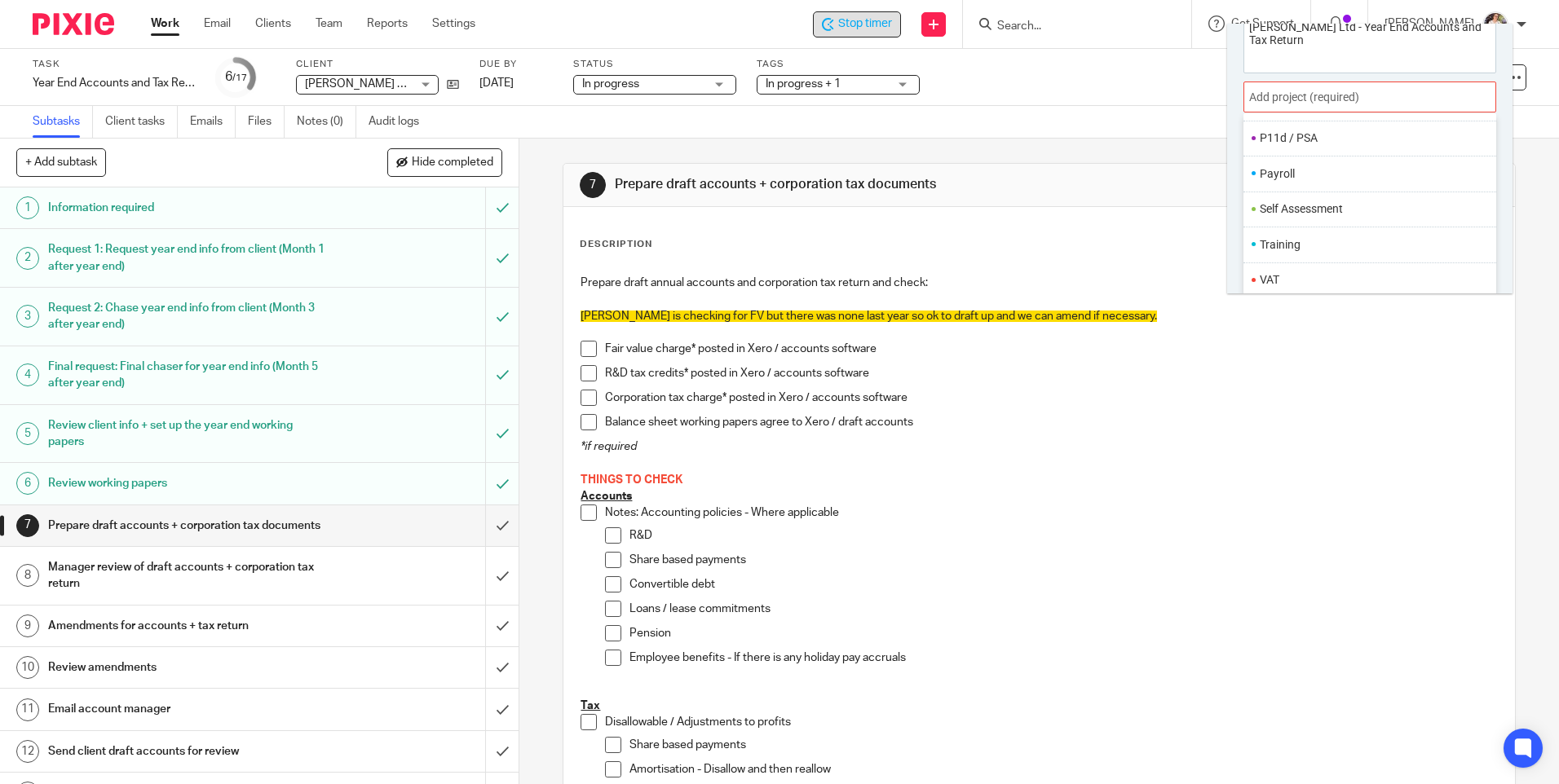
scroll to position [81, 0]
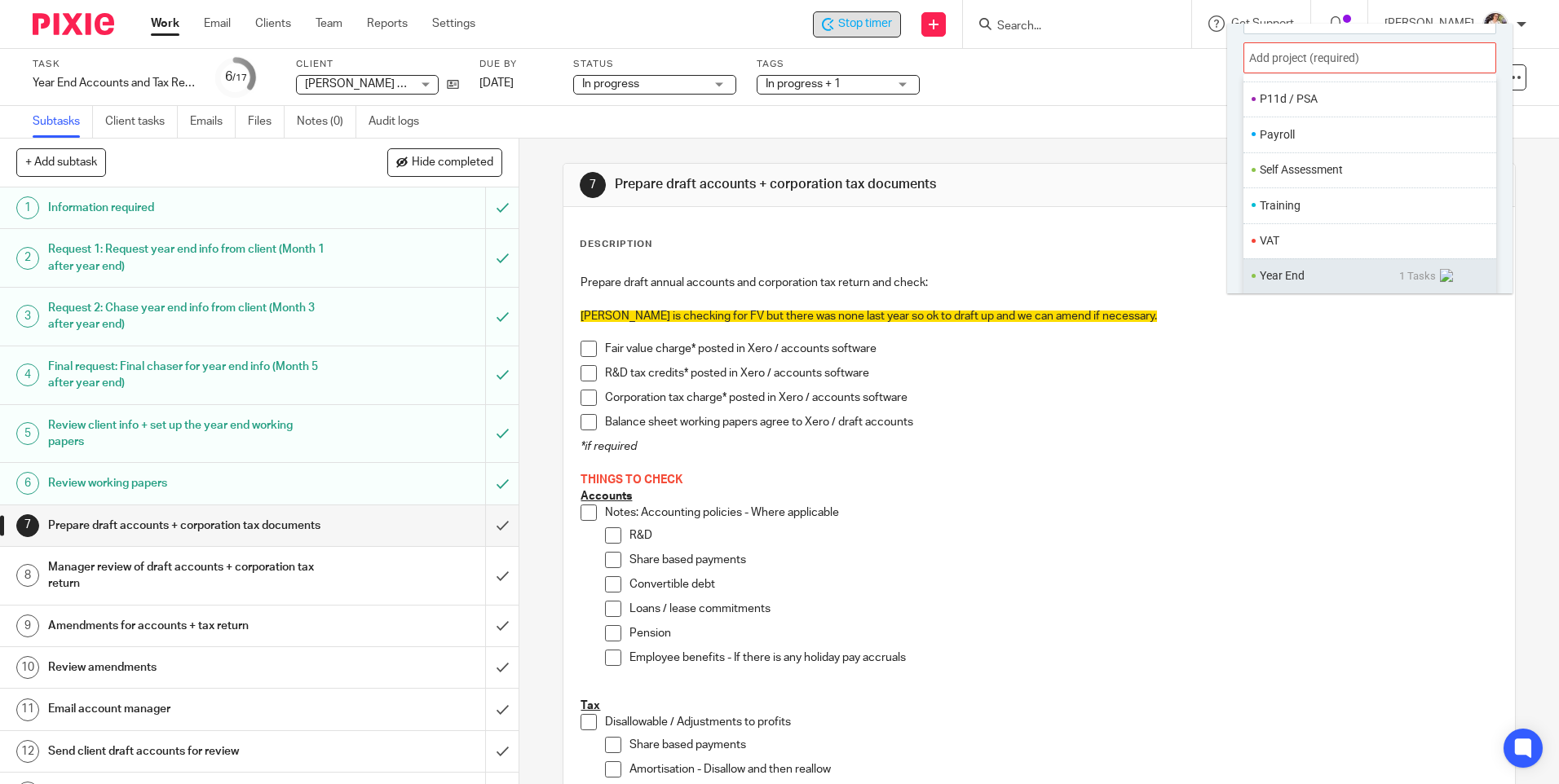
click at [1298, 272] on li "Year End" at bounding box center [1329, 276] width 140 height 18
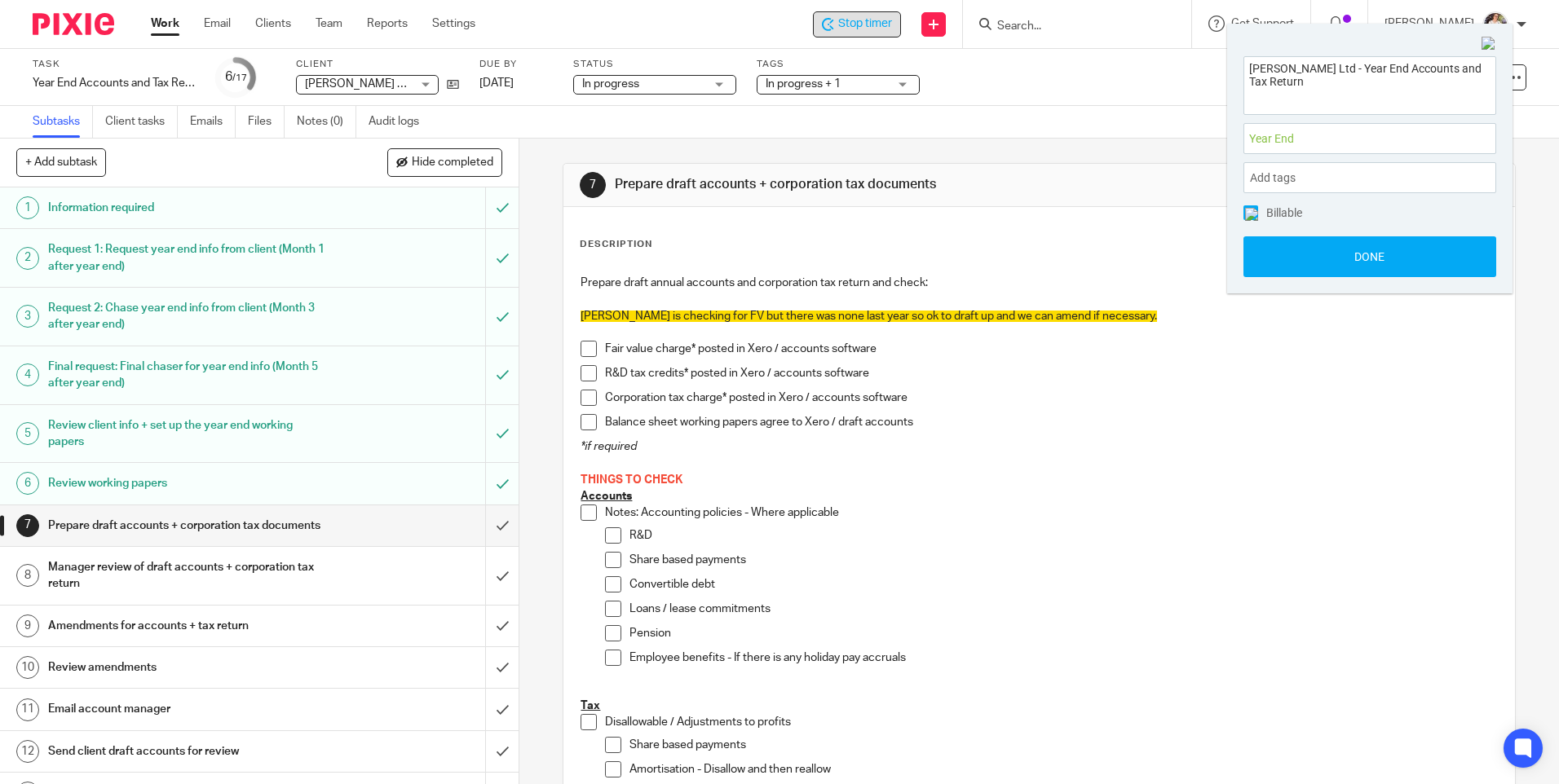
scroll to position [0, 0]
click at [1291, 264] on button "Done" at bounding box center [1369, 257] width 253 height 41
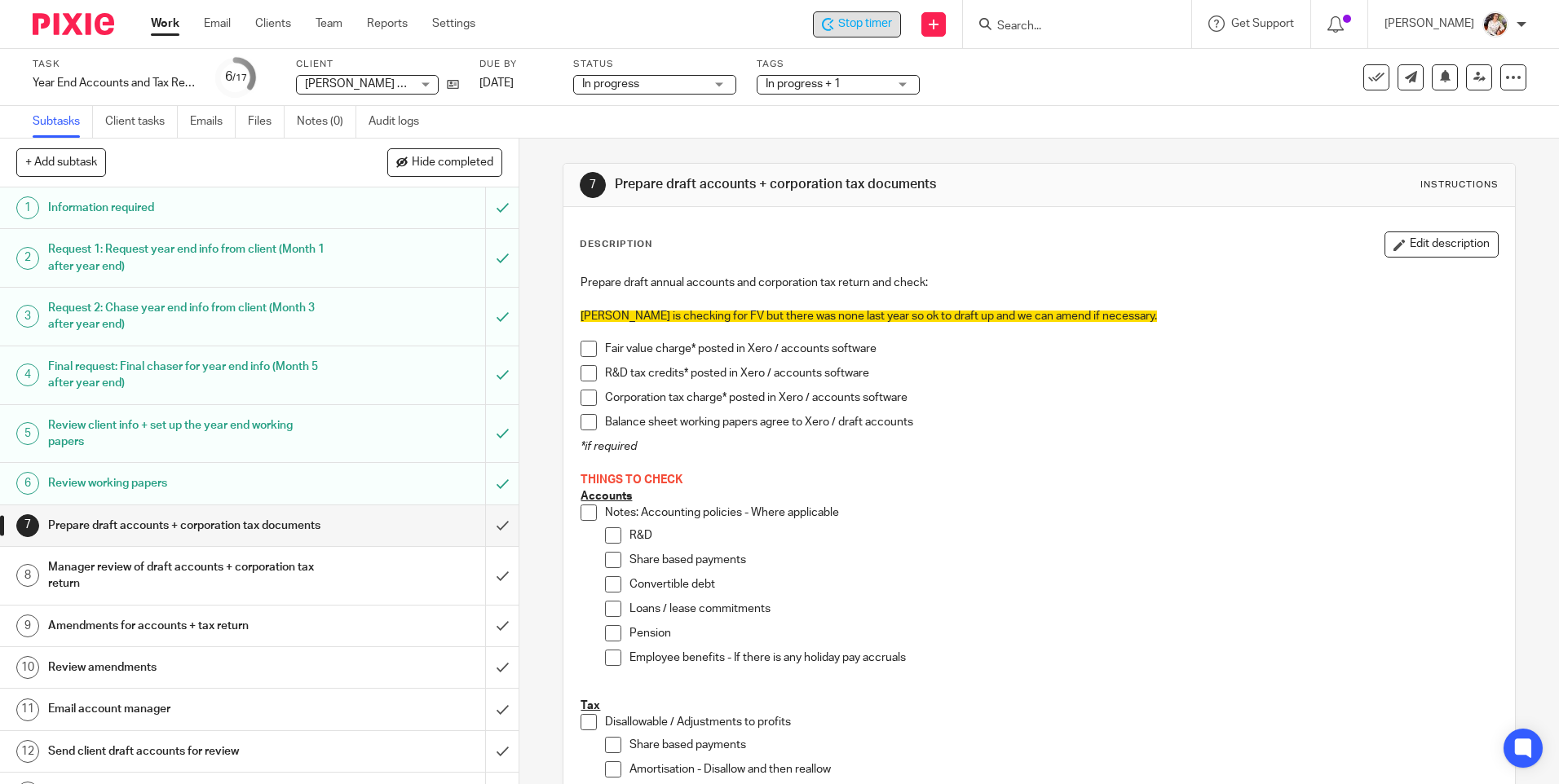
click at [857, 112] on div "Subtasks Client tasks Emails Files Notes (0) Audit logs" at bounding box center [780, 122] width 1559 height 32
click at [1391, 244] on button "Edit description" at bounding box center [1442, 244] width 114 height 26
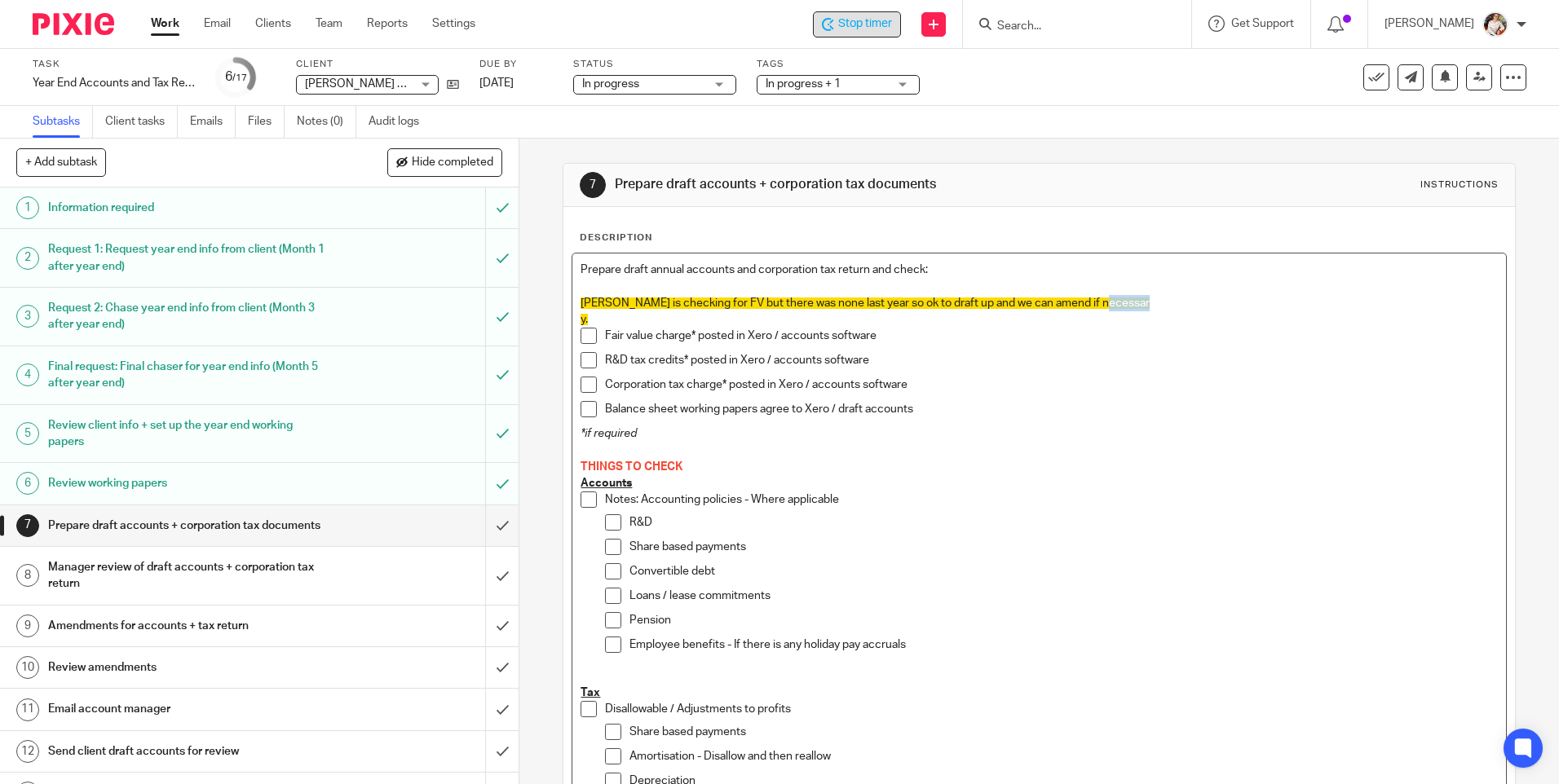
click at [1128, 302] on p "Janice is checking for FV but there was none last year so ok to draft up and we…" at bounding box center [1038, 303] width 917 height 17
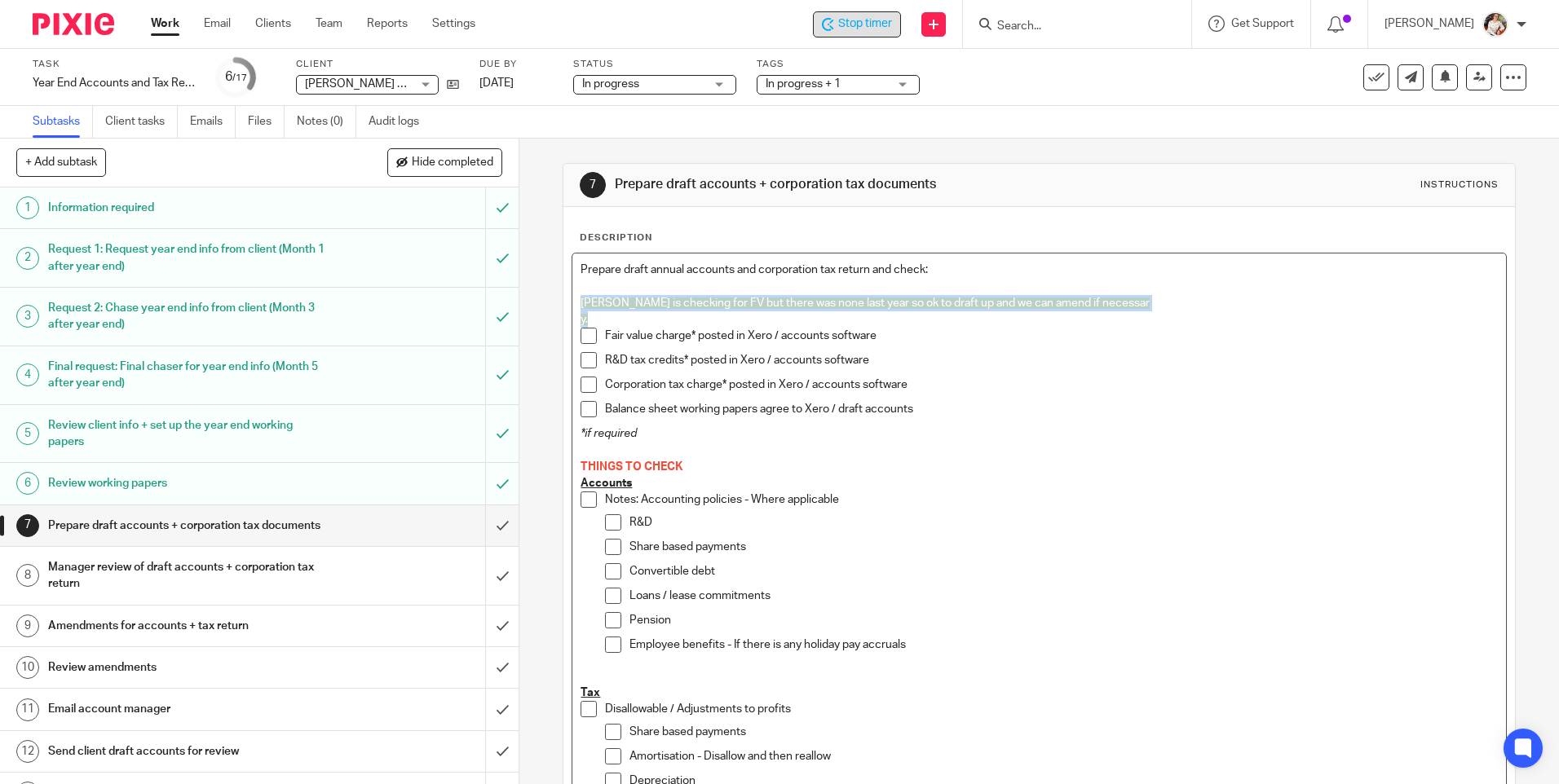
drag, startPoint x: 586, startPoint y: 317, endPoint x: 596, endPoint y: 279, distance: 39.3
click at [583, 289] on div "Prepare draft annual accounts and corporation tax return and check: Janice is c…" at bounding box center [1038, 721] width 933 height 933
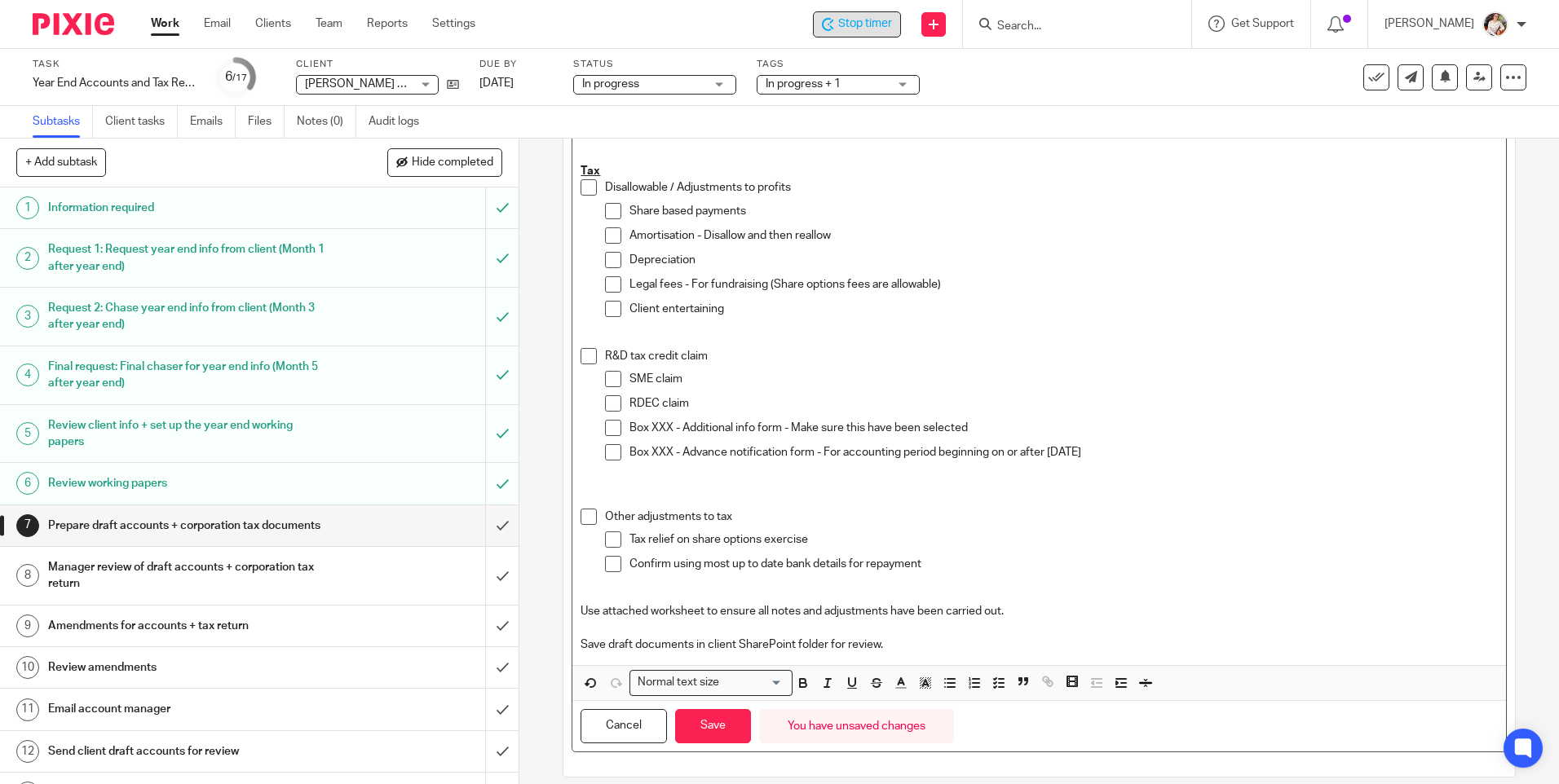
scroll to position [507, 0]
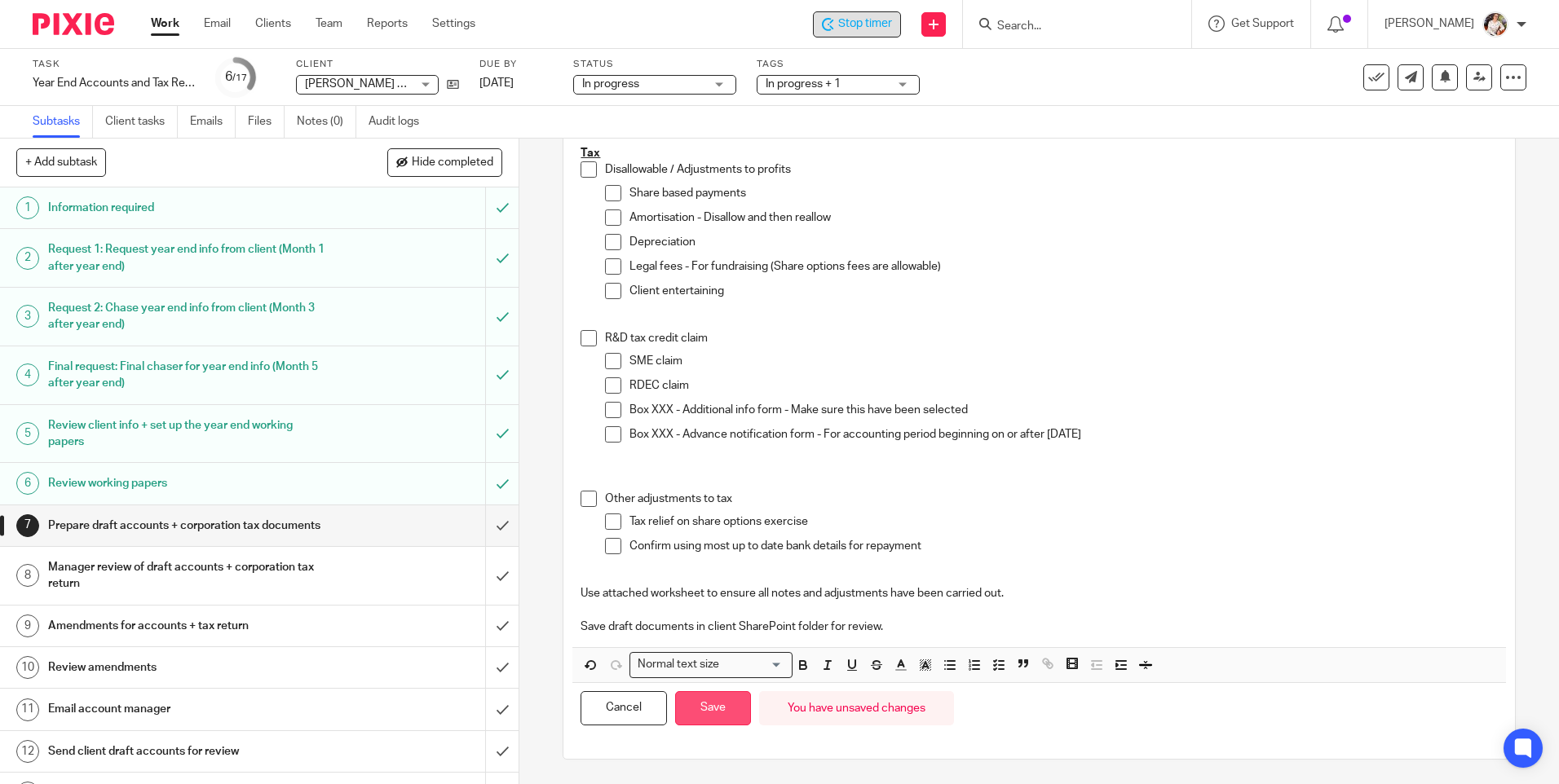
click at [719, 699] on button "Save" at bounding box center [713, 709] width 76 height 35
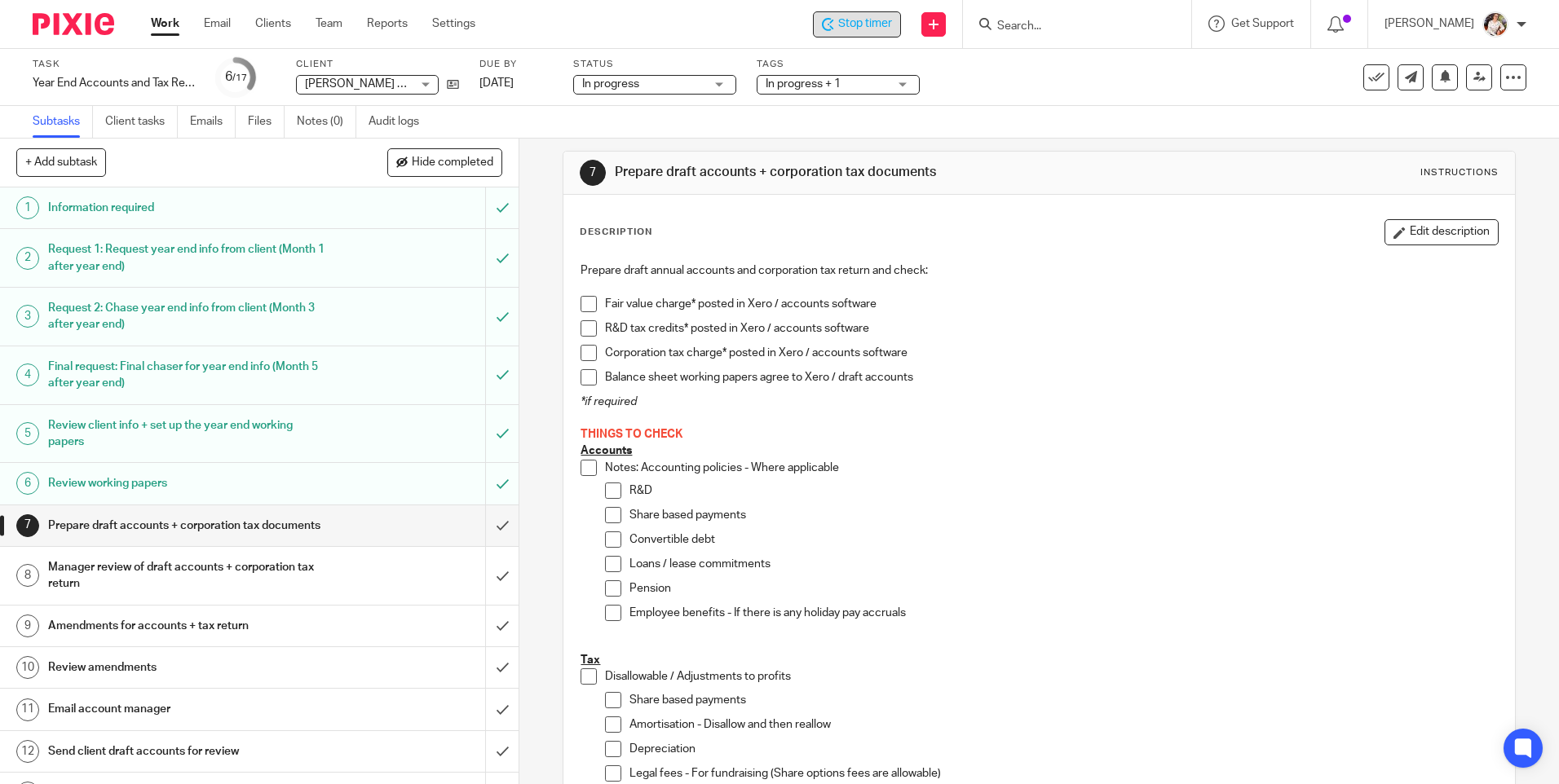
scroll to position [0, 0]
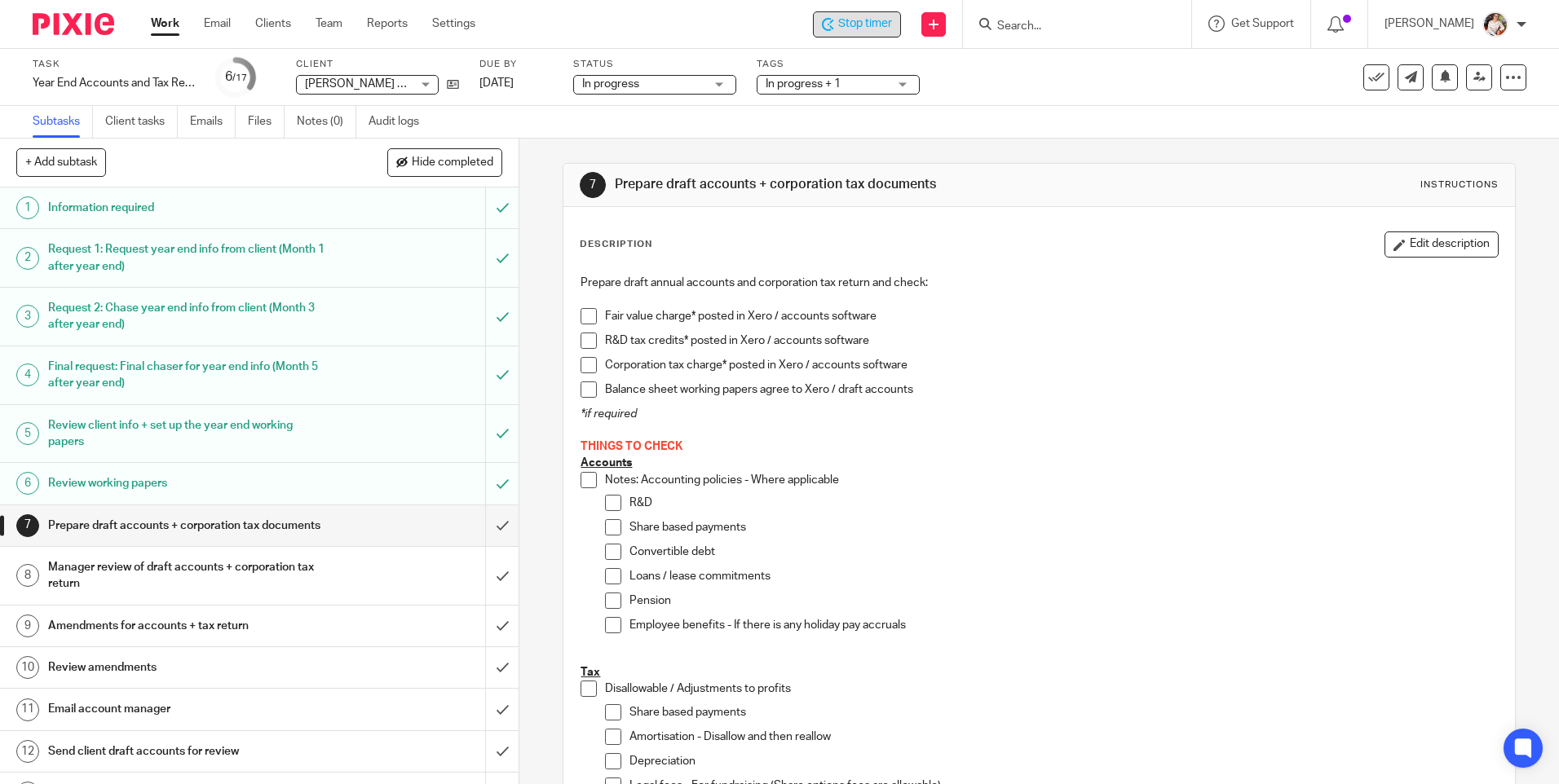
click at [581, 384] on span at bounding box center [588, 390] width 17 height 17
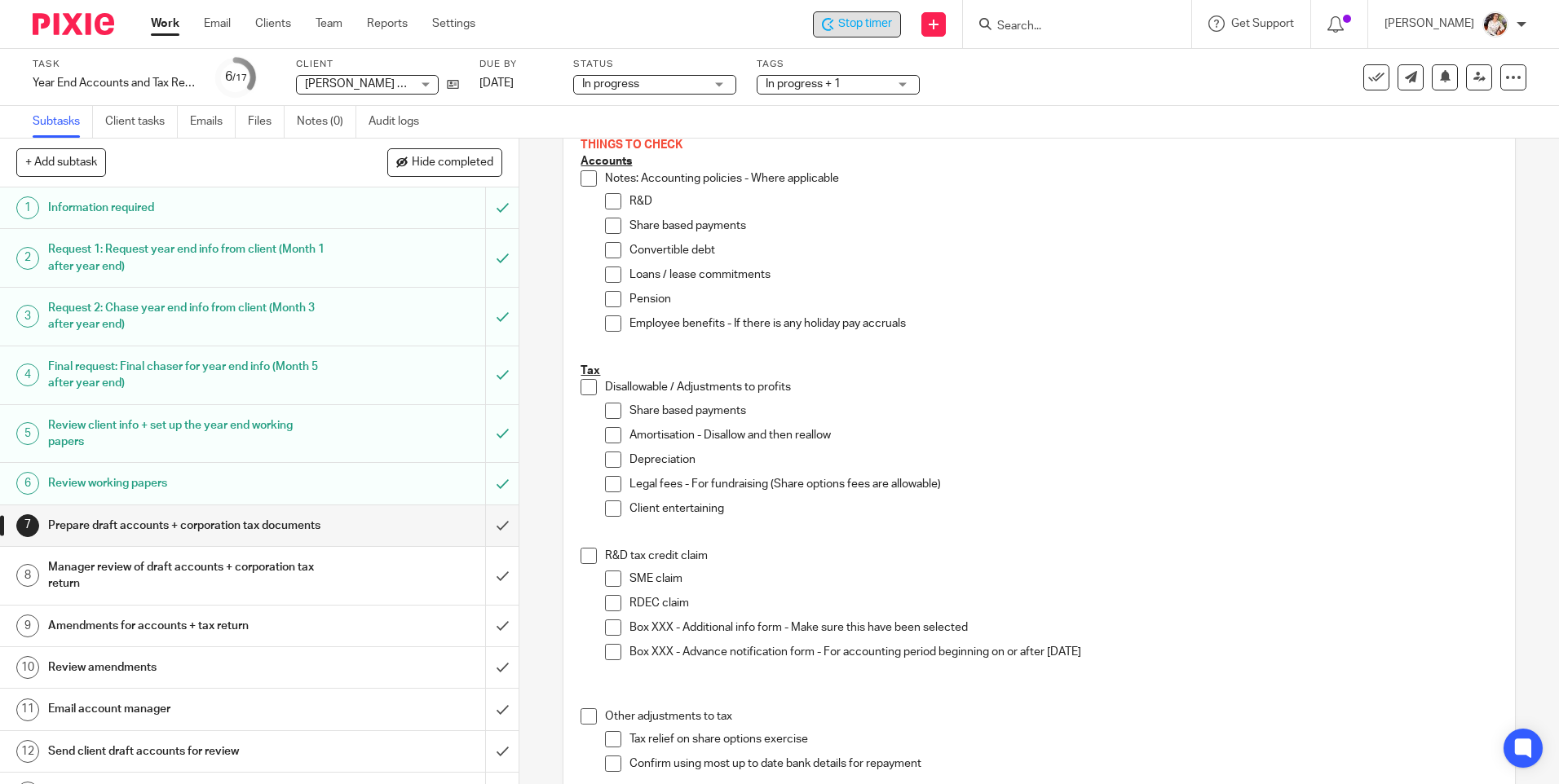
scroll to position [326, 0]
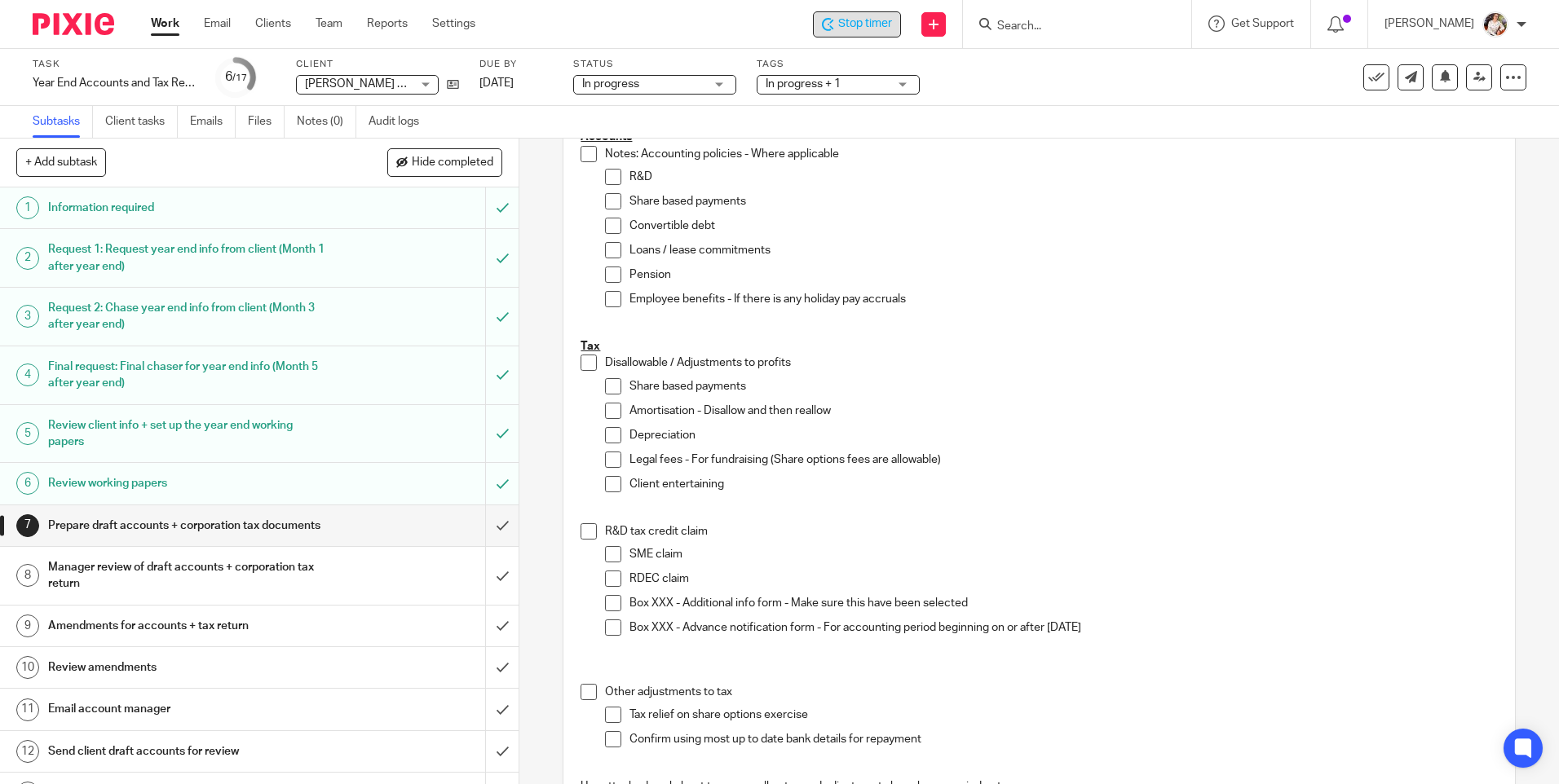
click at [606, 403] on span at bounding box center [613, 410] width 17 height 17
click at [606, 436] on span at bounding box center [613, 435] width 17 height 17
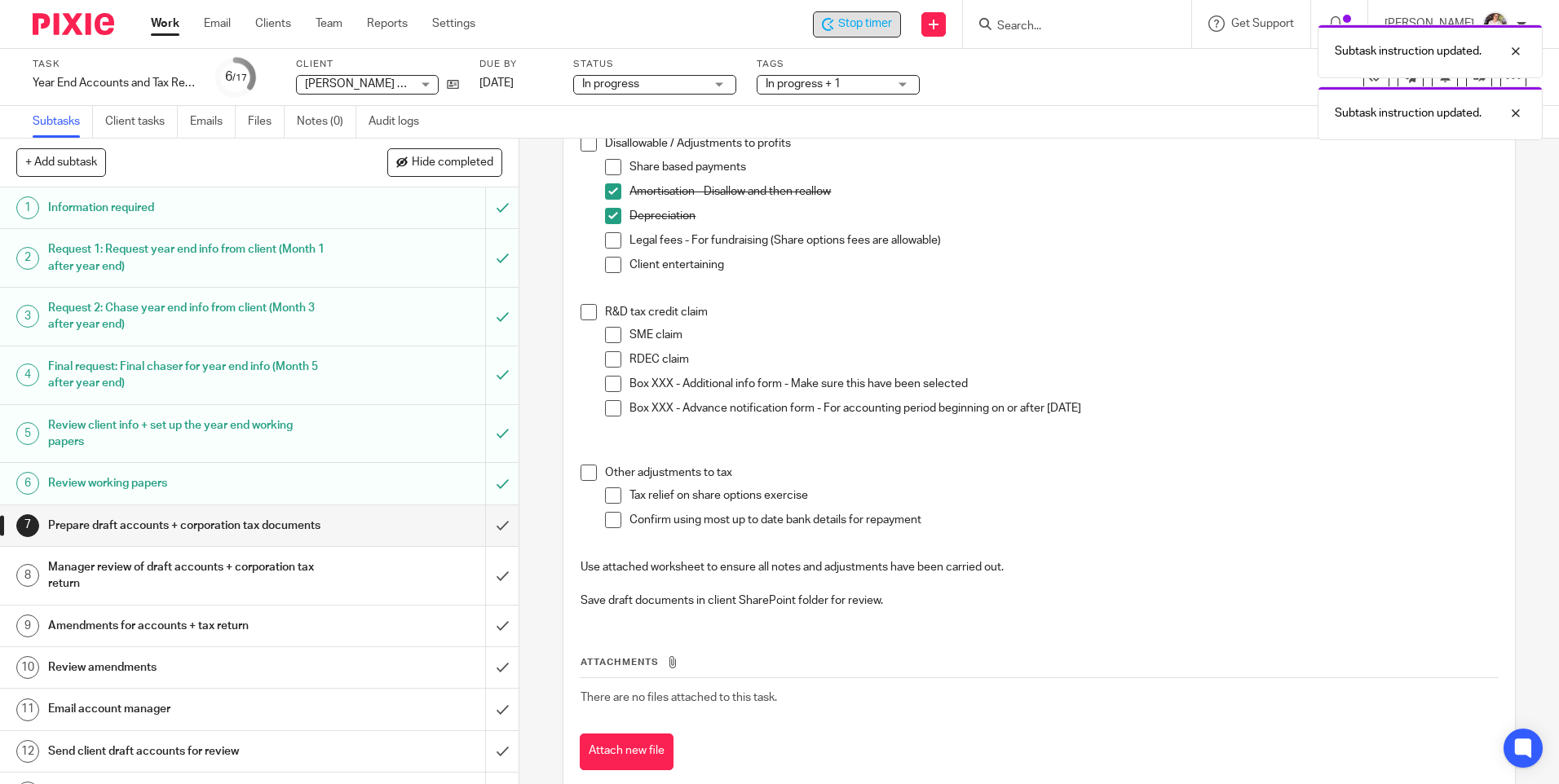
scroll to position [570, 0]
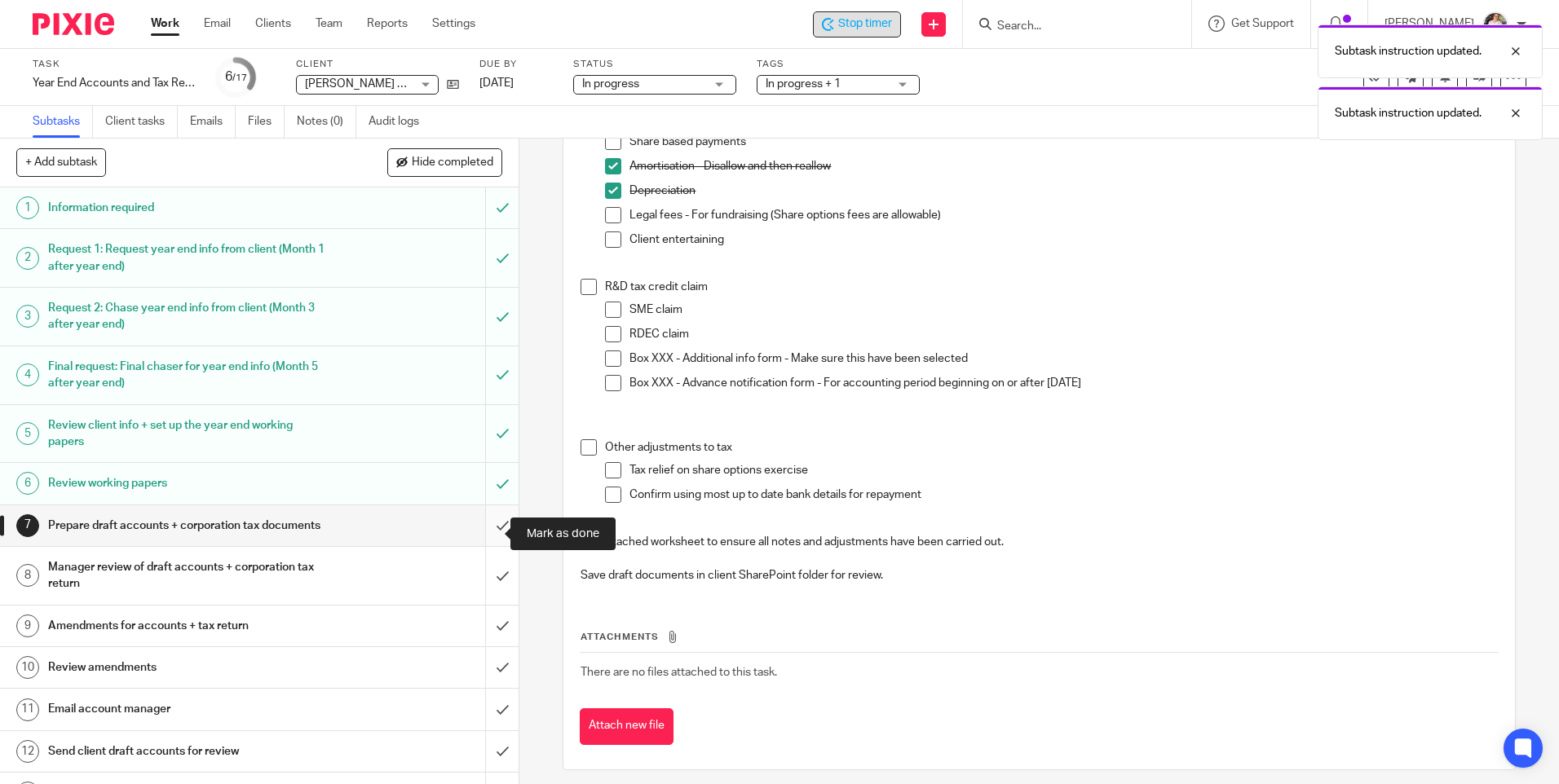
click at [482, 529] on input "submit" at bounding box center [259, 526] width 519 height 41
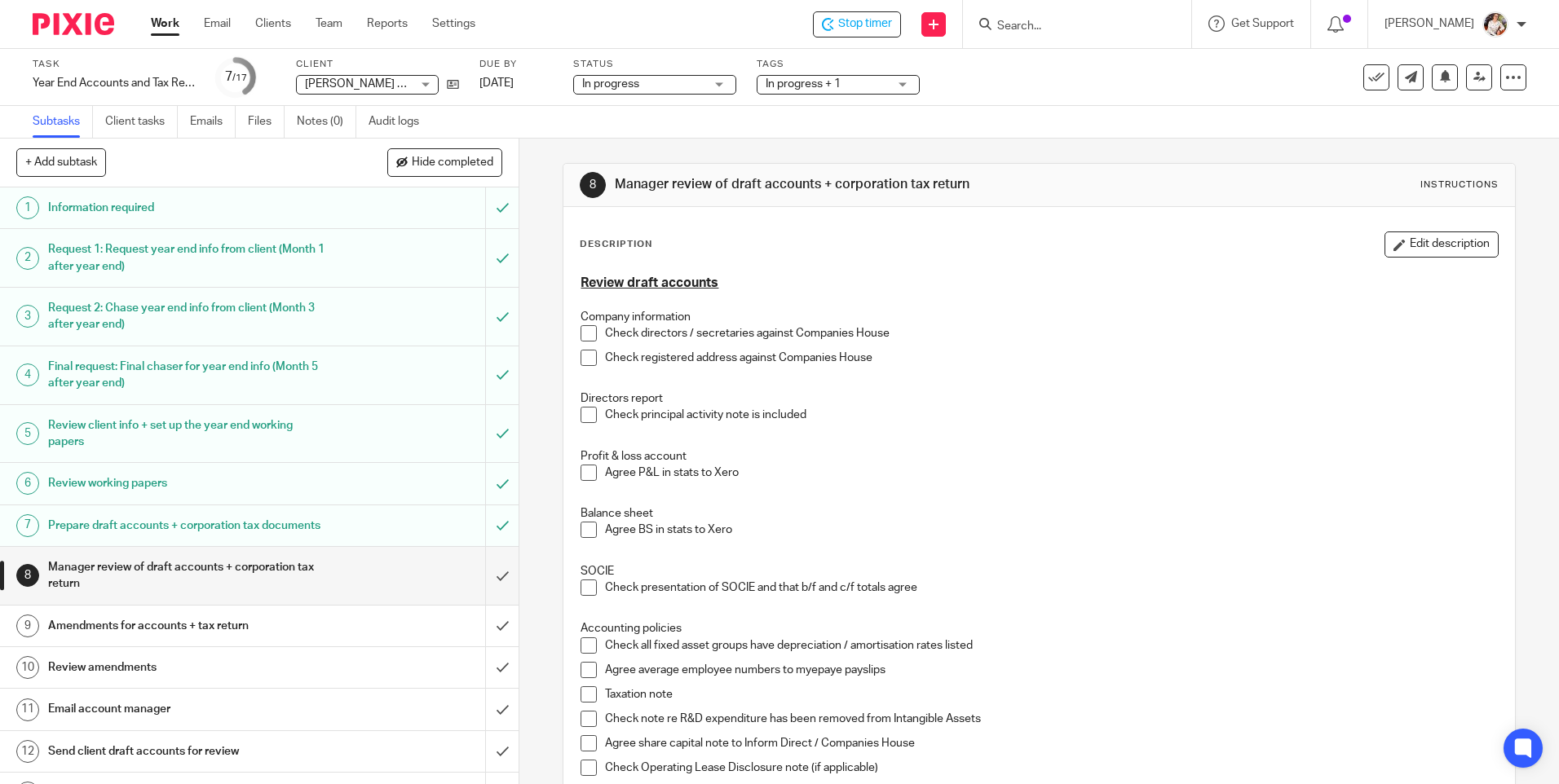
click at [901, 529] on p "Agree BS in stats to Xero" at bounding box center [1051, 529] width 892 height 17
click at [803, 87] on span "In progress + 1" at bounding box center [803, 84] width 75 height 12
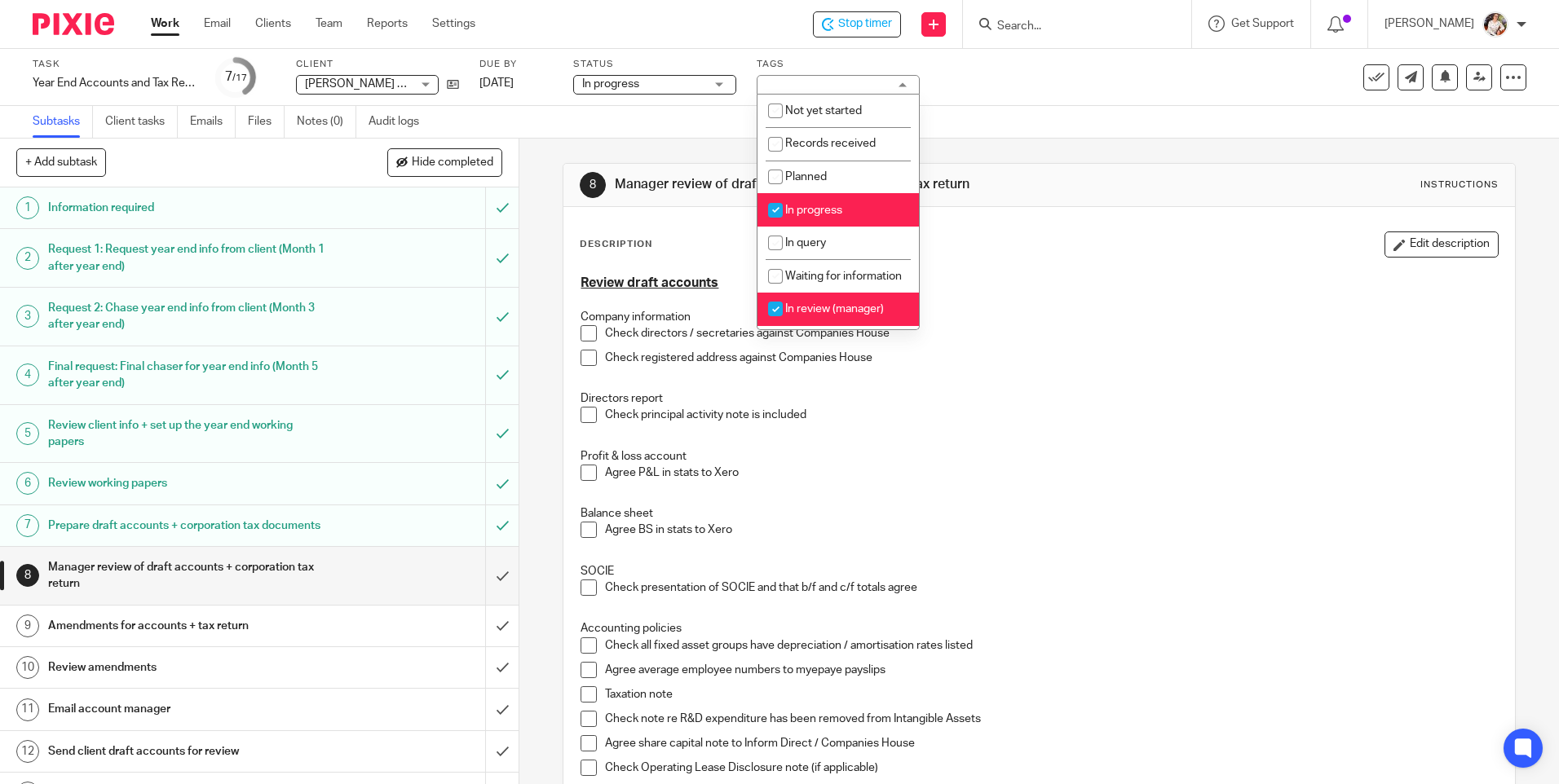
click at [802, 210] on span "In progress" at bounding box center [814, 211] width 57 height 12
checkbox input "false"
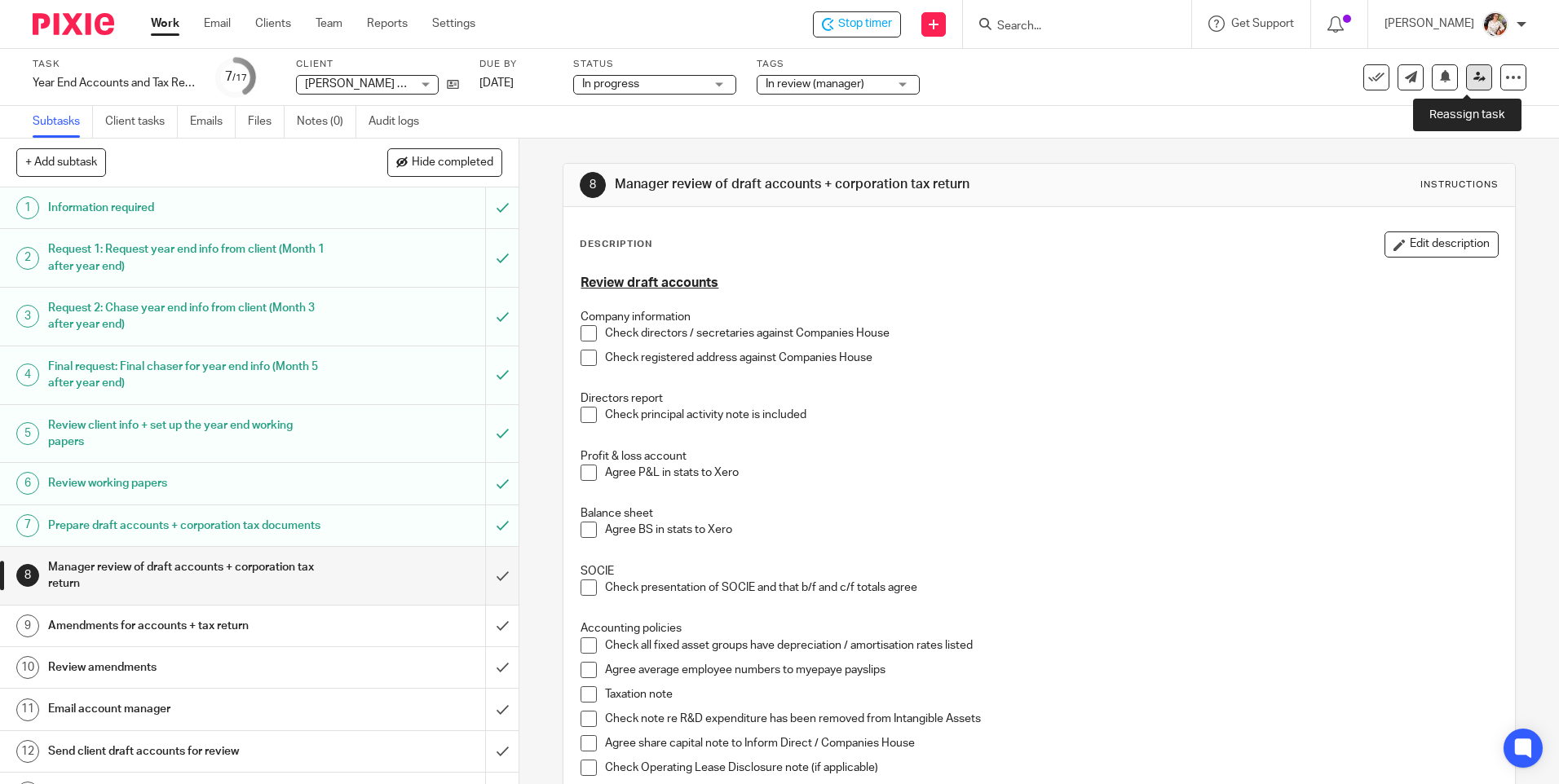
click at [1466, 84] on link at bounding box center [1479, 77] width 26 height 26
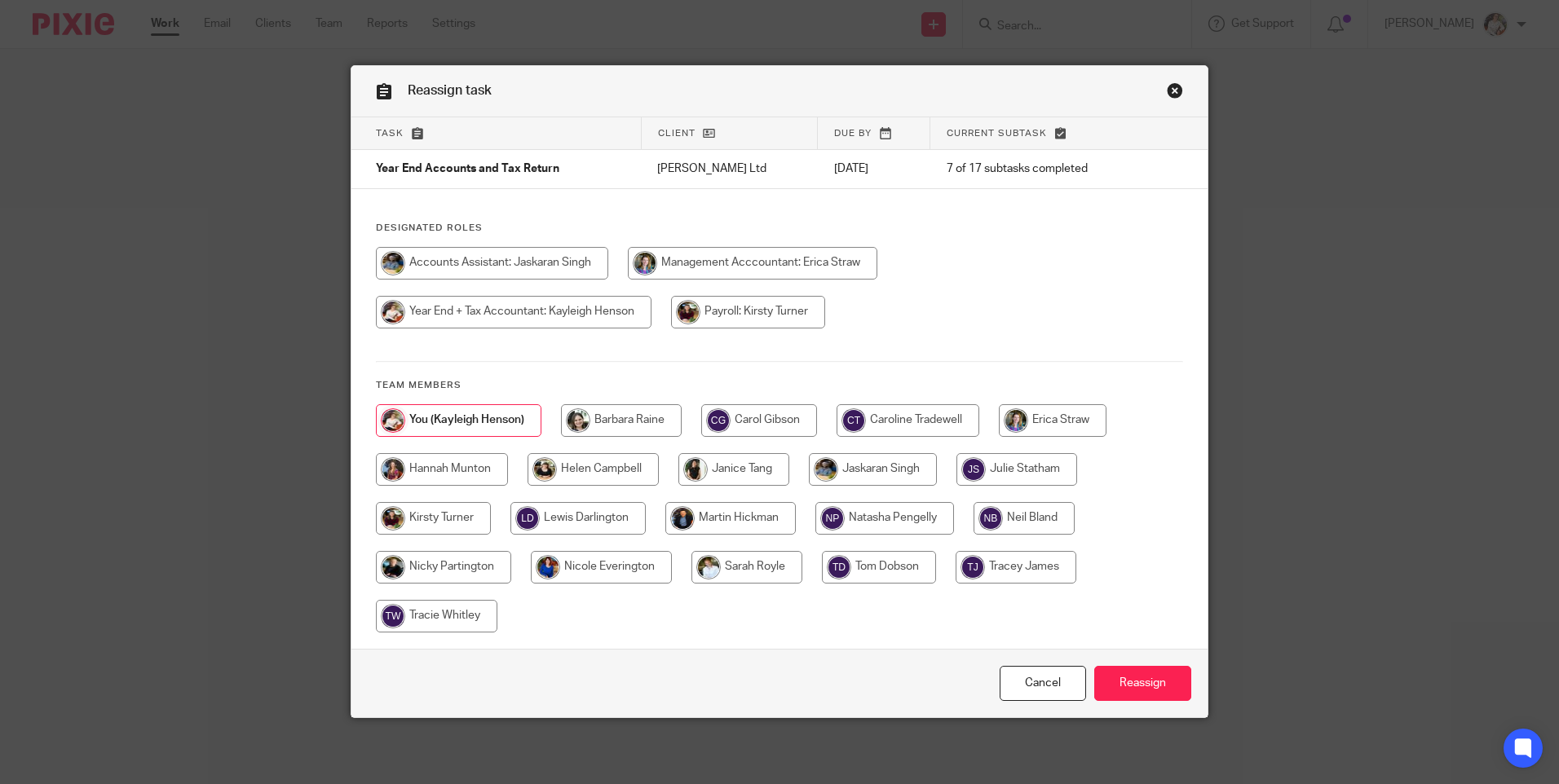
click at [931, 420] on input "radio" at bounding box center [908, 420] width 143 height 32
radio input "true"
click at [1151, 683] on input "Reassign" at bounding box center [1143, 683] width 97 height 35
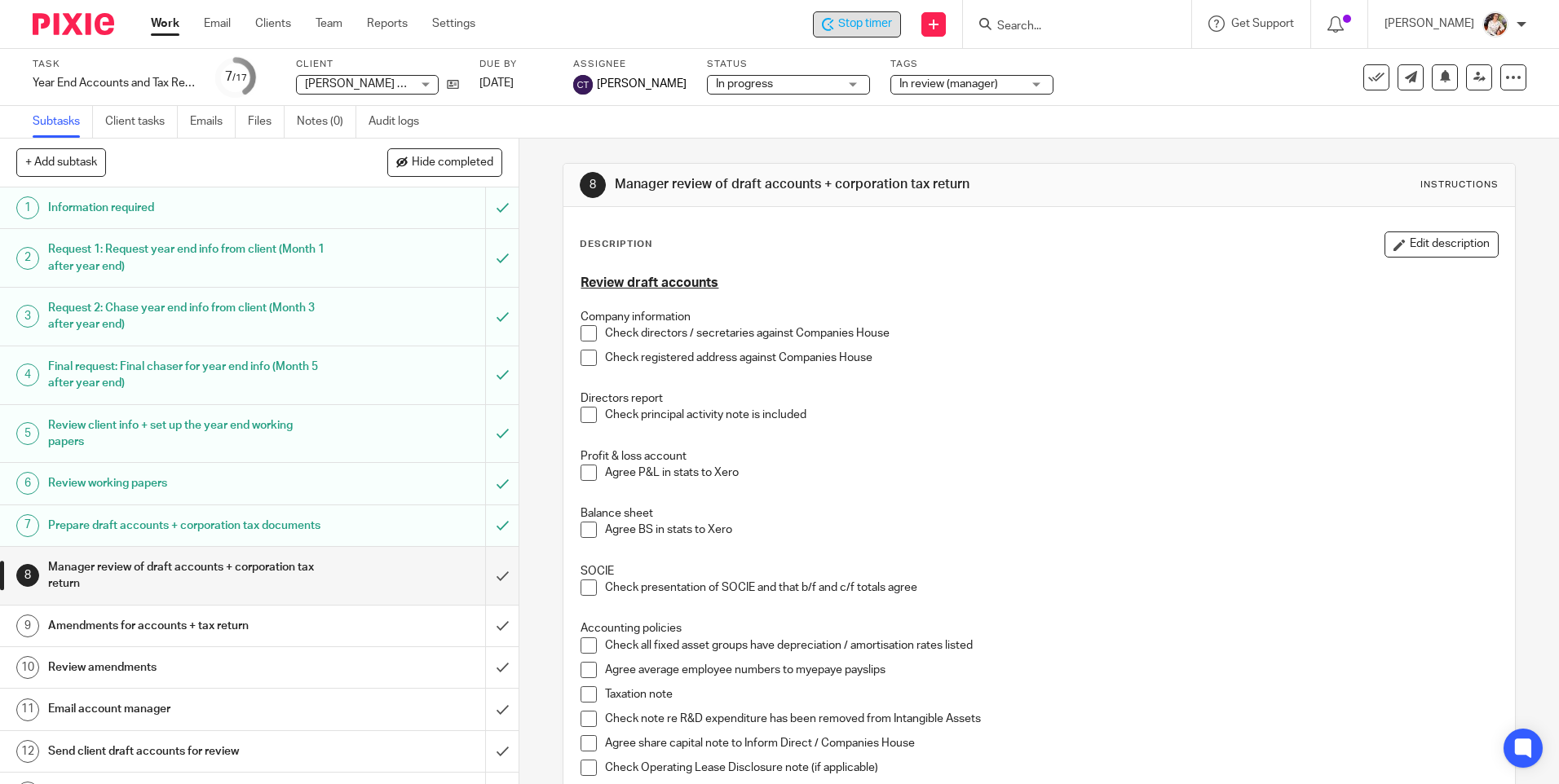
click at [846, 23] on span "Stop timer" at bounding box center [864, 24] width 54 height 18
click at [165, 23] on link "Work" at bounding box center [164, 23] width 28 height 17
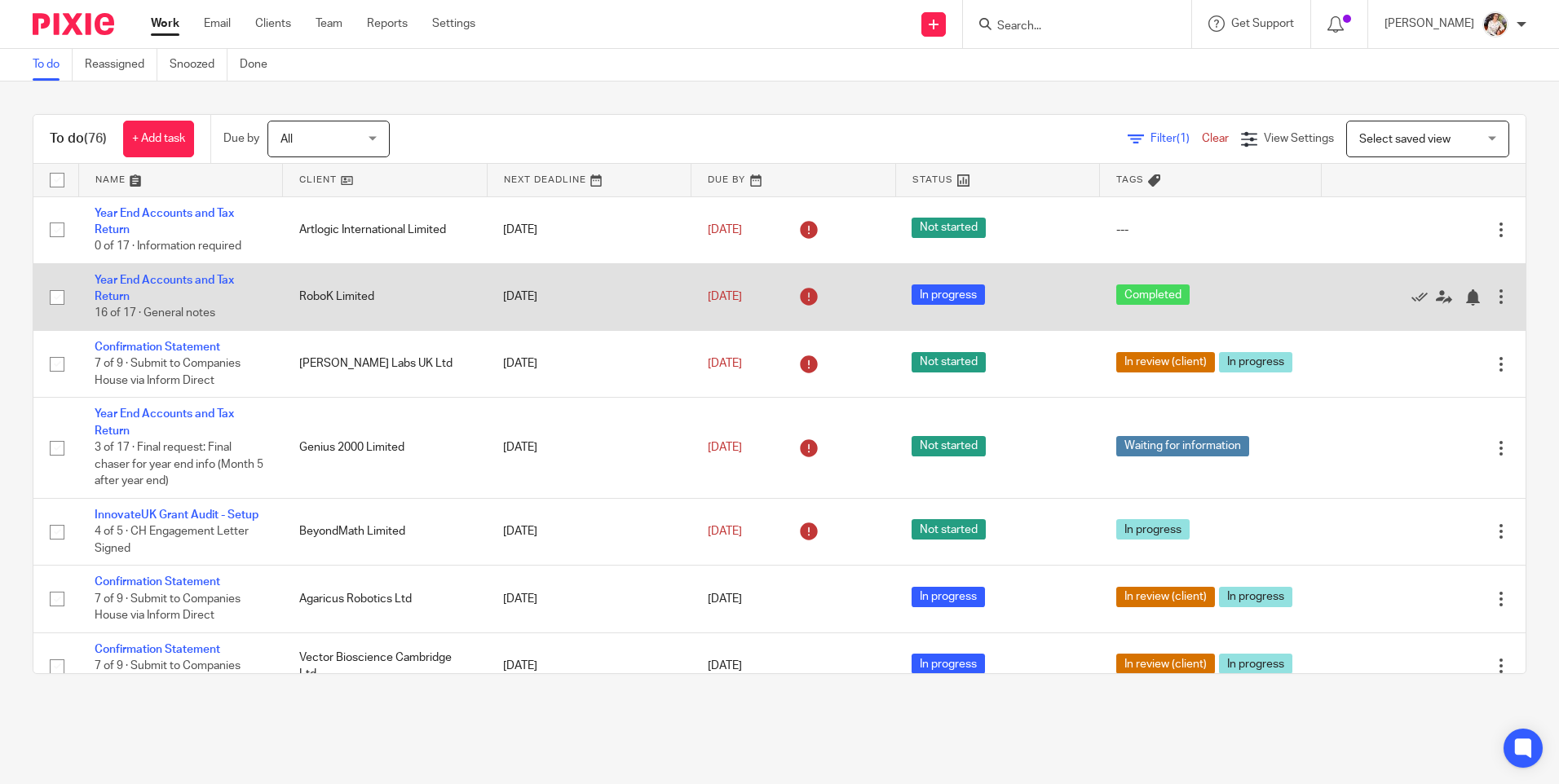
click at [220, 272] on td "Year End Accounts and Tax Return 16 of 17 · General notes" at bounding box center [181, 297] width 205 height 66
click at [214, 279] on link "Year End Accounts and Tax Return" at bounding box center [164, 288] width 140 height 27
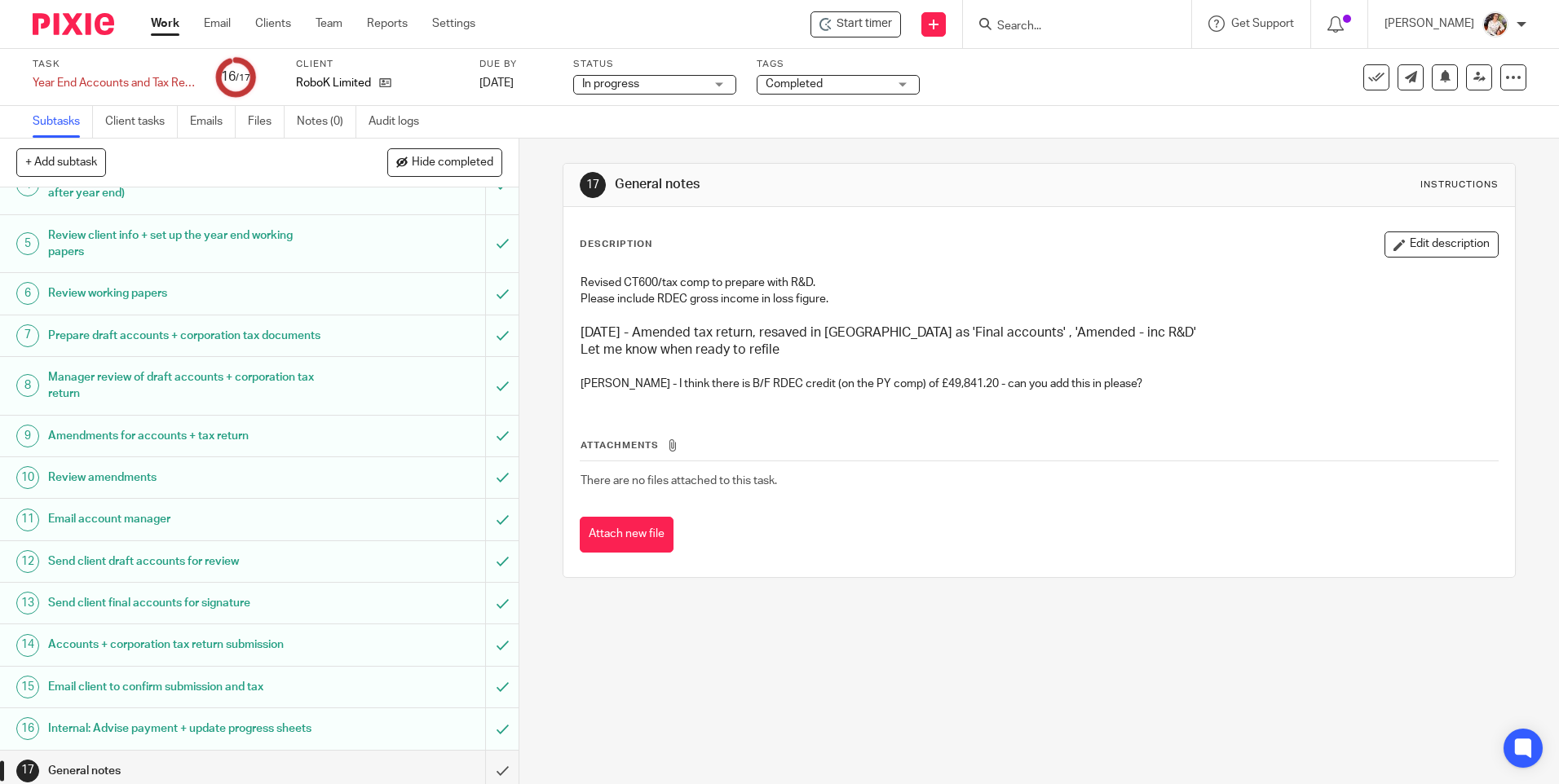
scroll to position [215, 0]
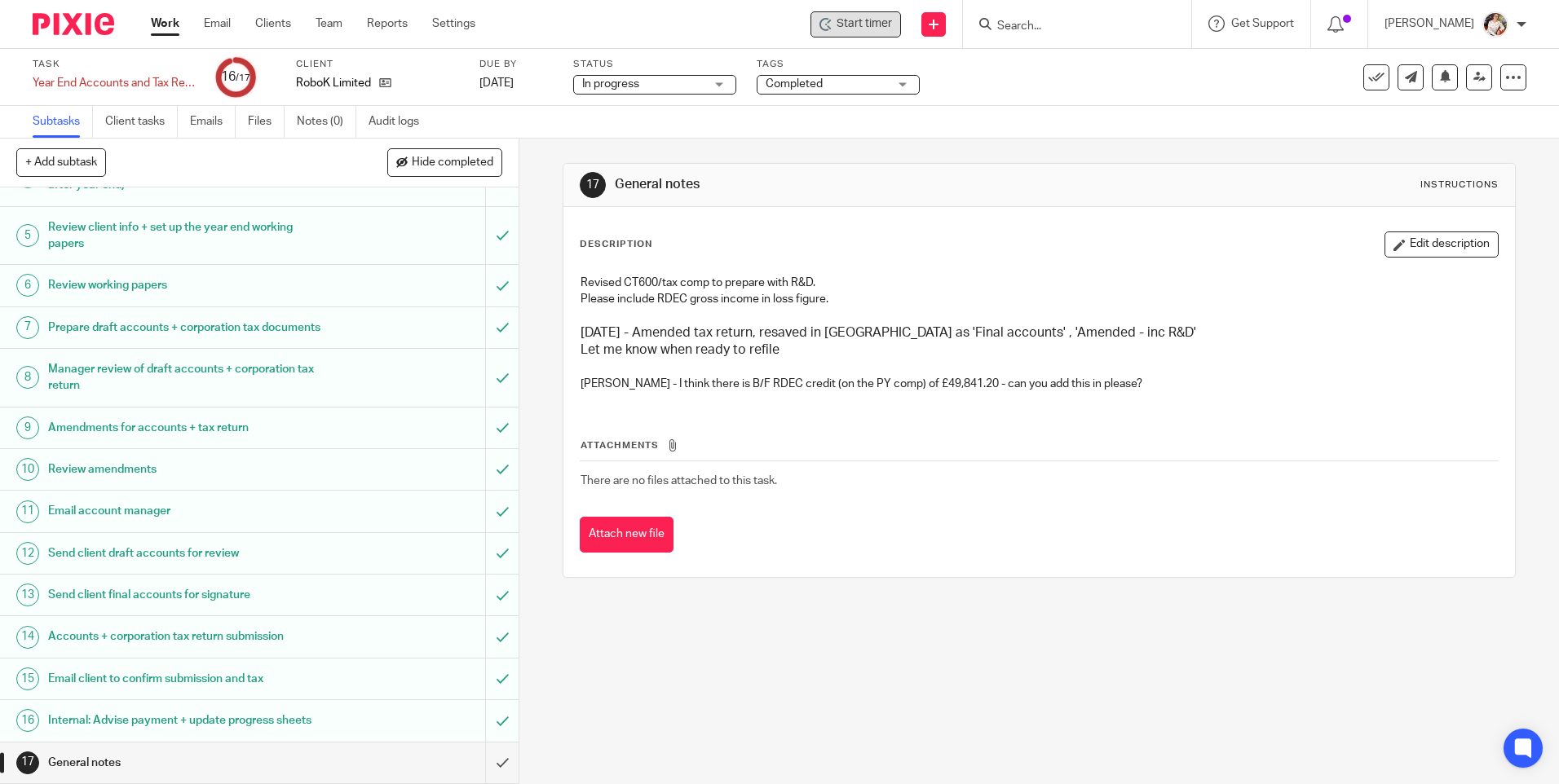
click at [845, 31] on span "Start timer" at bounding box center [864, 24] width 56 height 18
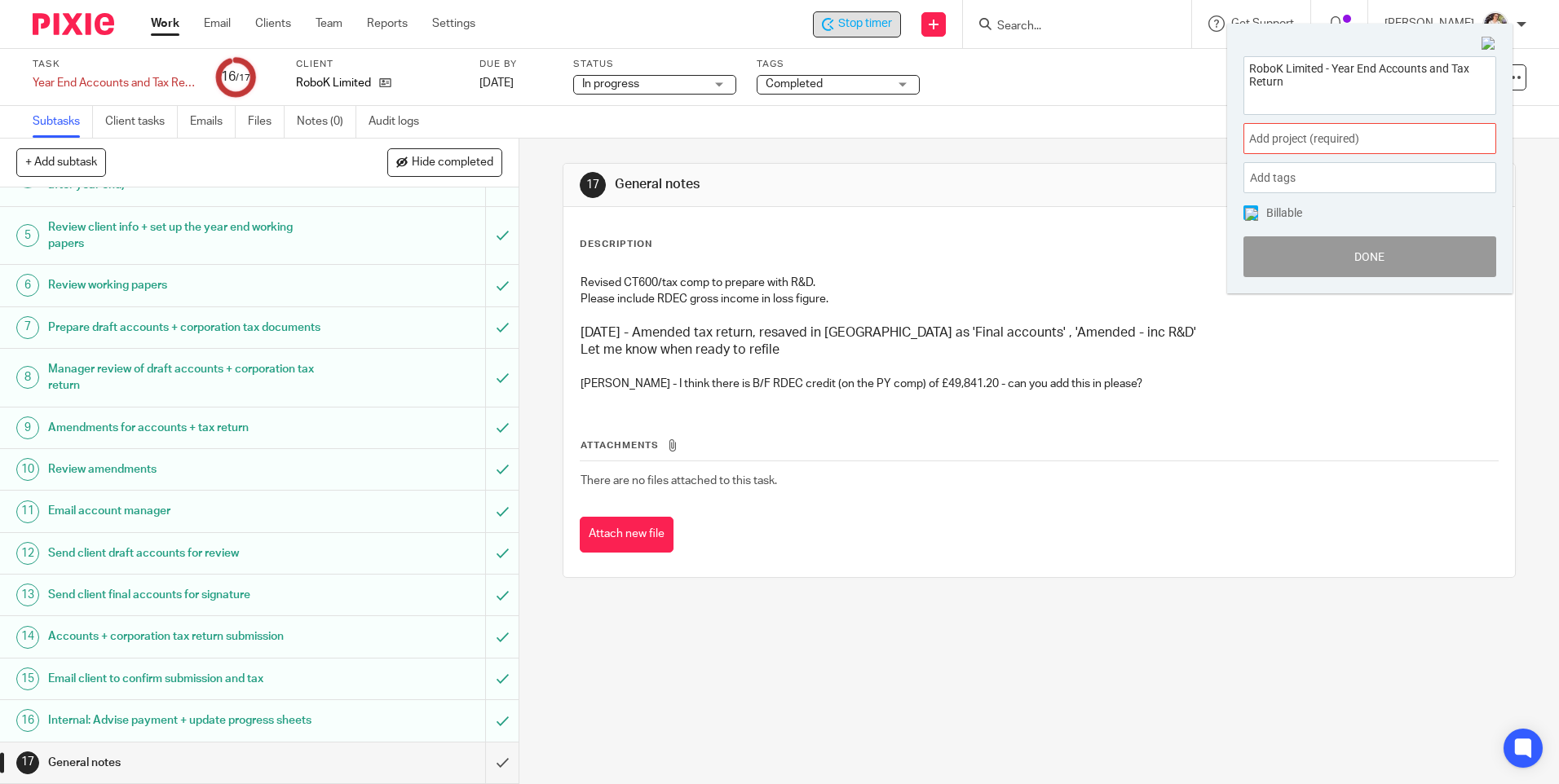
click at [1422, 128] on div "Add project (required) :" at bounding box center [1369, 139] width 253 height 31
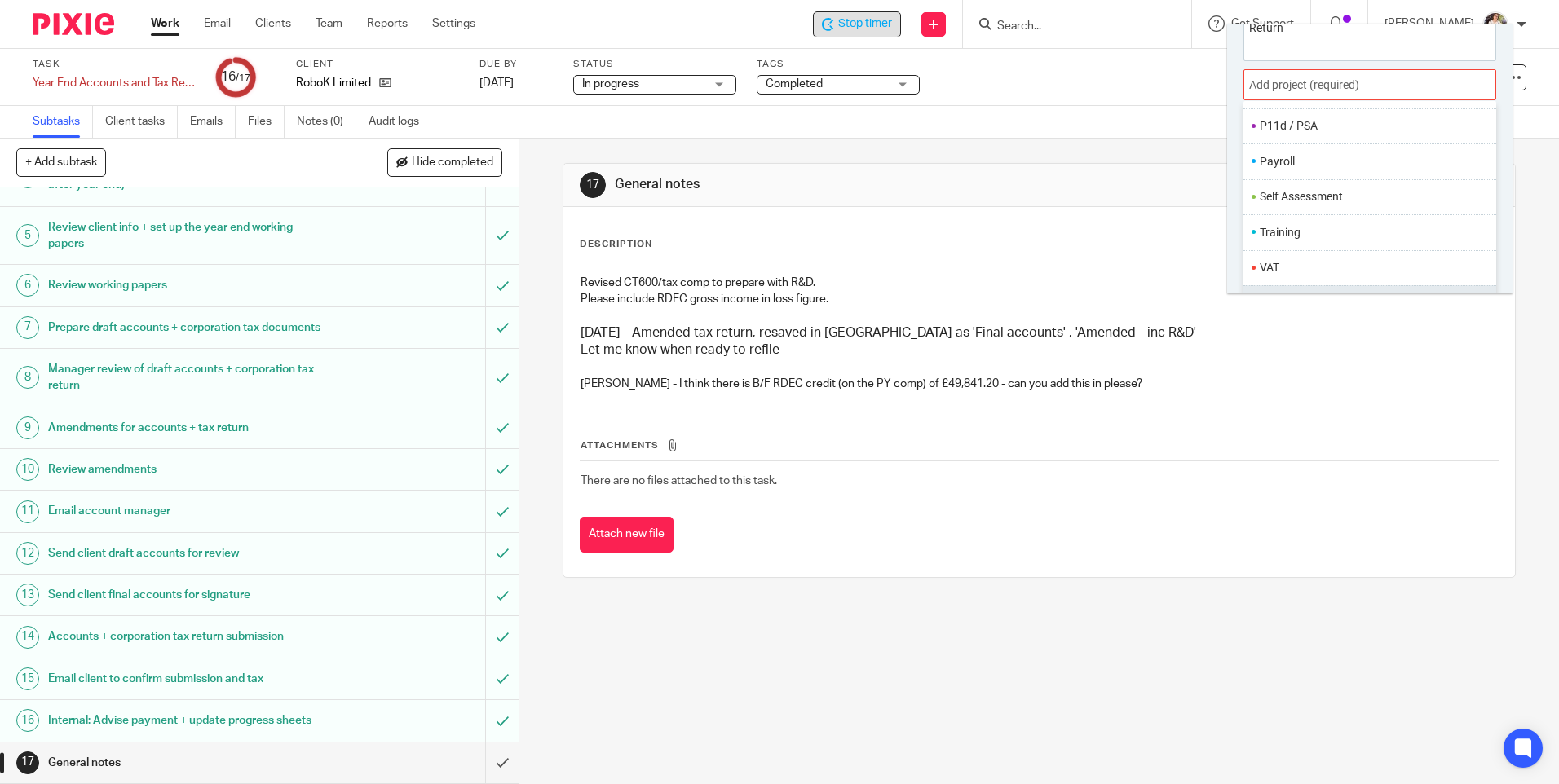
scroll to position [81, 0]
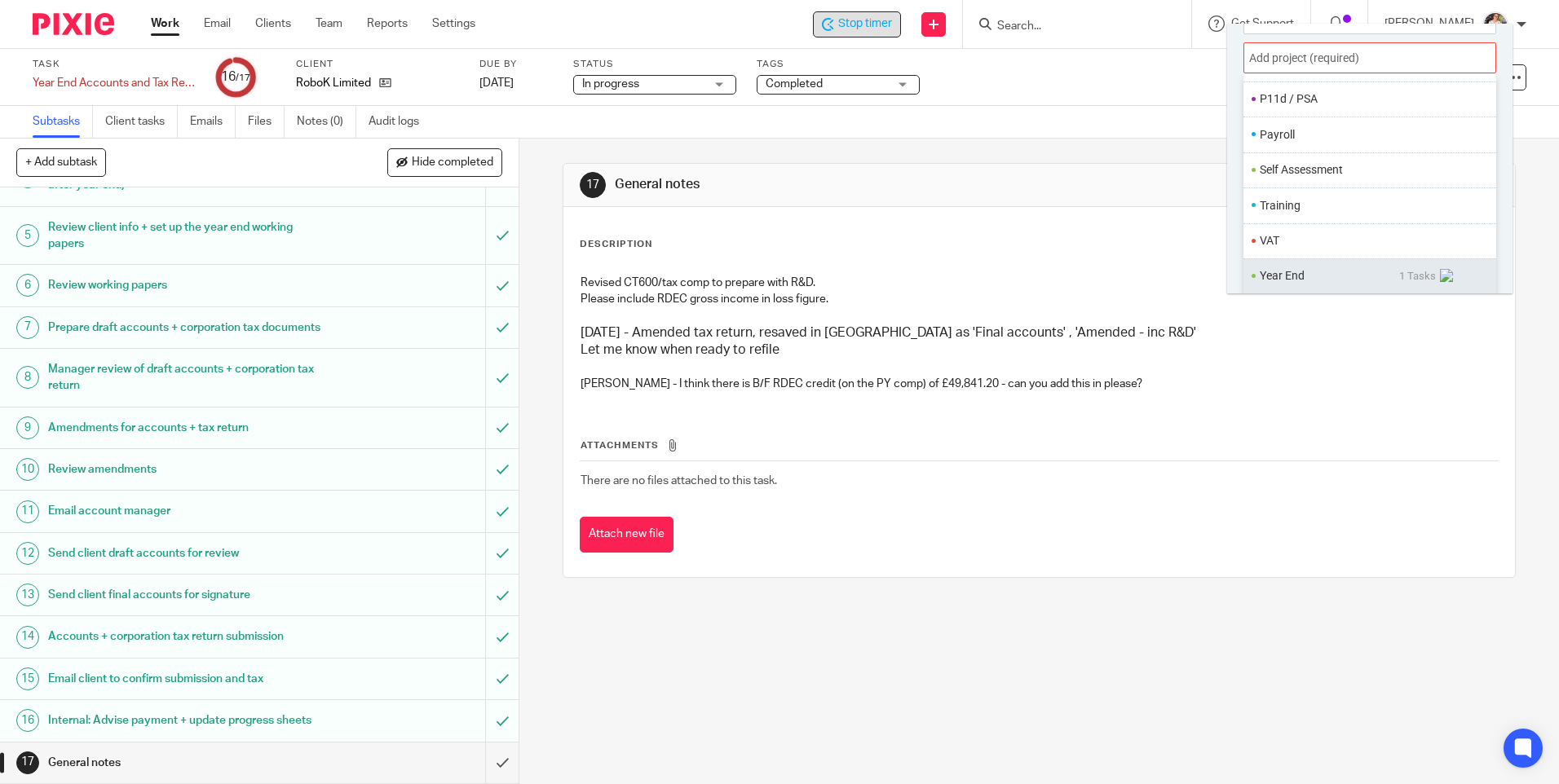
click at [1292, 276] on li "Year End" at bounding box center [1329, 276] width 140 height 18
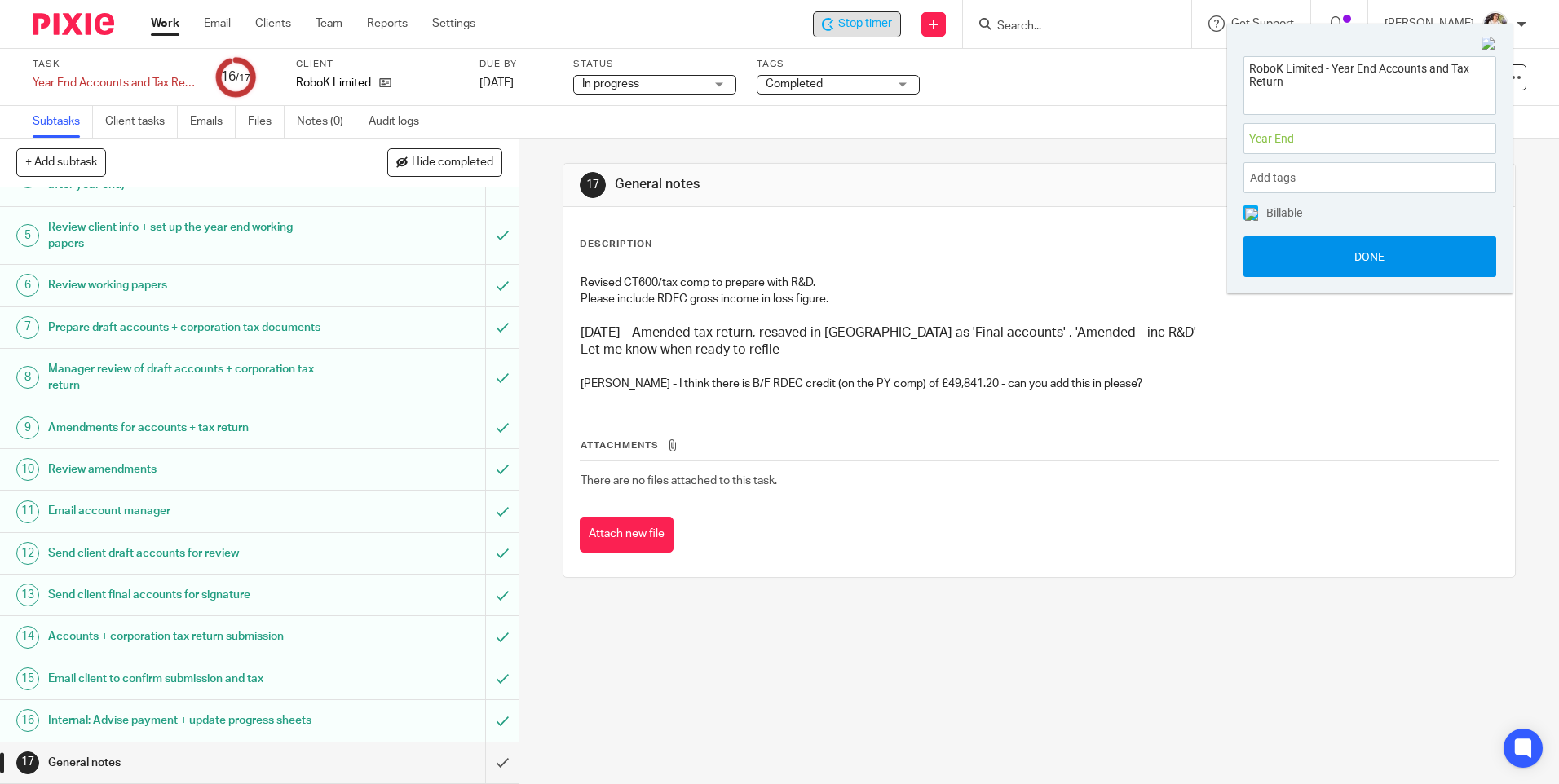
click at [1274, 247] on button "Done" at bounding box center [1369, 257] width 253 height 41
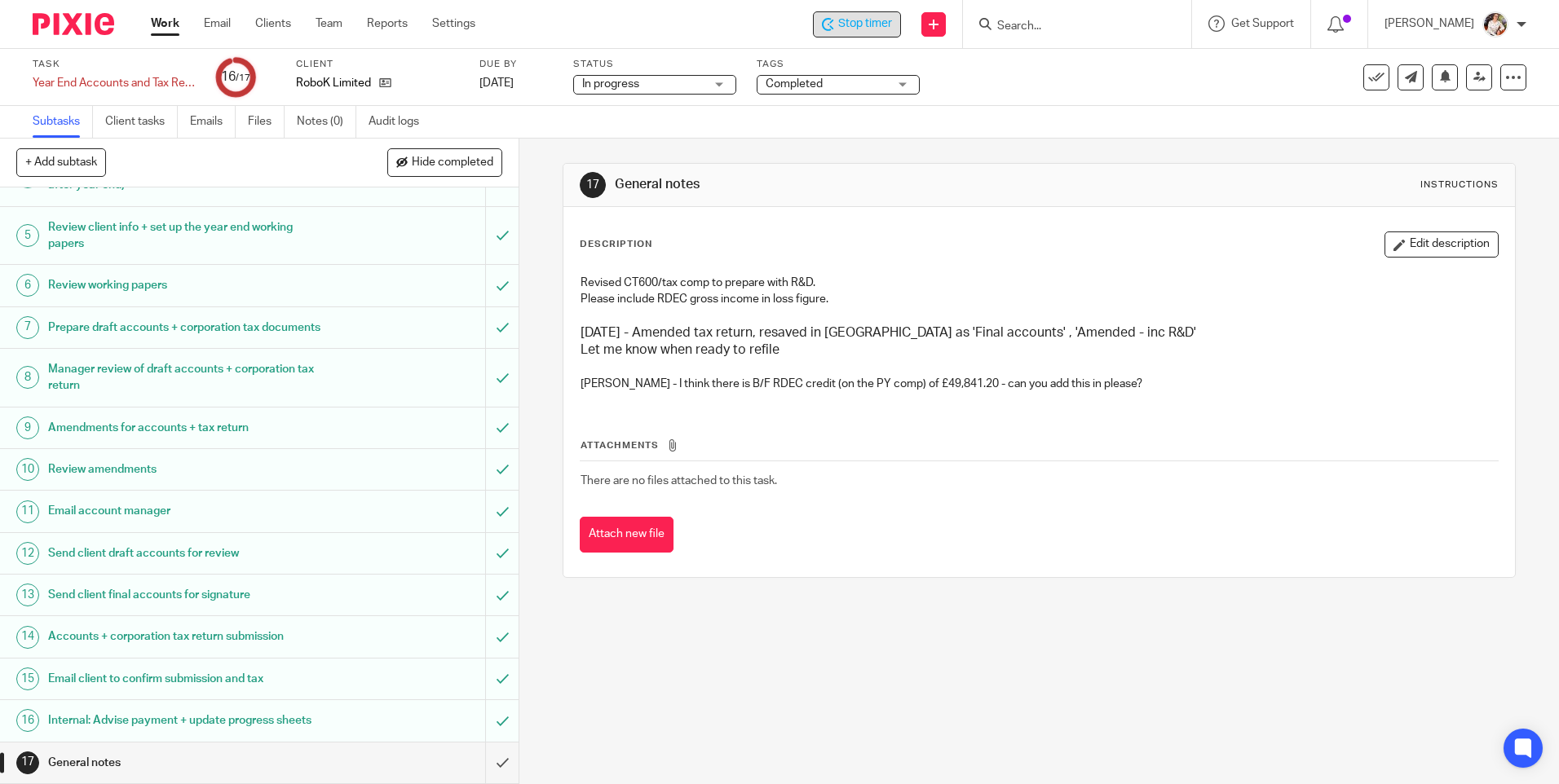
click at [559, 134] on div "Subtasks Client tasks Emails Files Notes (0) Audit logs" at bounding box center [780, 122] width 1559 height 32
click at [892, 689] on div "17 General notes Instructions Description Edit description Revised CT600/tax co…" at bounding box center [1039, 461] width 1040 height 645
click at [1400, 253] on button "Edit description" at bounding box center [1442, 244] width 114 height 26
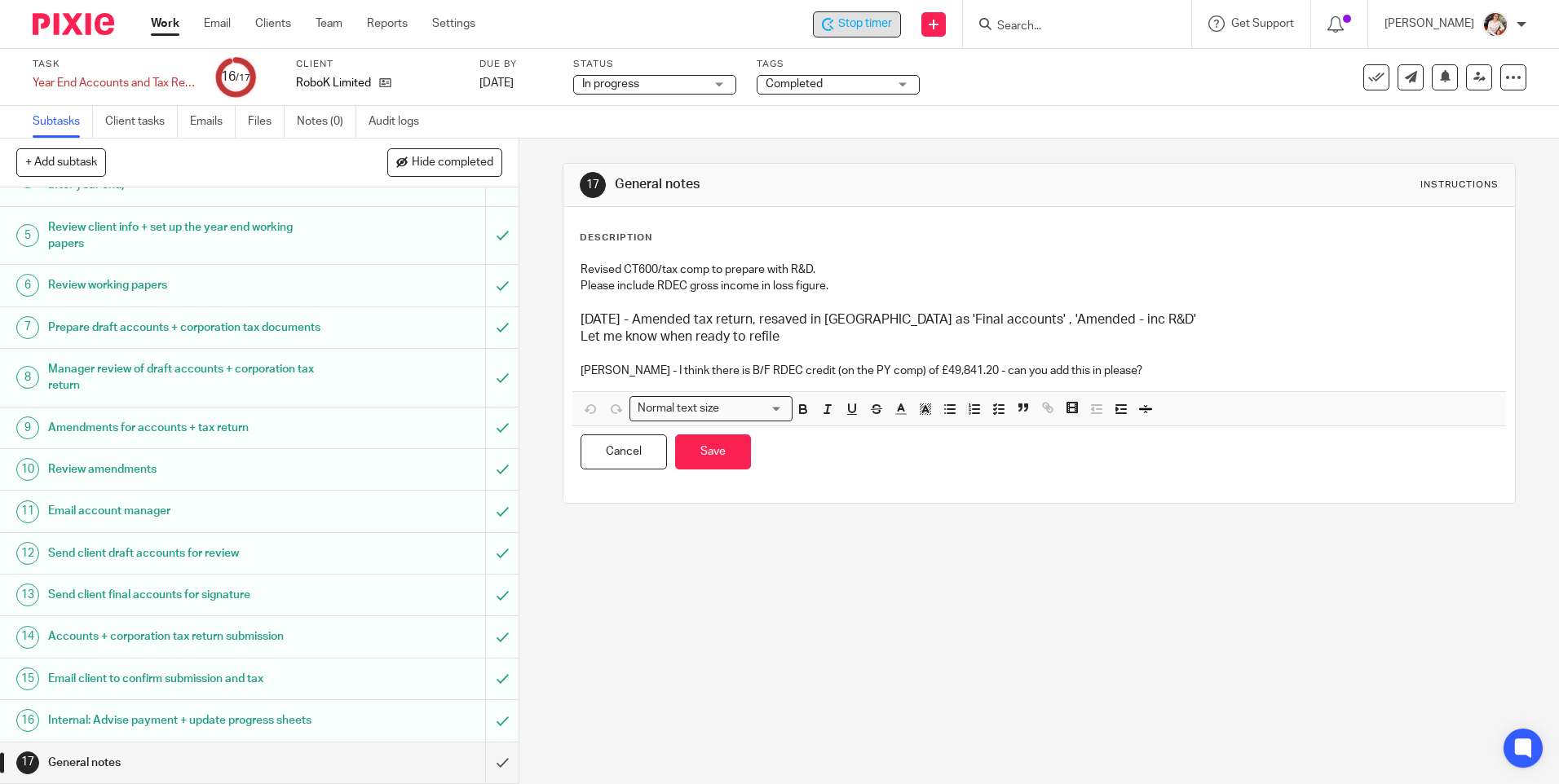
click at [1154, 373] on p "[PERSON_NAME] - I think there is B/F RDEC credit (on the PY comp) of £49,841.20…" at bounding box center [1038, 371] width 917 height 17
click at [704, 441] on button "Save" at bounding box center [713, 452] width 76 height 35
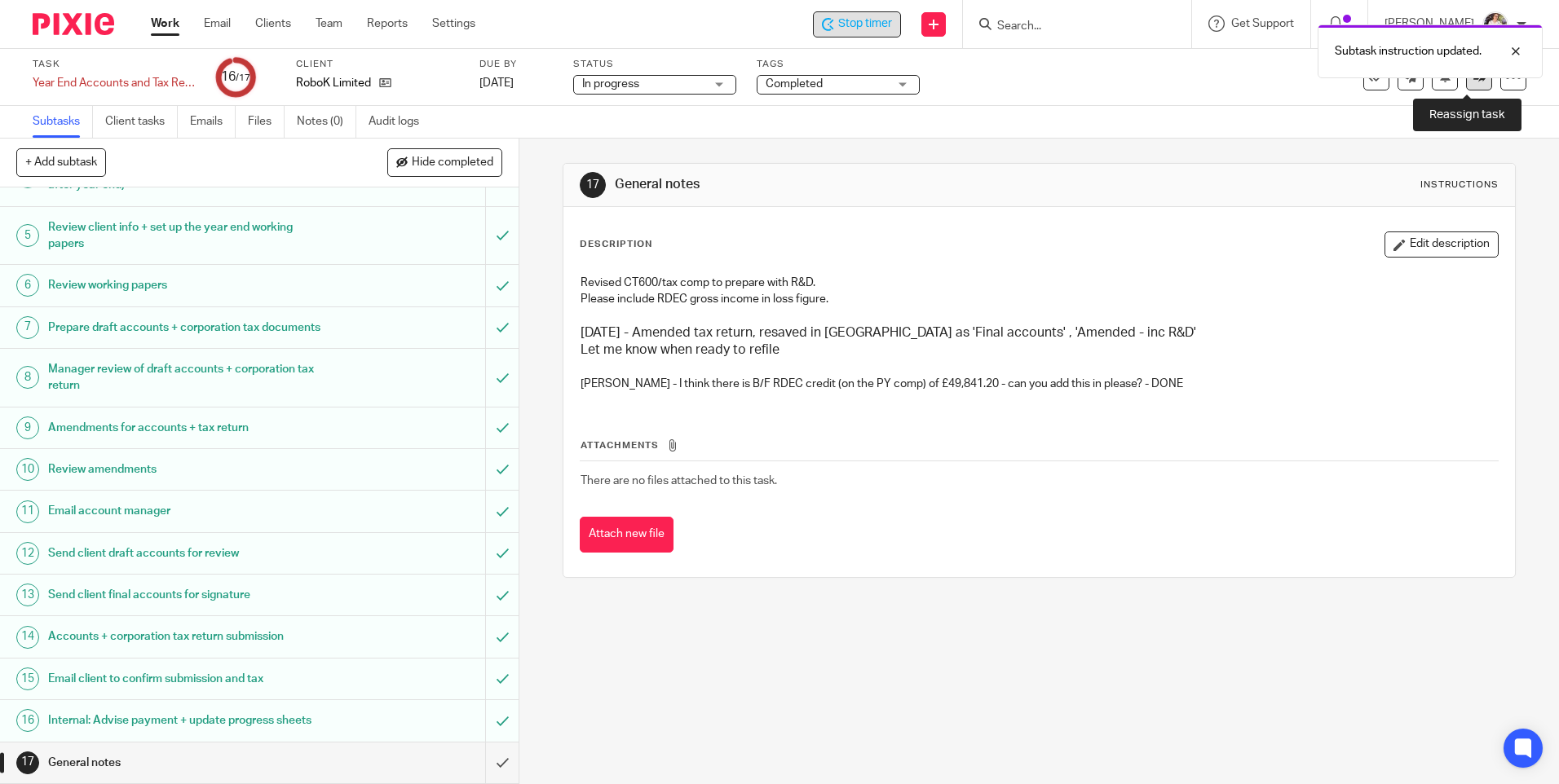
click at [1474, 81] on link at bounding box center [1479, 77] width 26 height 26
